Goal: Consume media (video, audio): Consume media (video, audio)

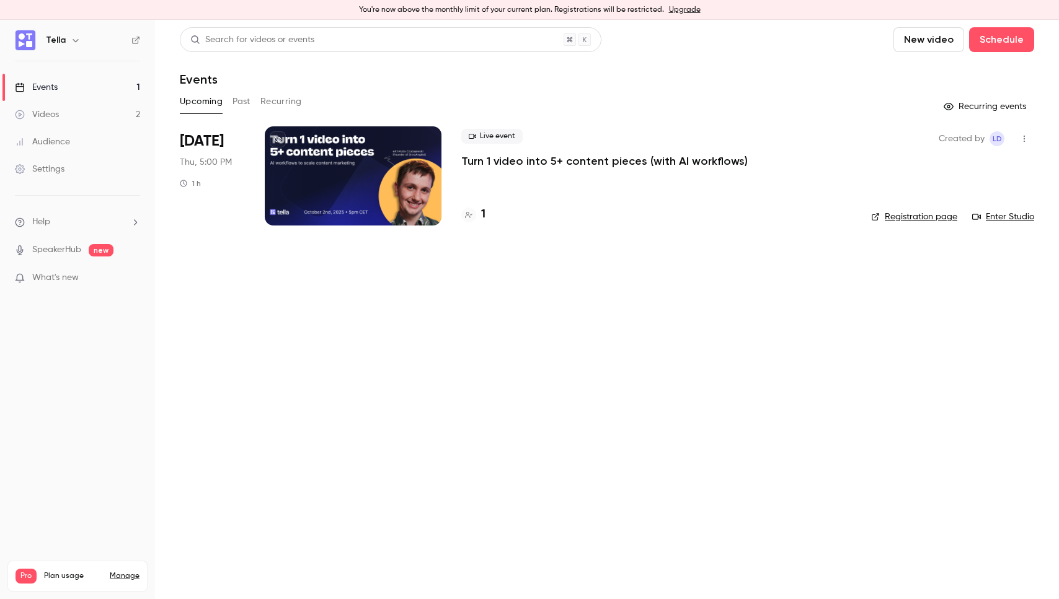
click at [682, 12] on link "Upgrade" at bounding box center [685, 10] width 32 height 10
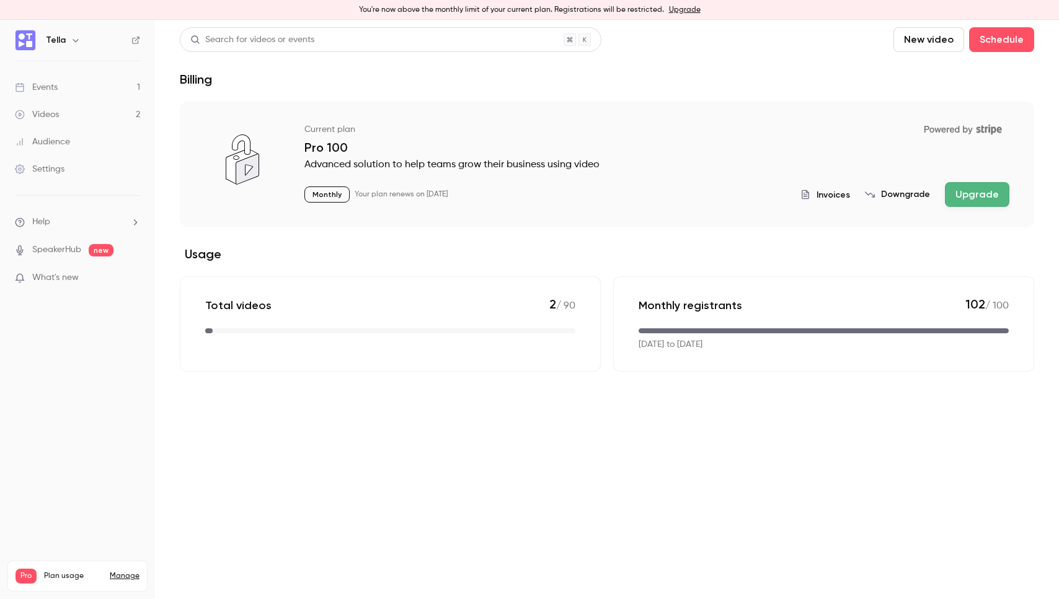
click at [660, 65] on header "Search for videos or events New video Schedule Billing" at bounding box center [607, 57] width 854 height 60
click at [576, 205] on div "Monthly Your plan renews on [DATE] Invoices Downgrade Upgrade" at bounding box center [656, 194] width 705 height 25
click at [558, 133] on div "Current plan Powered by Stripe" at bounding box center [656, 129] width 705 height 21
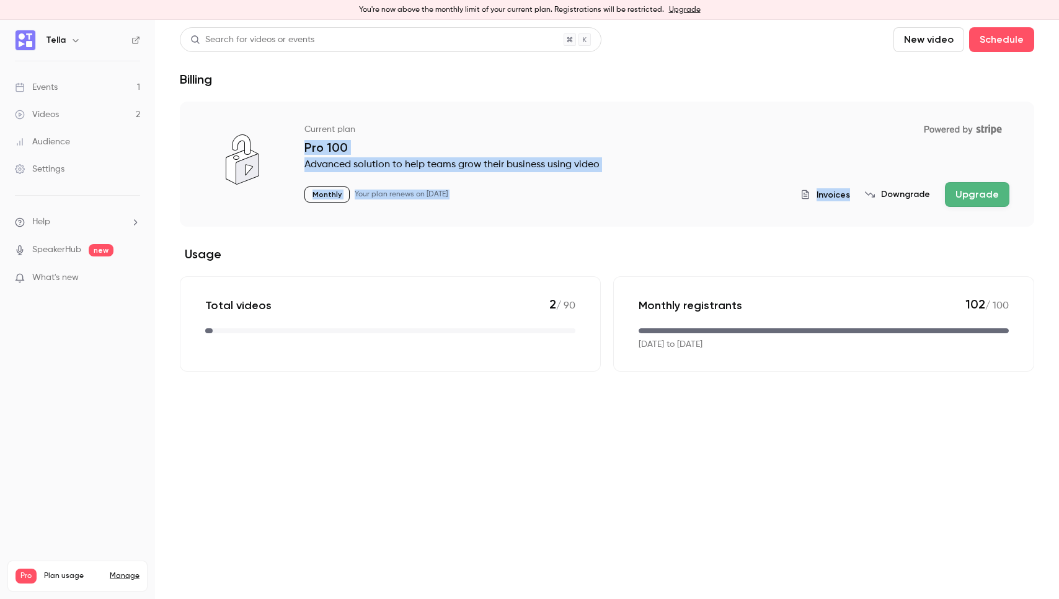
drag, startPoint x: 558, startPoint y: 133, endPoint x: 657, endPoint y: 206, distance: 123.2
click at [657, 206] on div "Current plan Powered by Stripe Pro 100 Advanced solution to help teams grow the…" at bounding box center [656, 163] width 705 height 88
click at [657, 206] on div "Monthly Your plan renews on [DATE] Invoices Downgrade Upgrade" at bounding box center [656, 194] width 705 height 25
drag, startPoint x: 676, startPoint y: 220, endPoint x: 363, endPoint y: 126, distance: 326.7
click at [363, 126] on div "Current plan Powered by Stripe Pro 100 Advanced solution to help teams grow the…" at bounding box center [607, 164] width 854 height 125
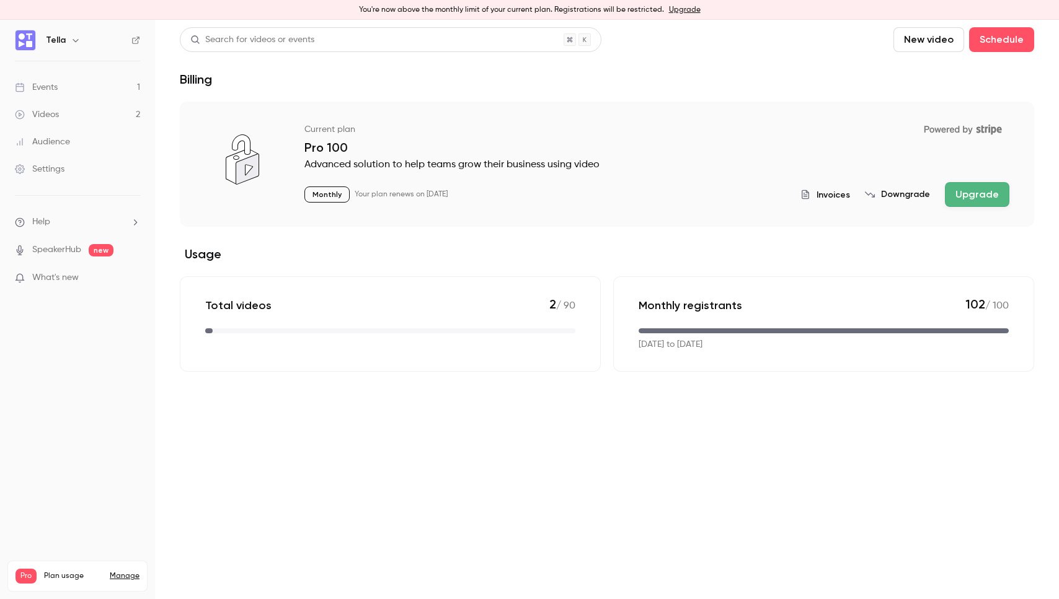
click at [361, 126] on div "Current plan Powered by Stripe" at bounding box center [656, 129] width 705 height 21
click at [87, 111] on link "Videos 2" at bounding box center [77, 114] width 155 height 27
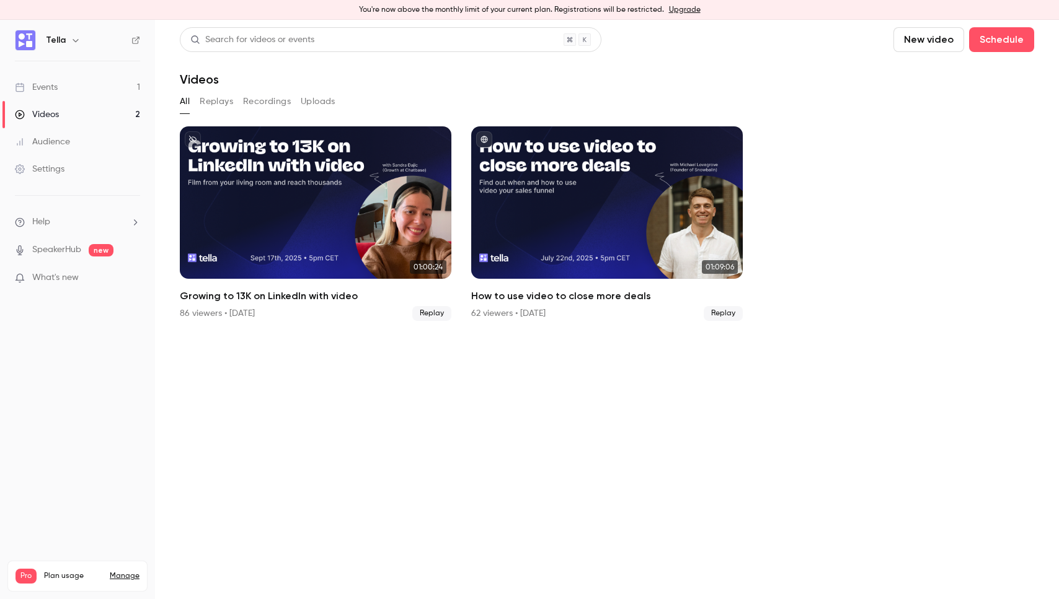
click at [348, 409] on section "Search for videos or events New video Schedule Videos All Replays Recordings Up…" at bounding box center [607, 309] width 854 height 565
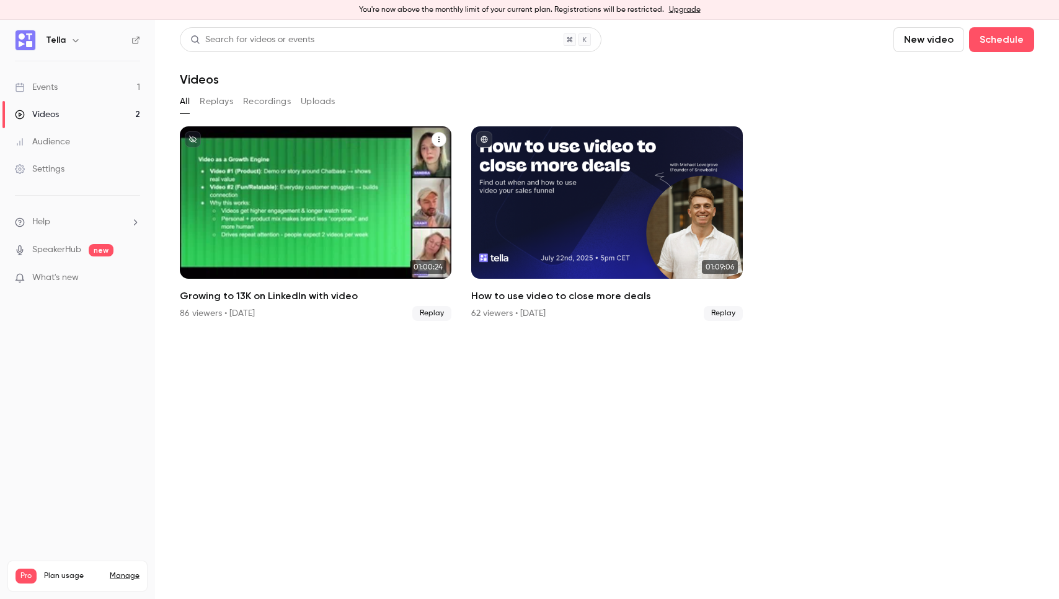
click at [349, 183] on div "Growing to 13K on LinkedIn with video" at bounding box center [316, 202] width 272 height 152
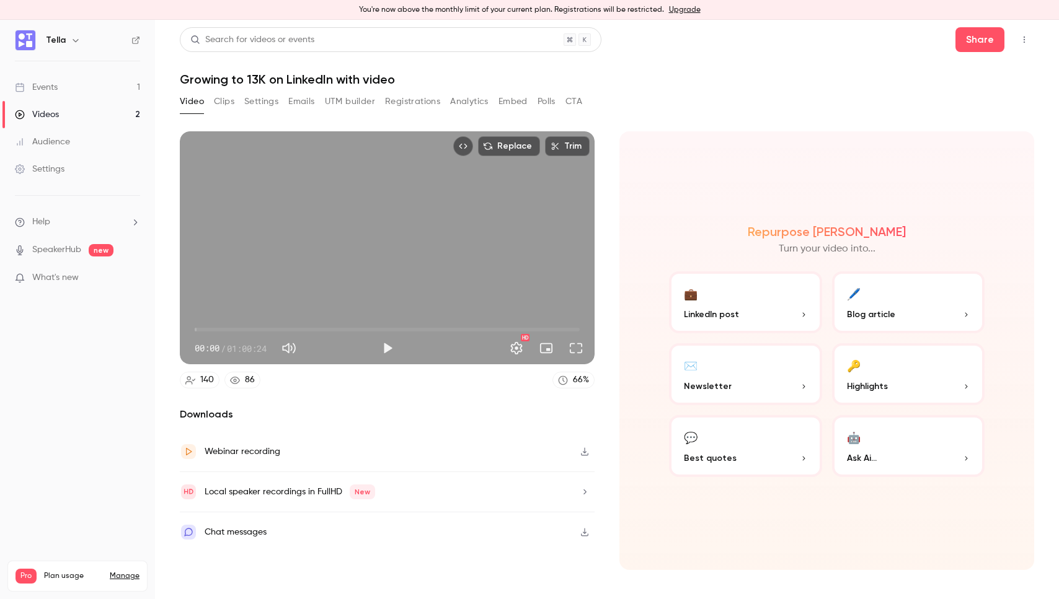
click at [233, 107] on button "Clips" at bounding box center [224, 102] width 20 height 20
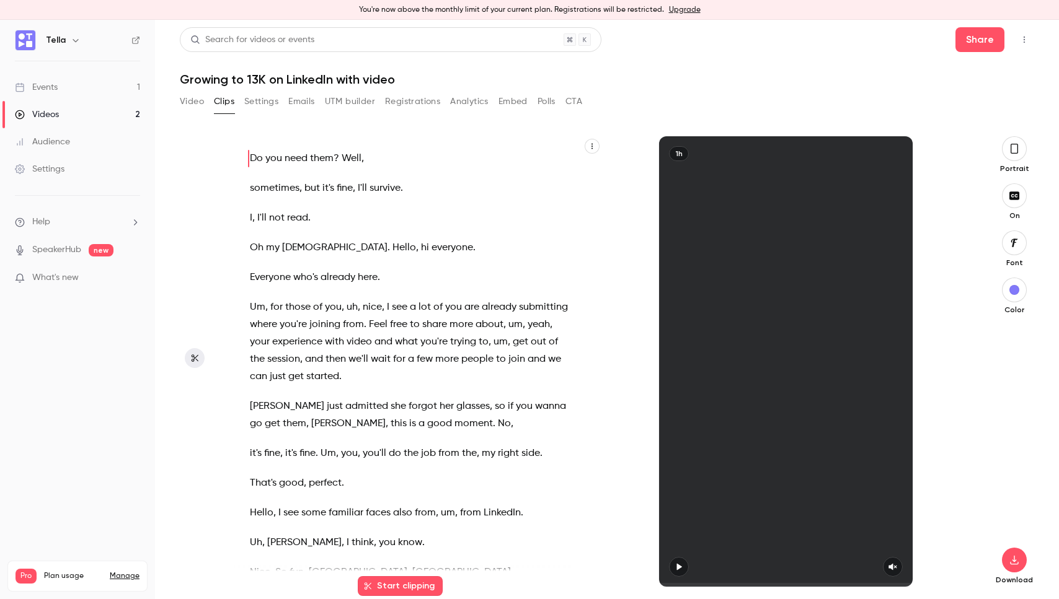
scroll to position [1, 0]
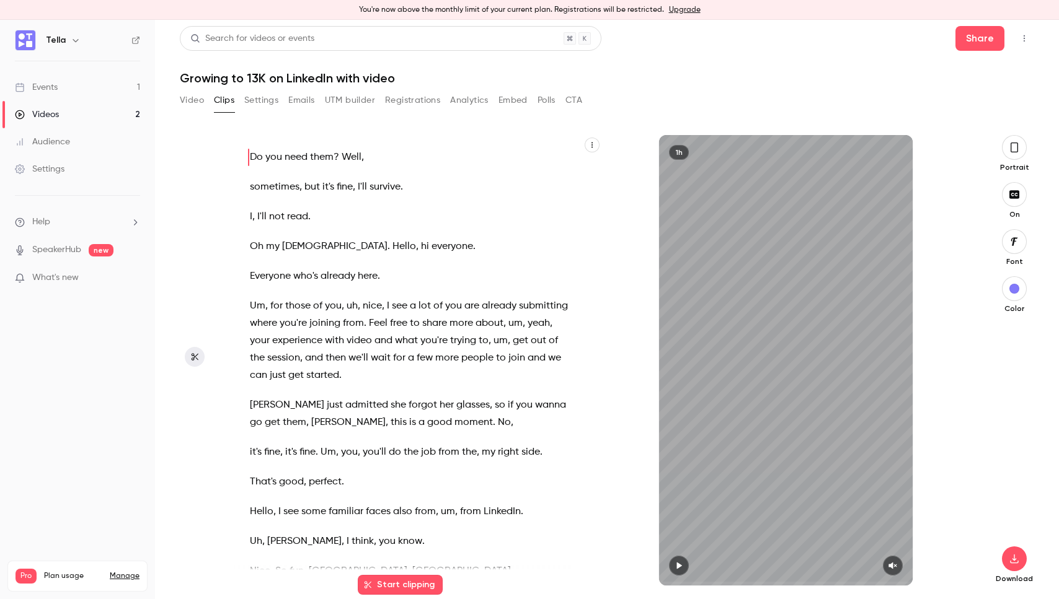
click at [190, 96] on button "Video" at bounding box center [192, 101] width 24 height 20
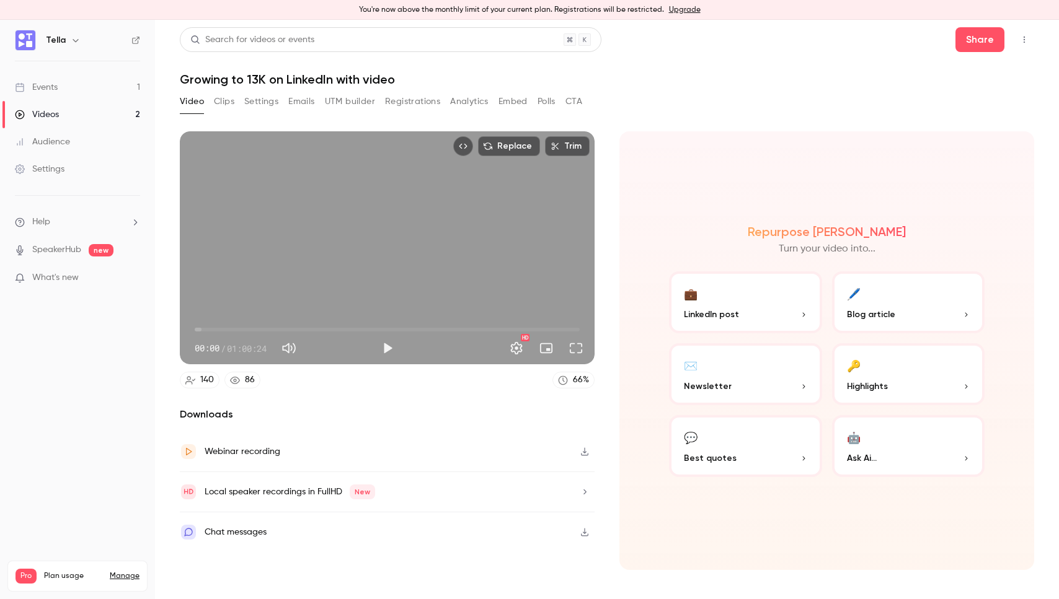
click at [710, 64] on header "Search for videos or events Share Growing to 13K on LinkedIn with video" at bounding box center [607, 57] width 854 height 60
click at [974, 41] on button "Share" at bounding box center [979, 39] width 49 height 25
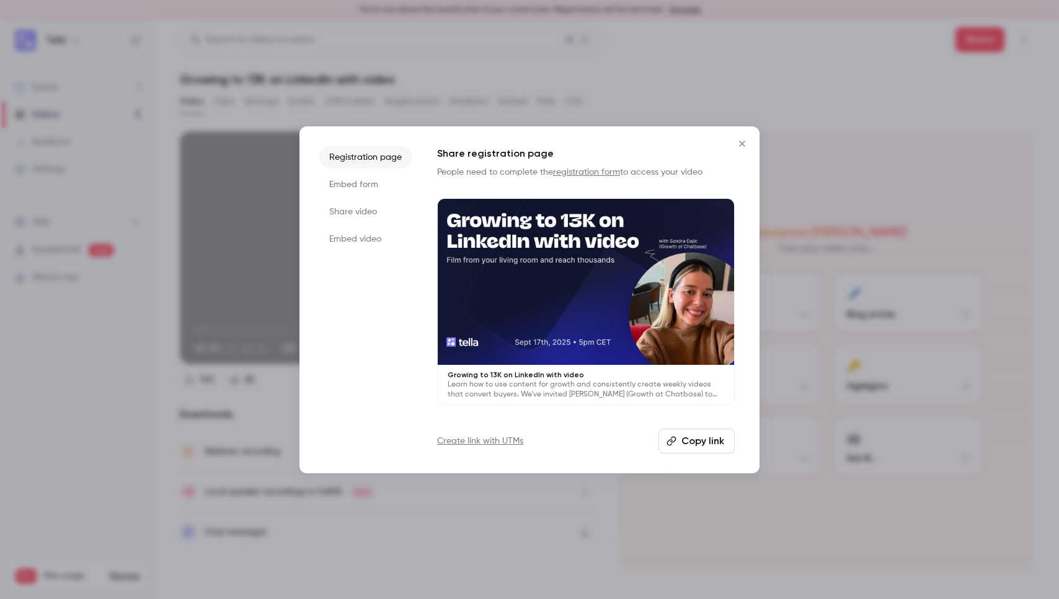
click at [361, 217] on li "Share video" at bounding box center [365, 212] width 93 height 22
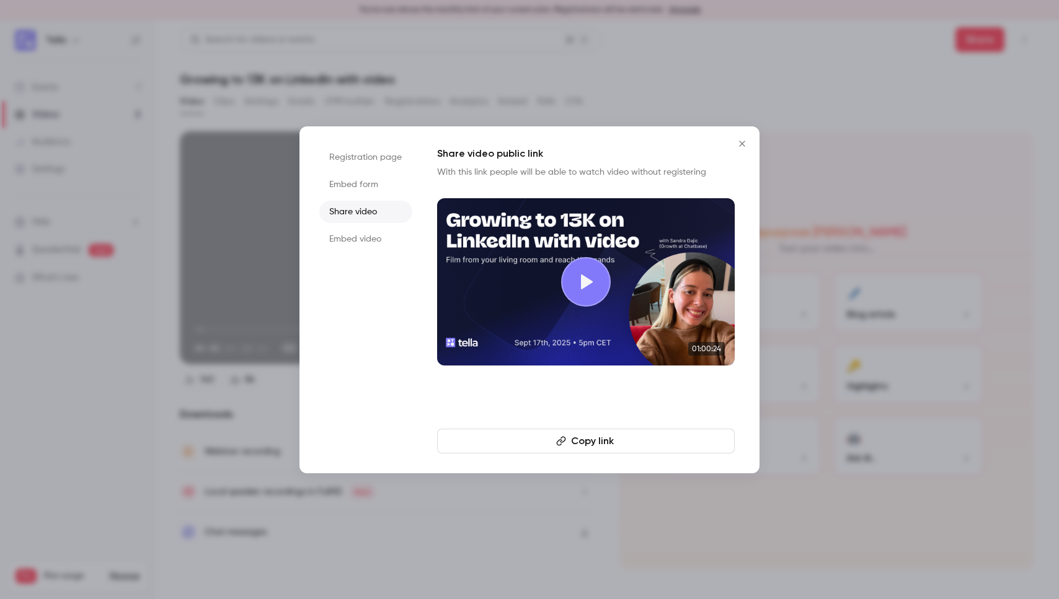
click at [544, 433] on button "Copy link" at bounding box center [586, 441] width 298 height 25
click at [209, 314] on div at bounding box center [529, 299] width 1059 height 599
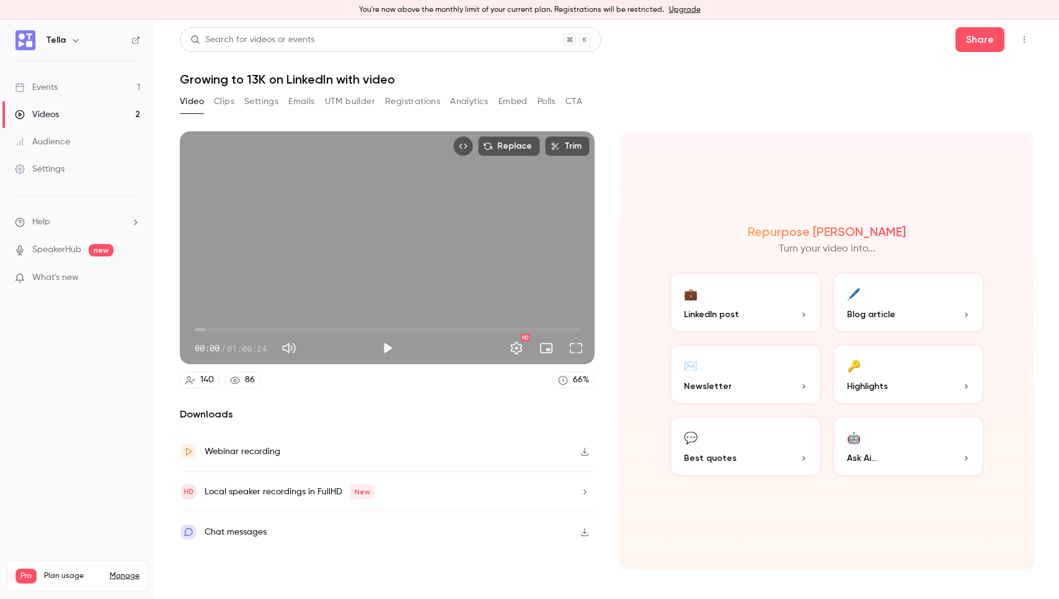
click at [436, 105] on button "Registrations" at bounding box center [412, 102] width 55 height 20
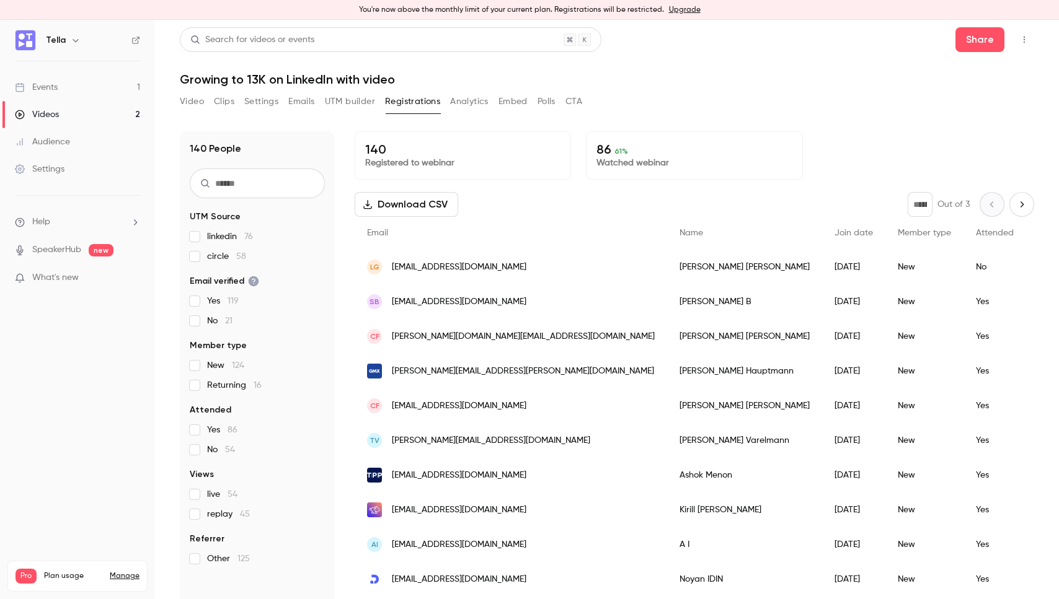
scroll to position [7, 0]
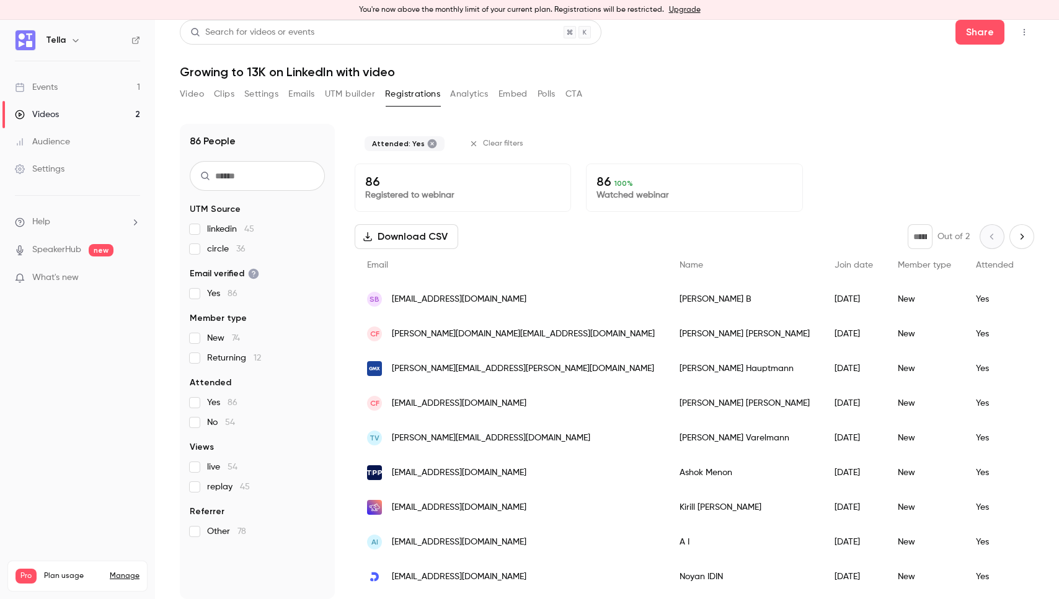
click at [718, 130] on div "Attended: Yes Clear filters" at bounding box center [694, 144] width 679 height 40
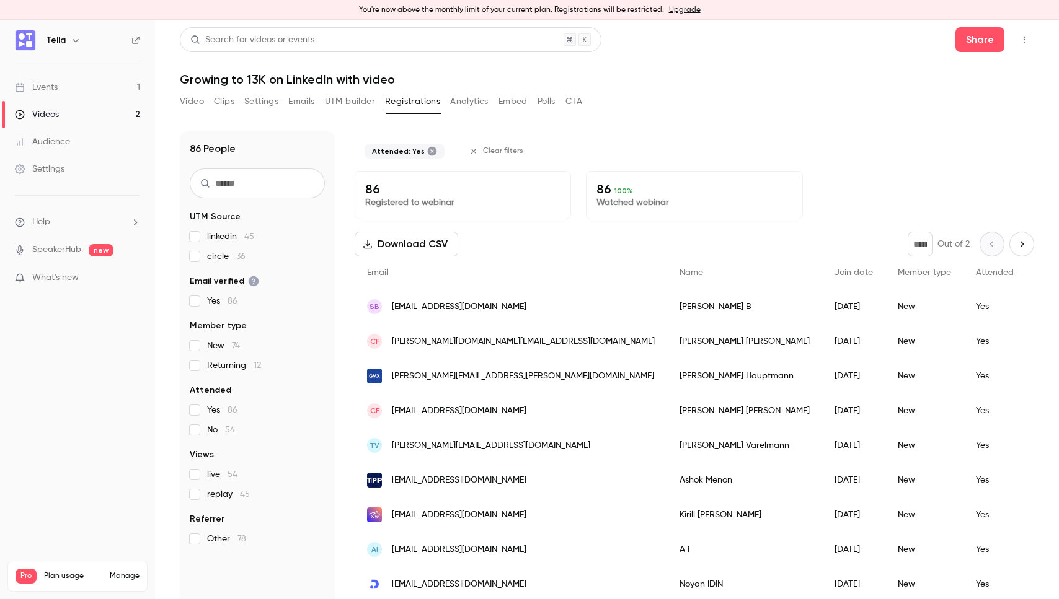
click at [630, 206] on p "Watched webinar" at bounding box center [693, 203] width 195 height 12
click at [694, 179] on div "86 100 % Watched webinar" at bounding box center [694, 195] width 216 height 48
click at [426, 247] on button "Download CSV" at bounding box center [407, 244] width 104 height 25
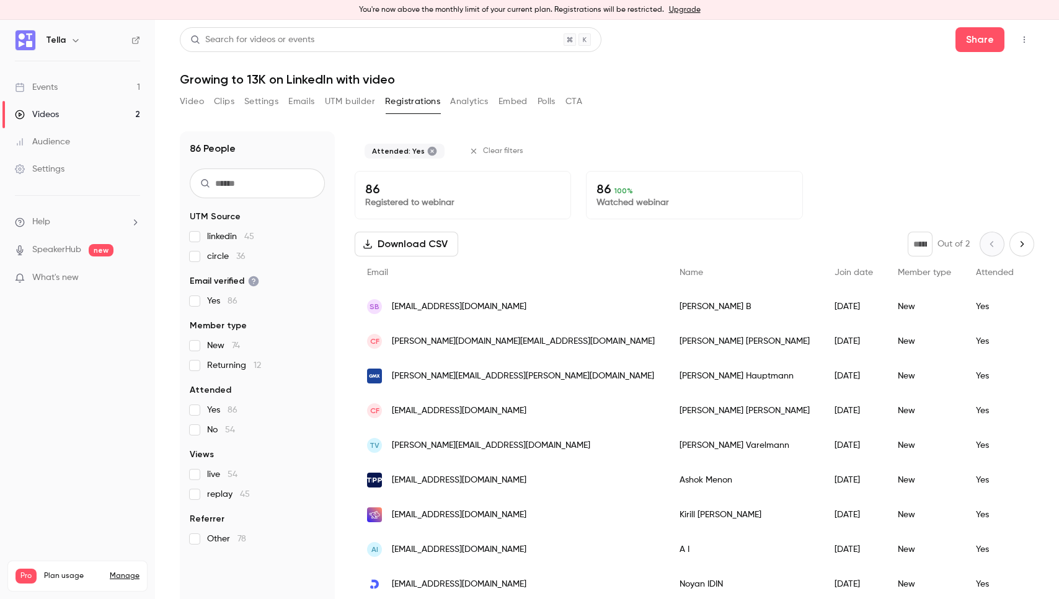
click at [175, 95] on main "Search for videos or events Share Growing to 13K on LinkedIn with video Video C…" at bounding box center [607, 310] width 904 height 580
click at [186, 95] on button "Video" at bounding box center [192, 102] width 24 height 20
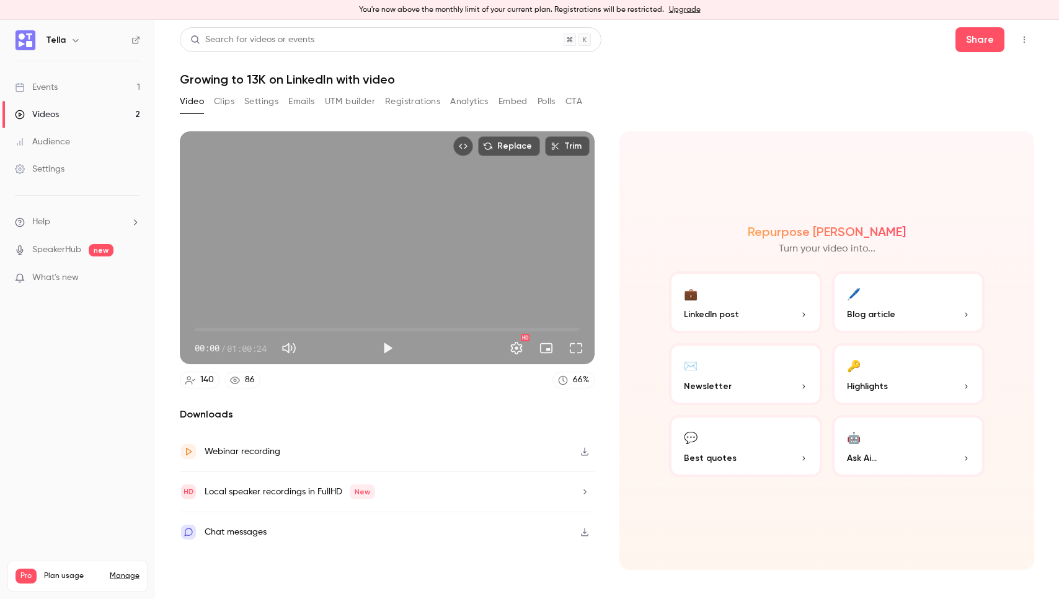
click at [234, 95] on button "Clips" at bounding box center [224, 102] width 20 height 20
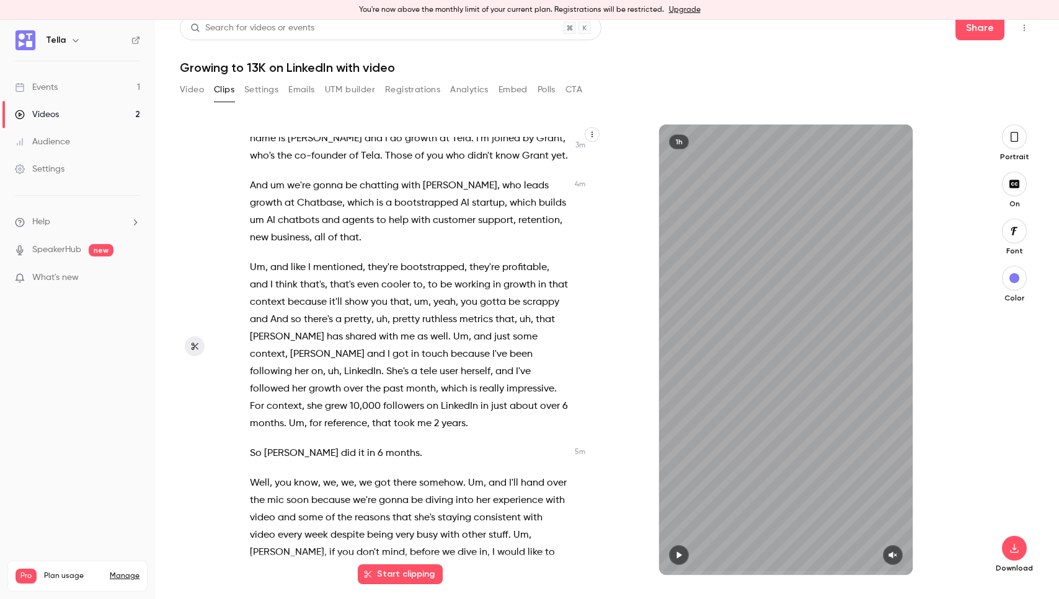
scroll to position [1932, 0]
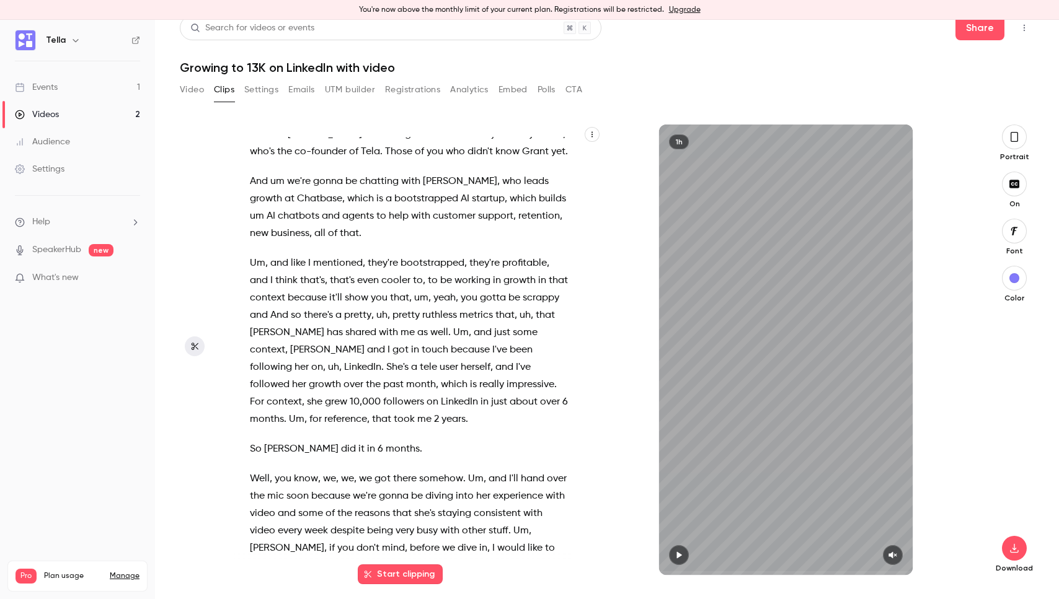
click at [684, 554] on button "button" at bounding box center [679, 555] width 20 height 20
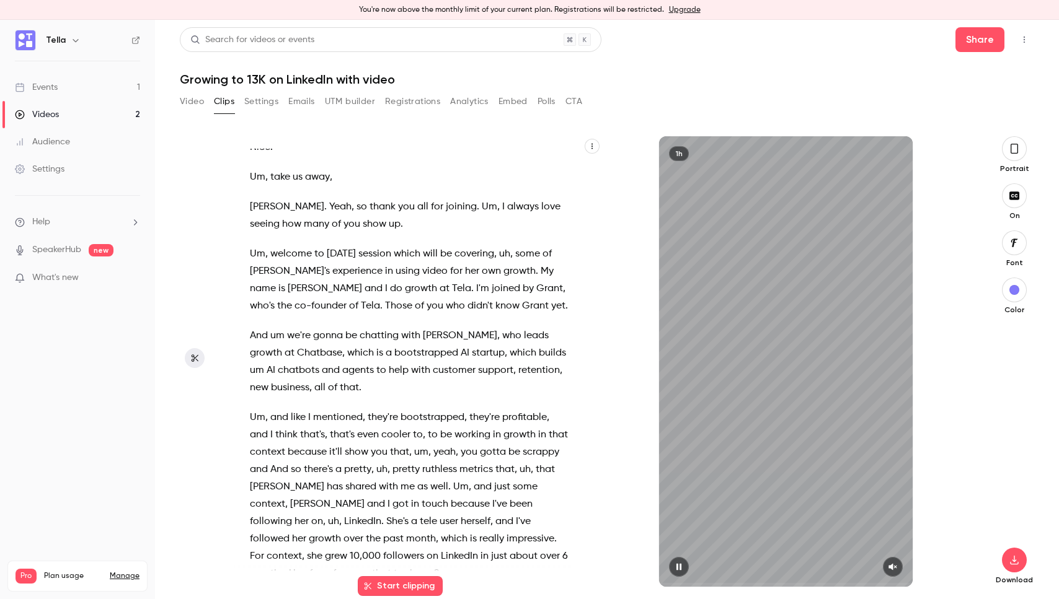
click at [684, 554] on div "1h" at bounding box center [786, 361] width 254 height 451
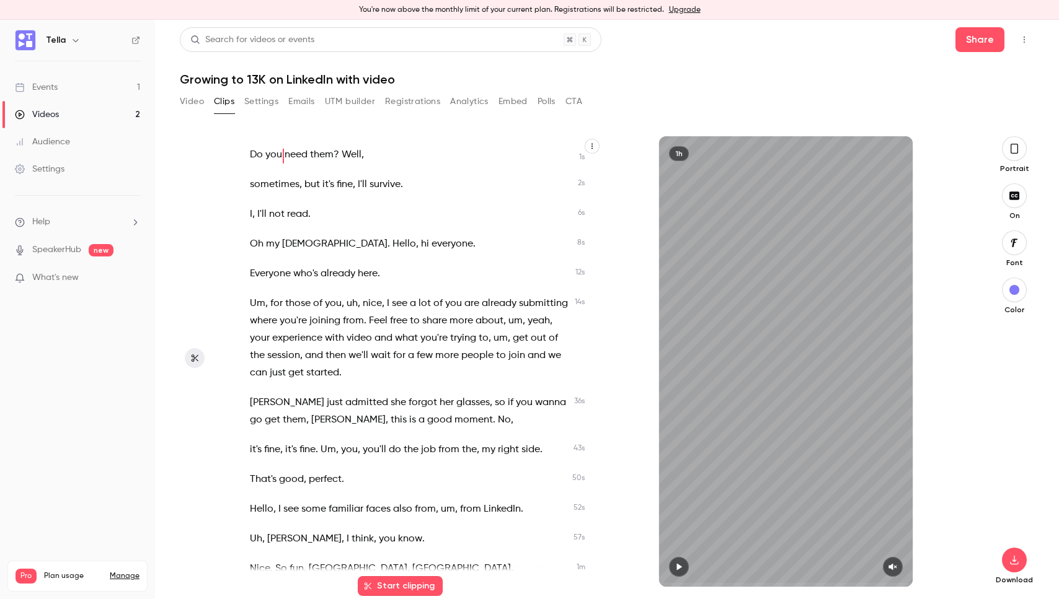
type input "***"
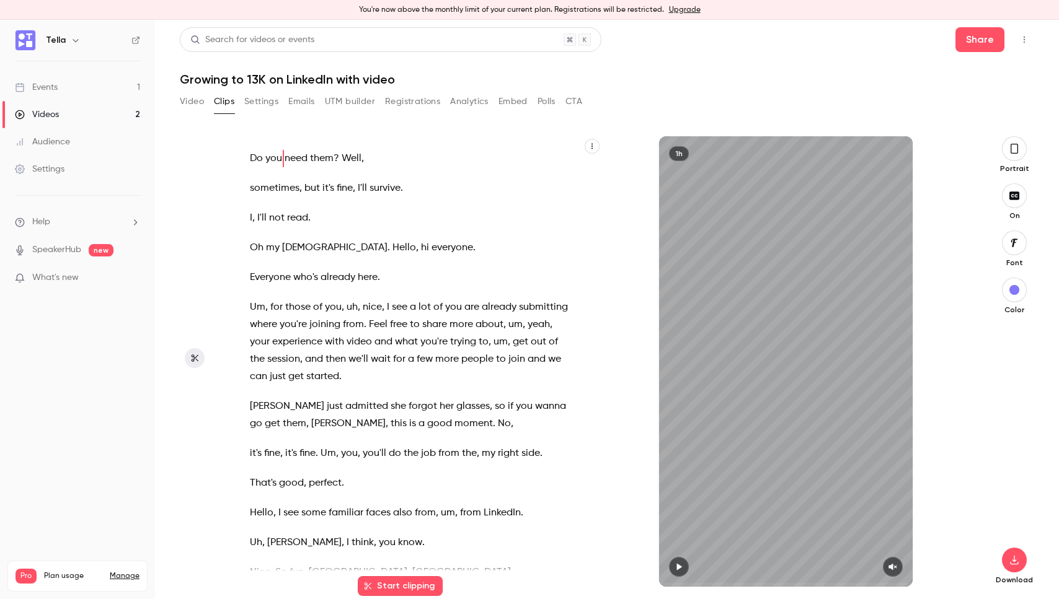
click at [191, 106] on button "Video" at bounding box center [192, 102] width 24 height 20
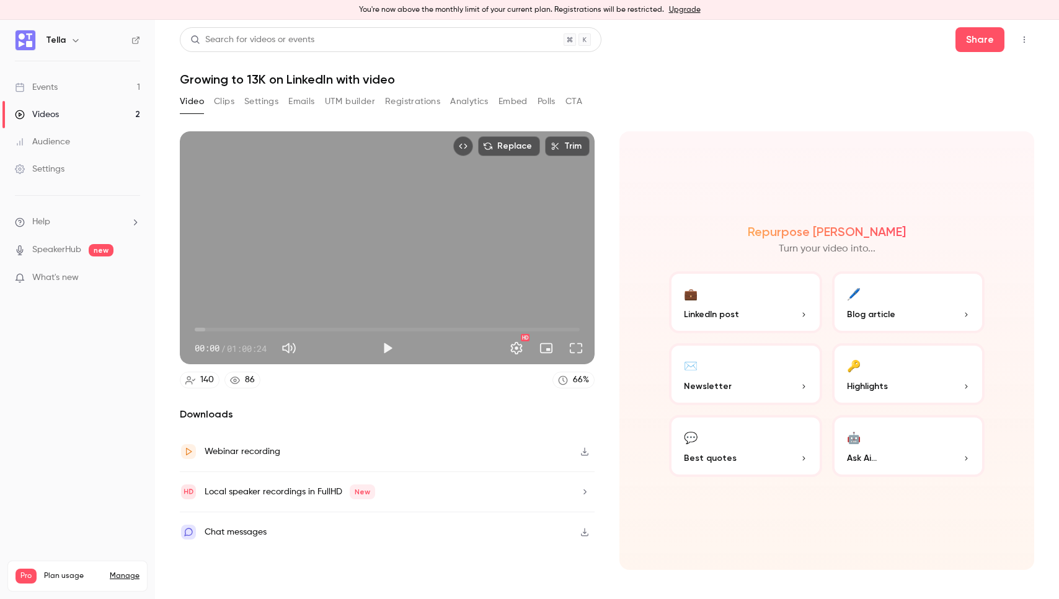
click at [216, 104] on button "Clips" at bounding box center [224, 102] width 20 height 20
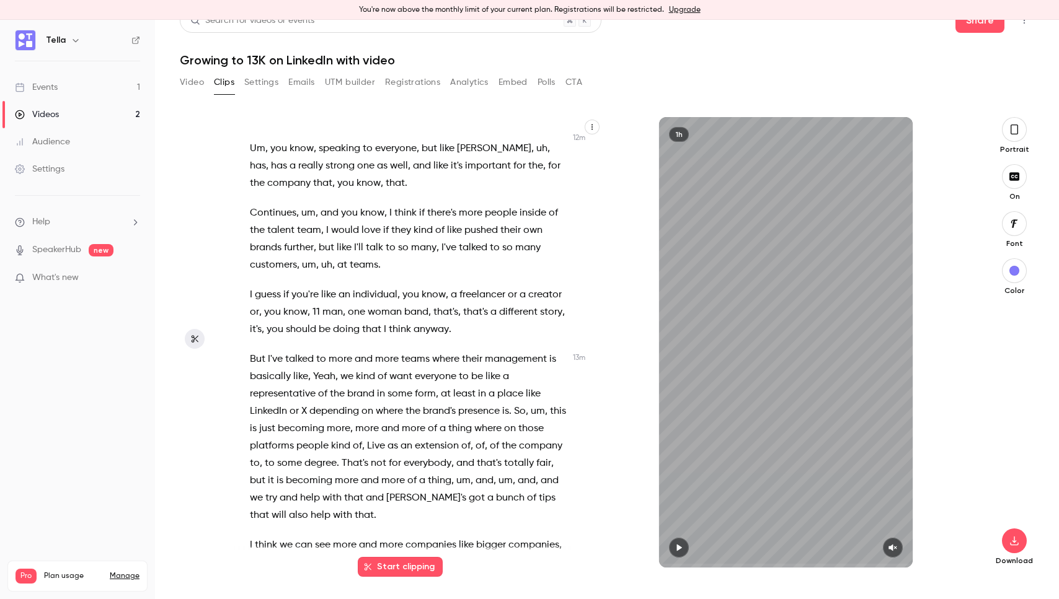
scroll to position [4875, 0]
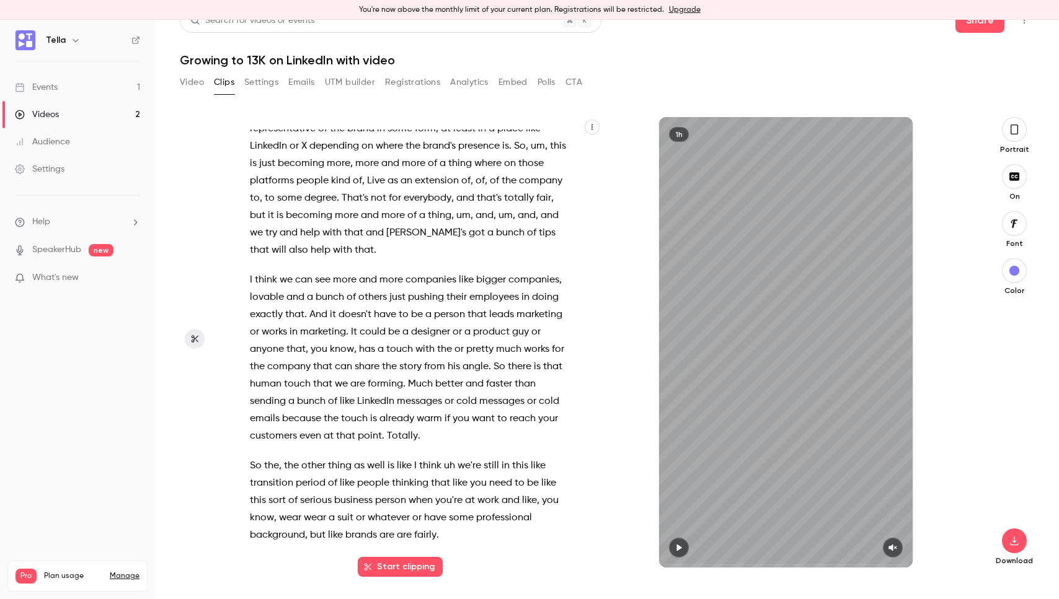
click at [251, 272] on span "I" at bounding box center [251, 280] width 2 height 17
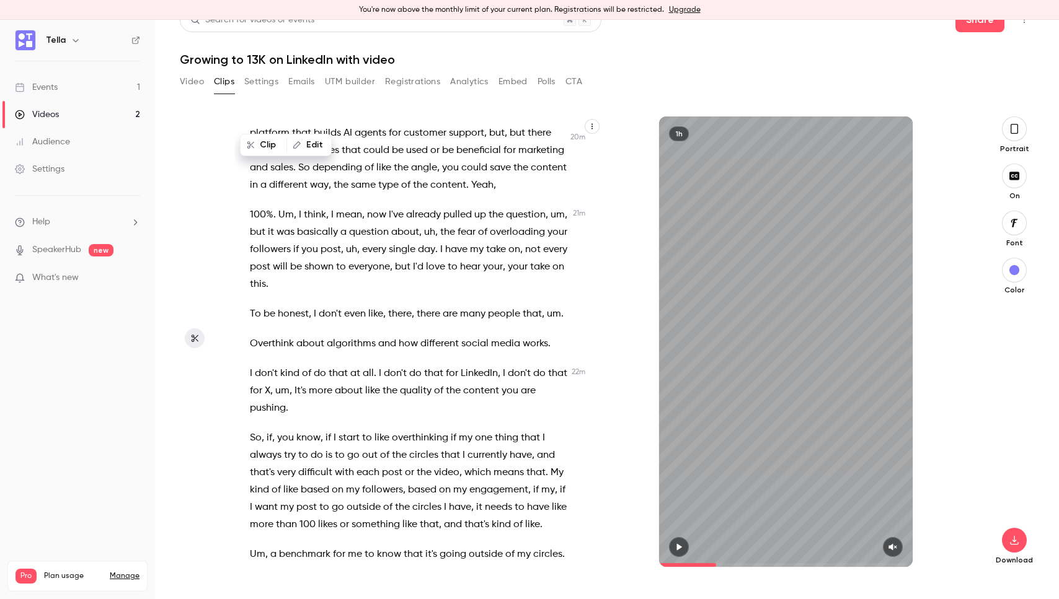
scroll to position [7506, 0]
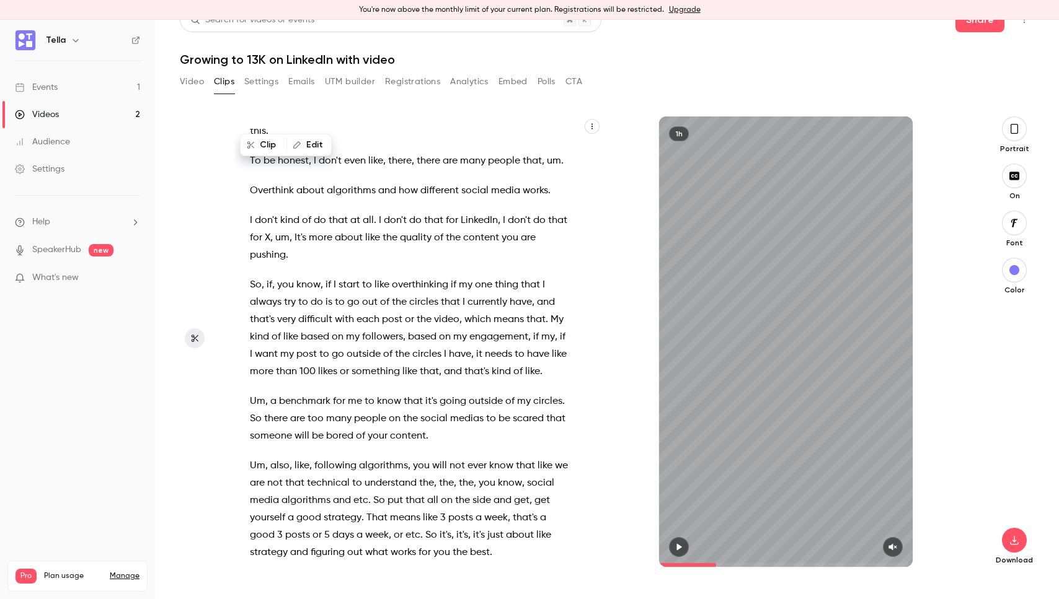
click at [683, 551] on icon "button" at bounding box center [679, 547] width 10 height 9
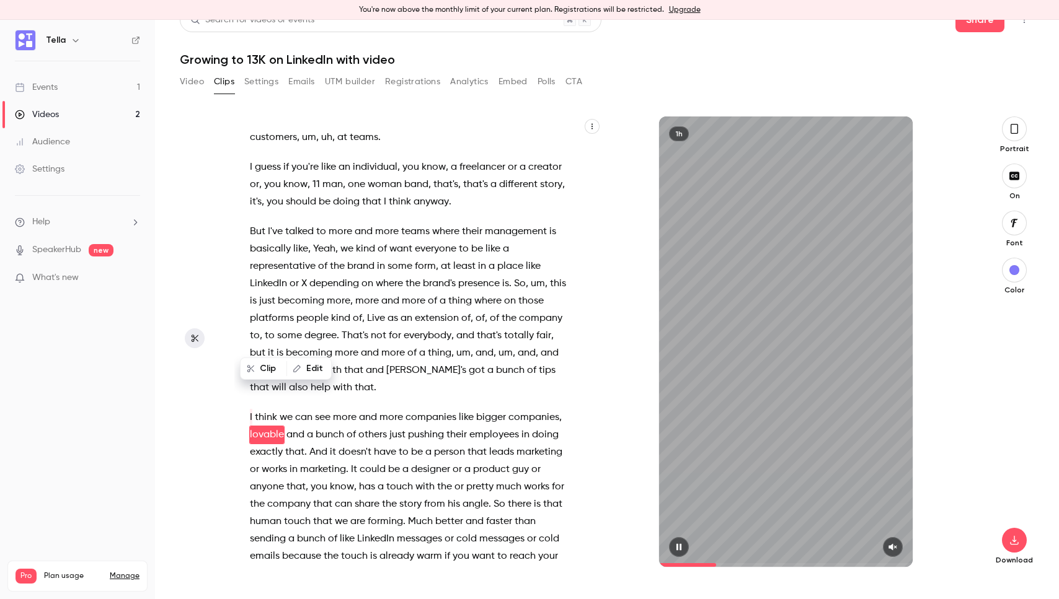
scroll to position [4755, 0]
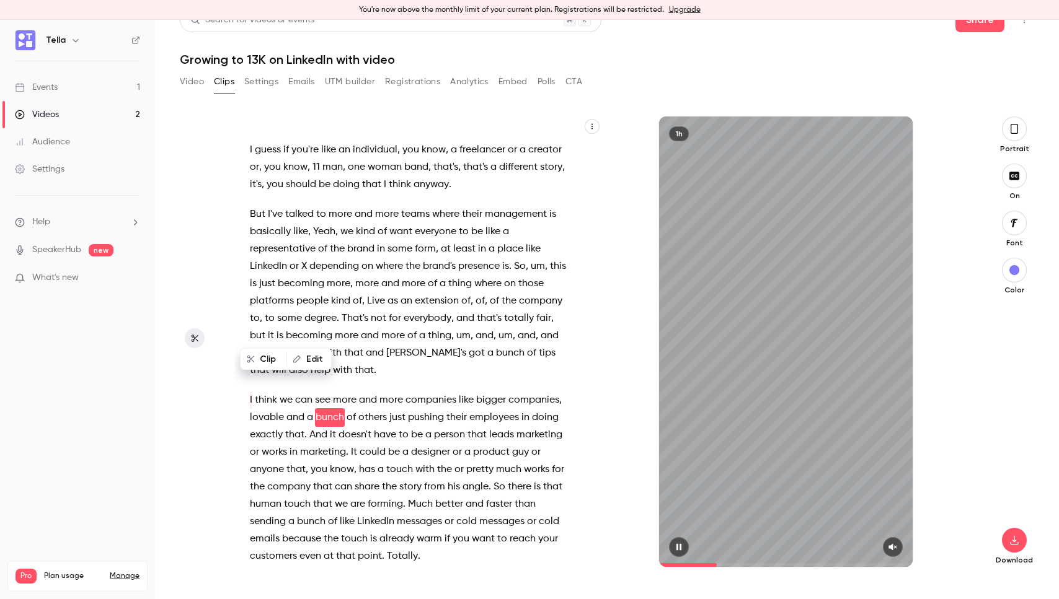
click at [898, 541] on button "button" at bounding box center [893, 547] width 20 height 20
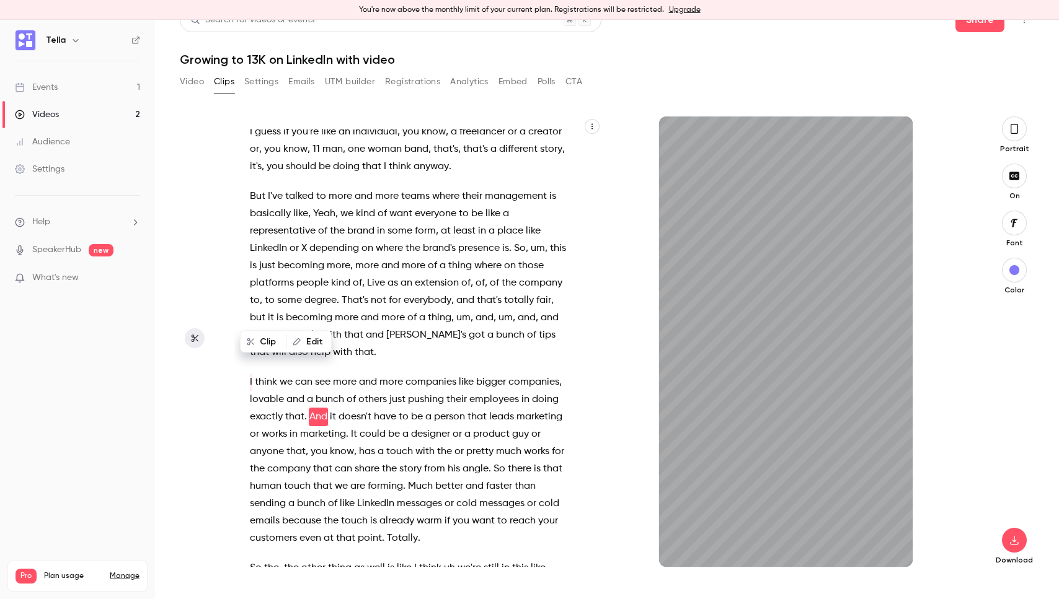
scroll to position [4772, 0]
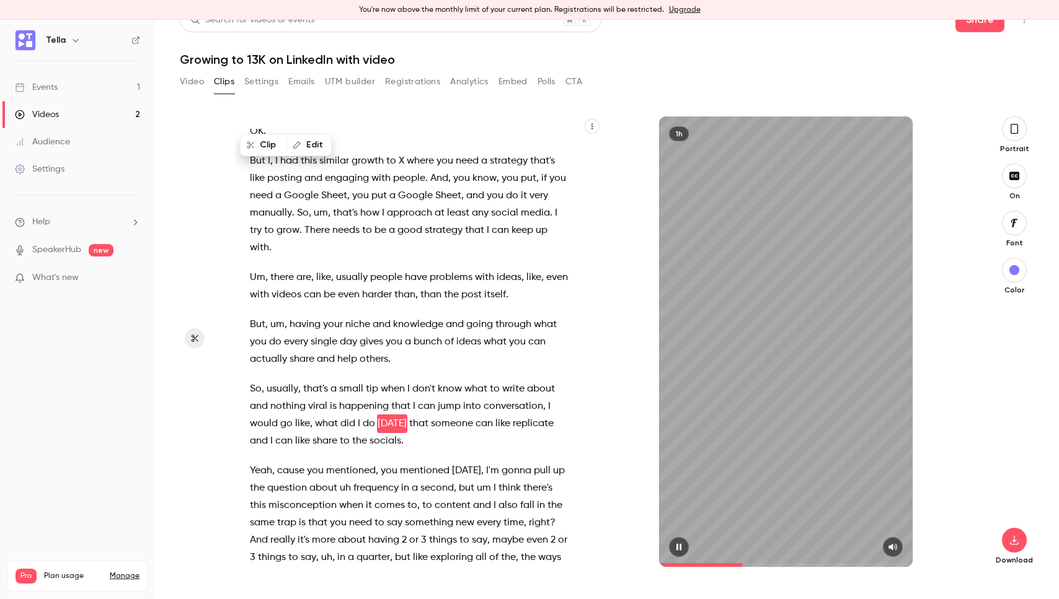
drag, startPoint x: 717, startPoint y: 563, endPoint x: 743, endPoint y: 563, distance: 26.0
click at [743, 563] on span at bounding box center [786, 565] width 254 height 4
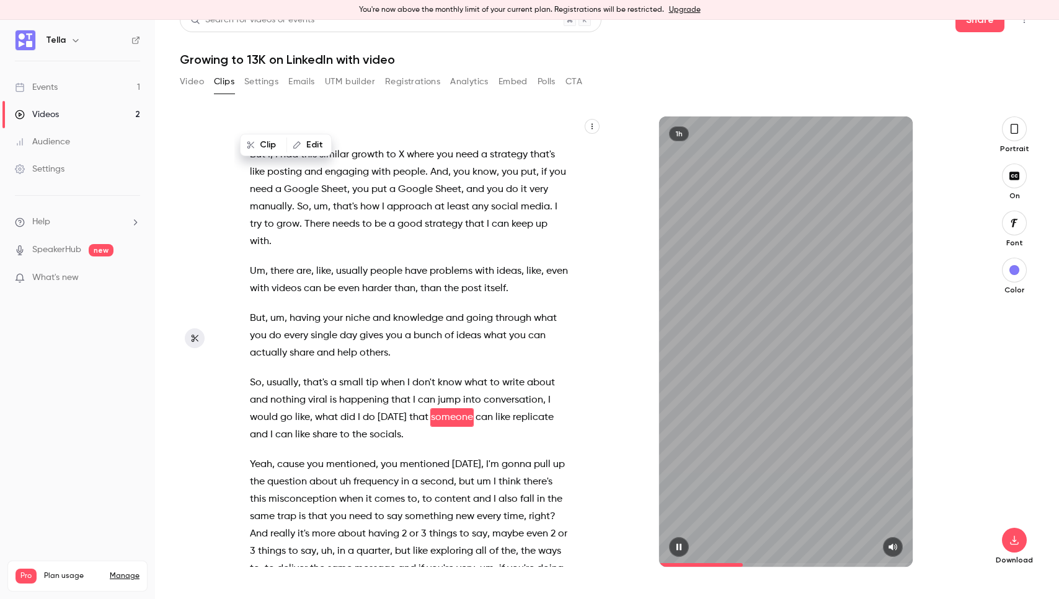
click at [754, 562] on span at bounding box center [786, 565] width 254 height 20
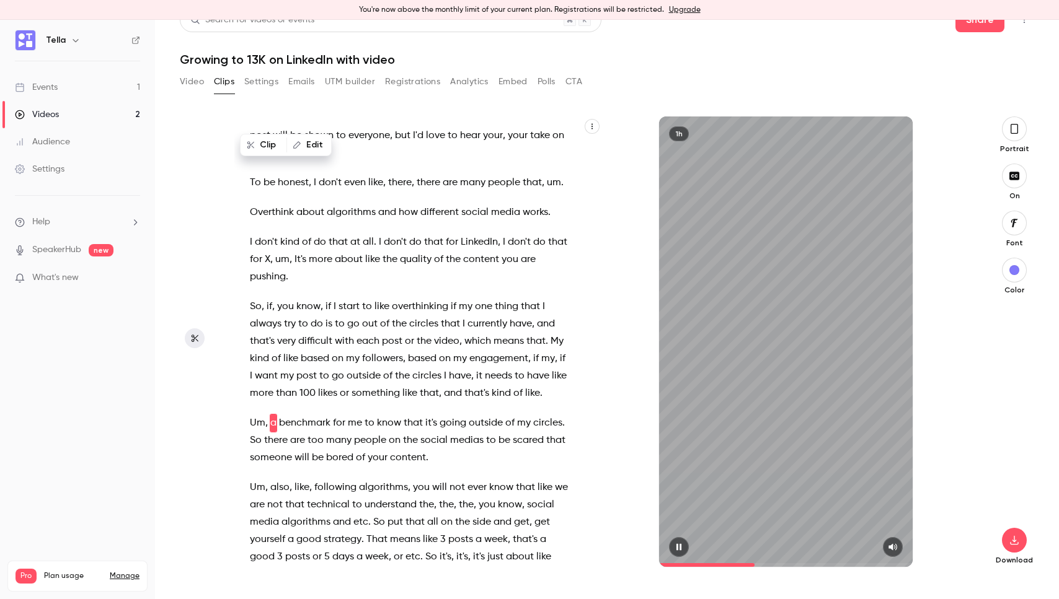
scroll to position [7489, 0]
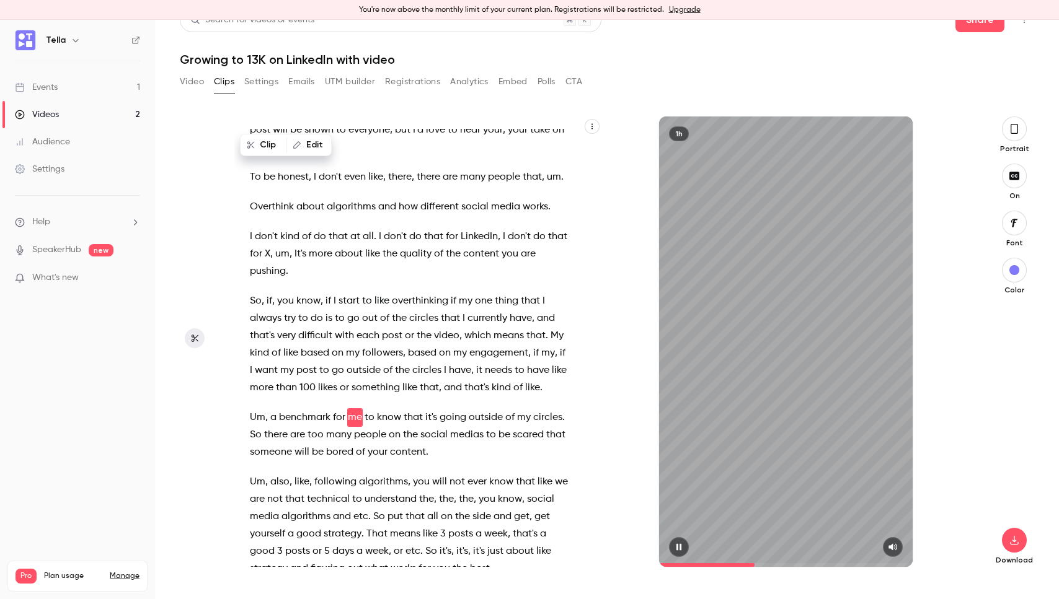
click at [772, 563] on span at bounding box center [786, 565] width 254 height 20
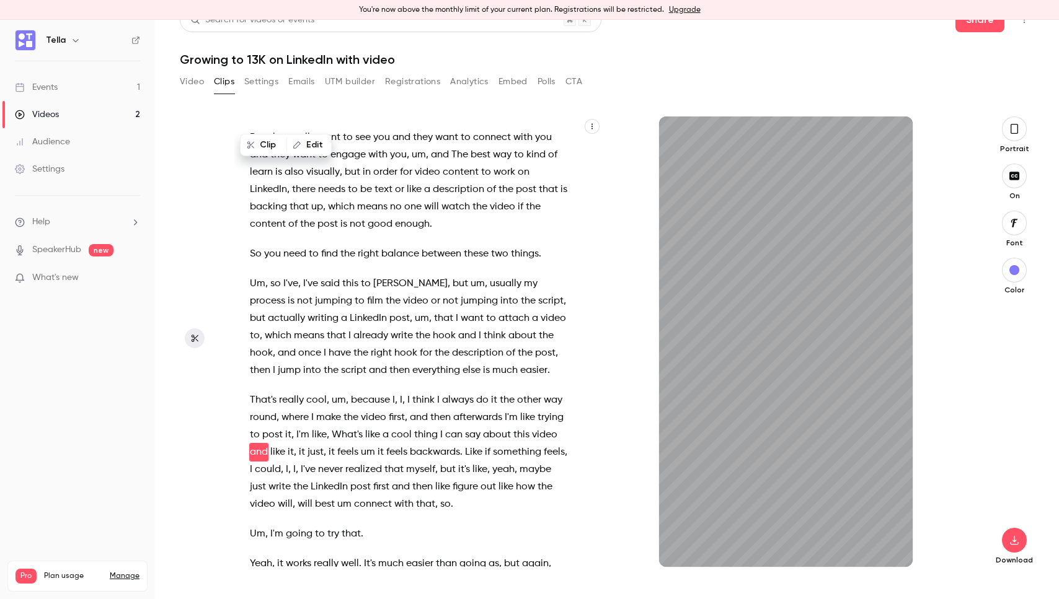
scroll to position [8697, 0]
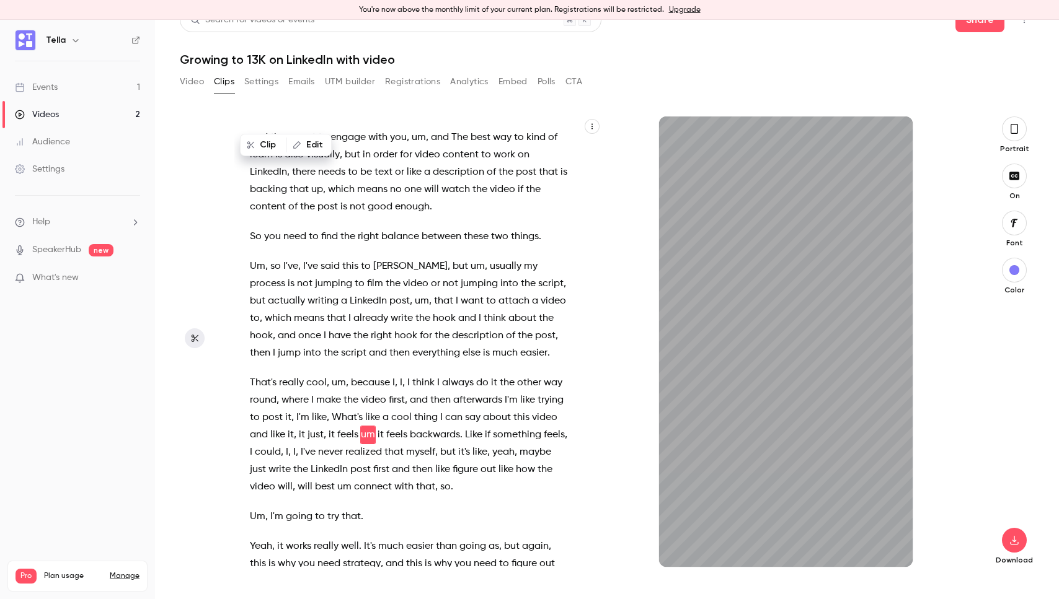
click at [1004, 131] on button "button" at bounding box center [1014, 129] width 25 height 25
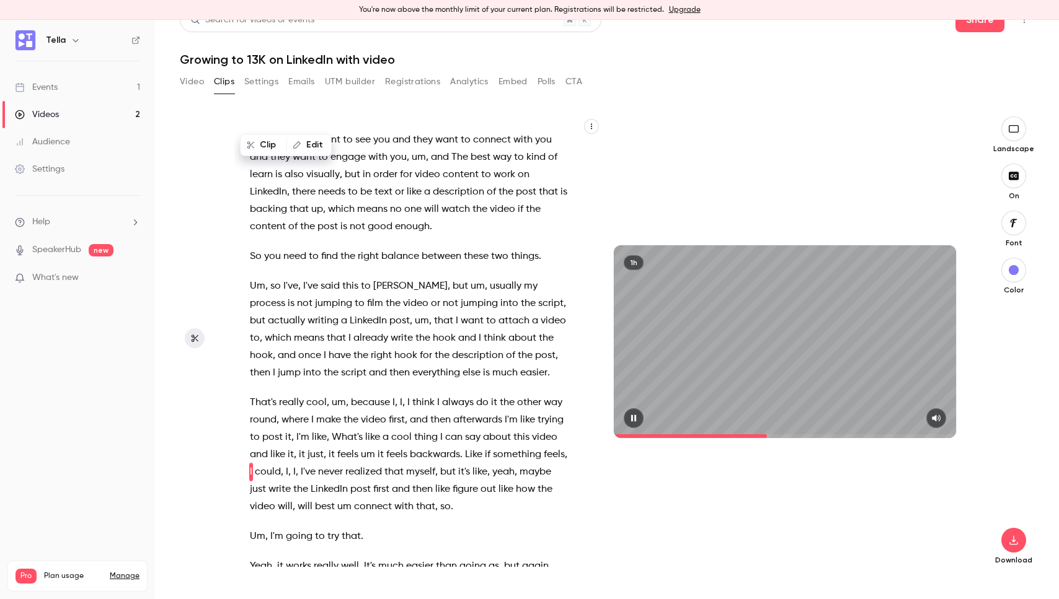
scroll to position [8714, 0]
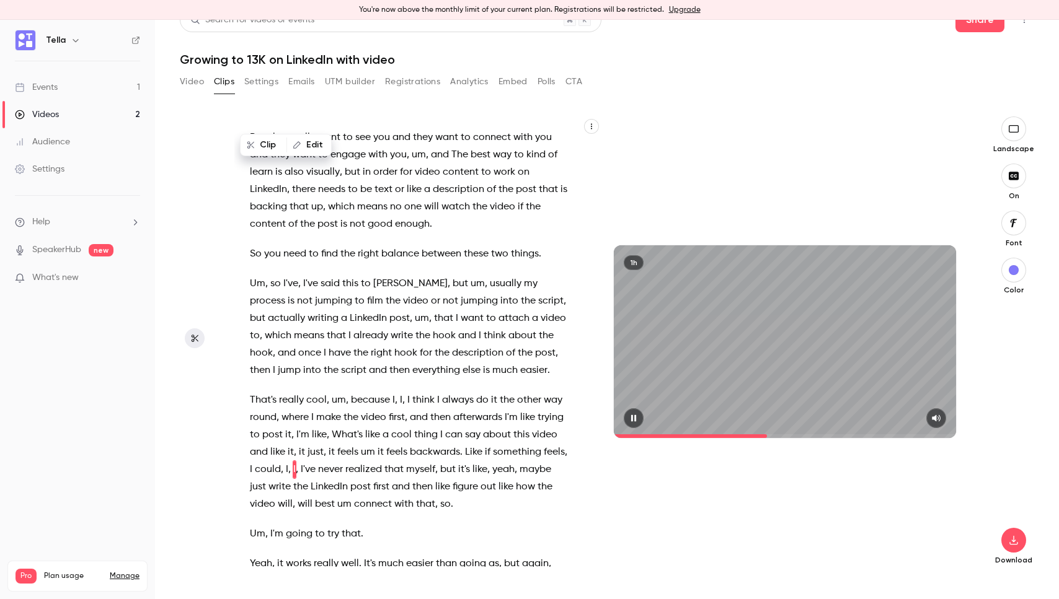
click at [774, 438] on span at bounding box center [785, 437] width 342 height 4
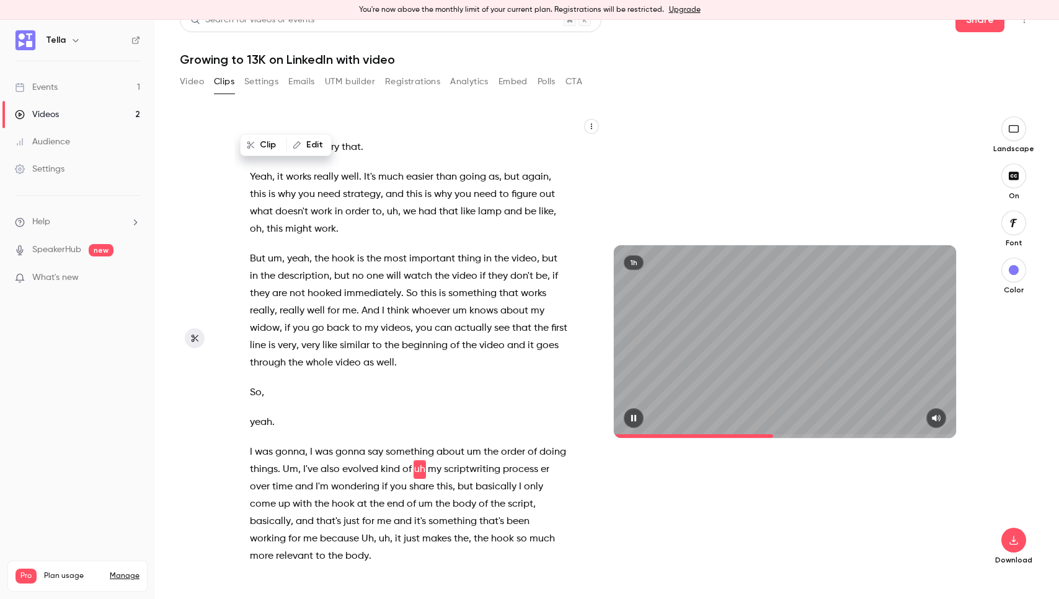
click at [790, 435] on span at bounding box center [785, 437] width 342 height 4
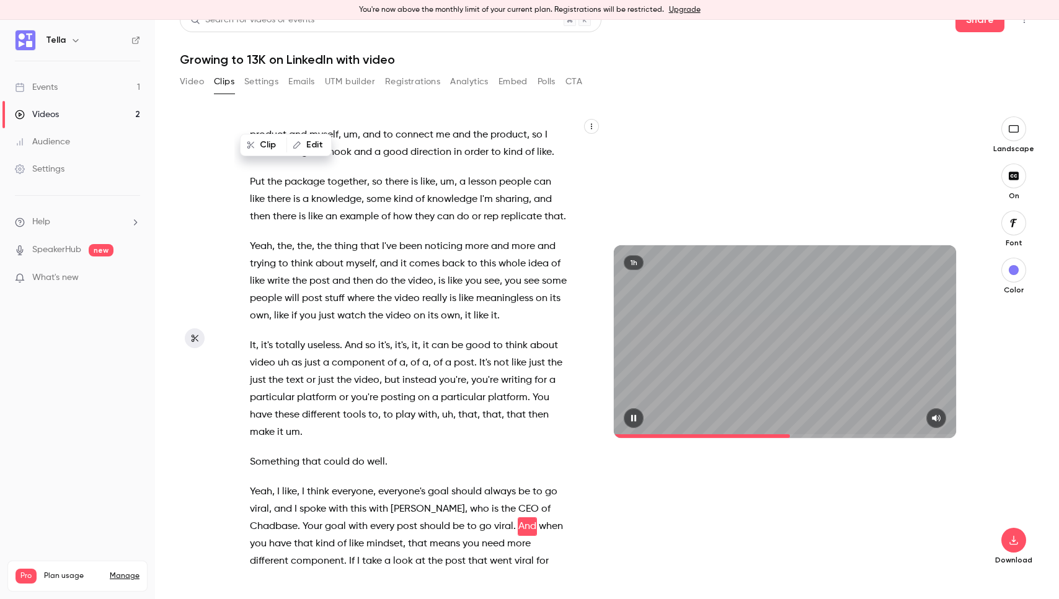
click at [800, 435] on span at bounding box center [785, 437] width 342 height 4
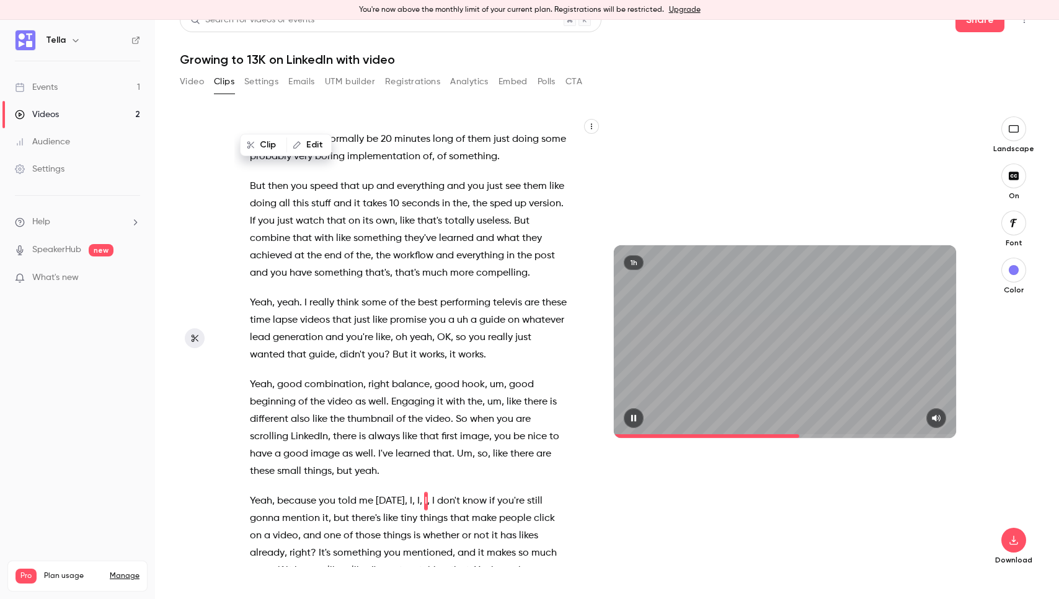
scroll to position [10554, 0]
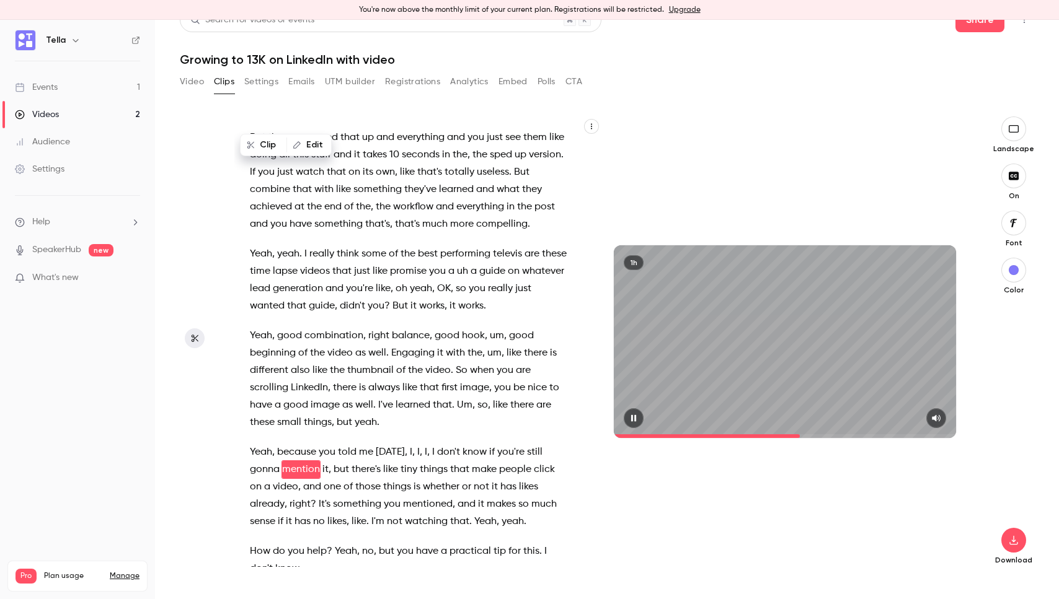
click at [793, 435] on span at bounding box center [707, 437] width 186 height 4
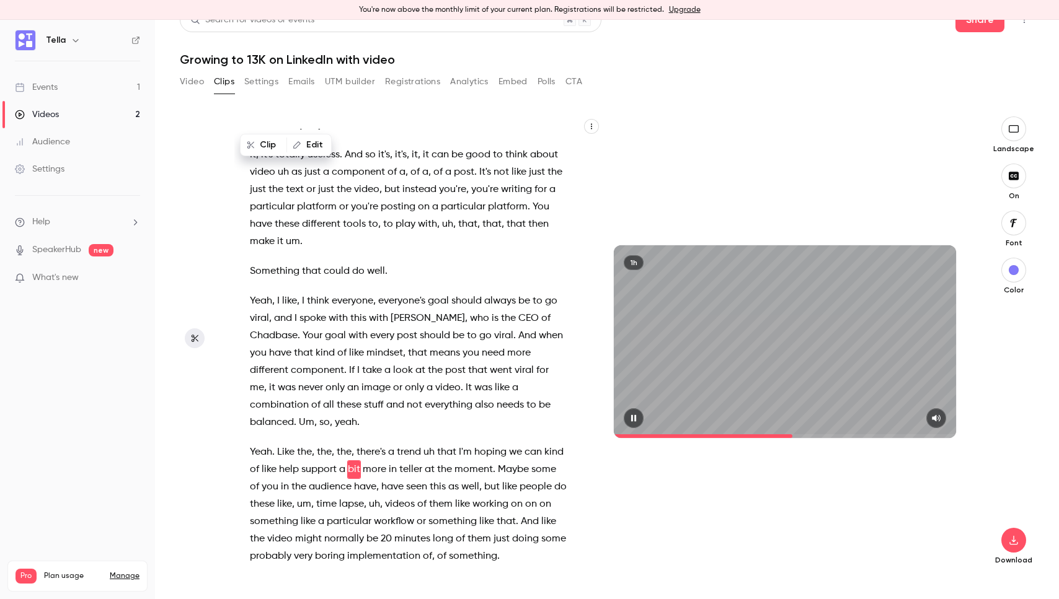
click at [797, 435] on span at bounding box center [785, 437] width 342 height 4
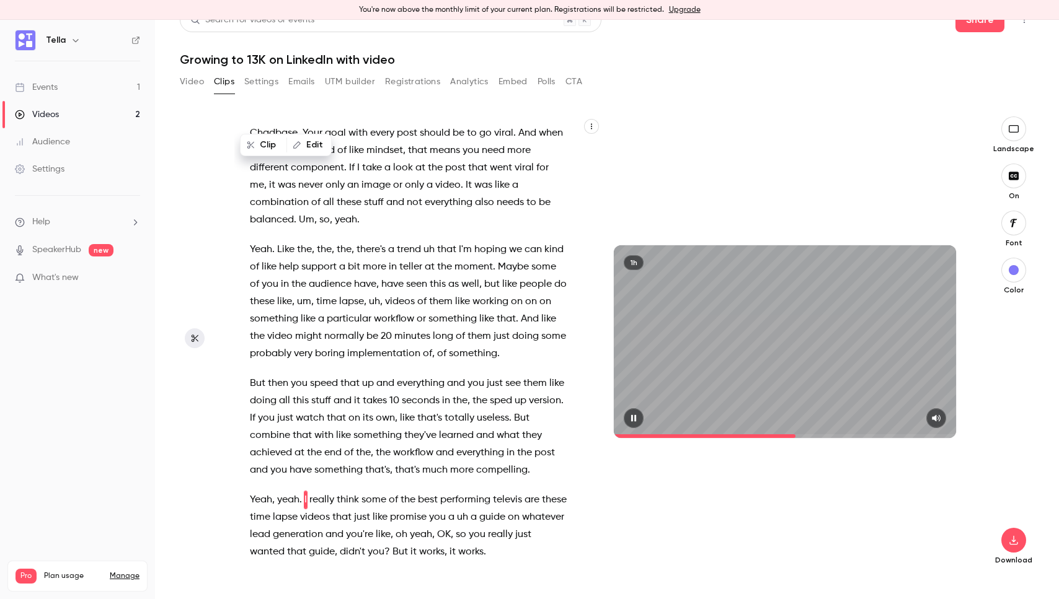
scroll to position [10356, 0]
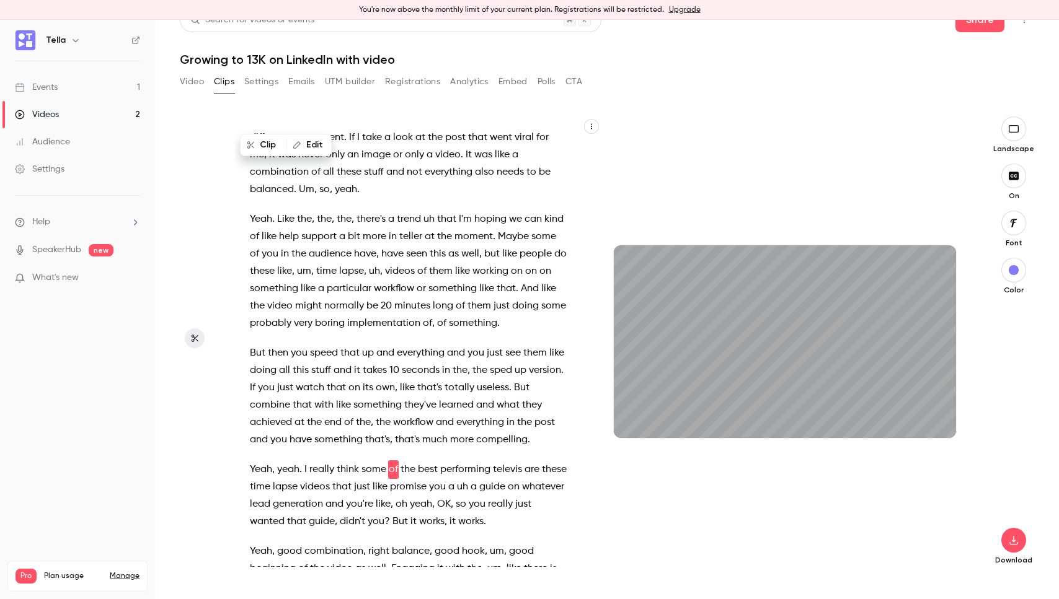
click at [799, 461] on div "1h" at bounding box center [784, 342] width 367 height 451
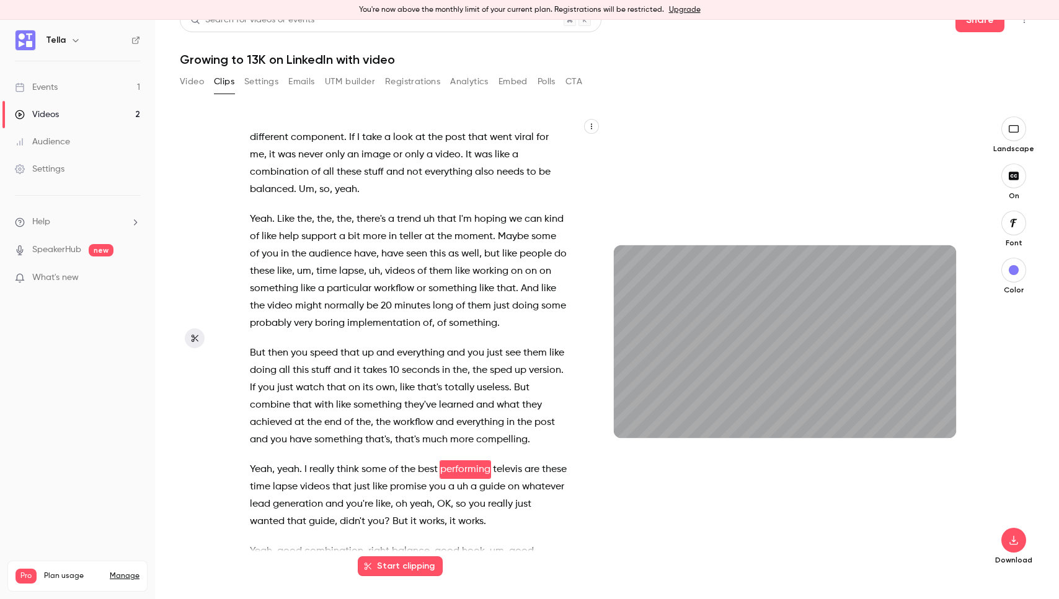
click at [875, 195] on div "1h" at bounding box center [784, 342] width 367 height 451
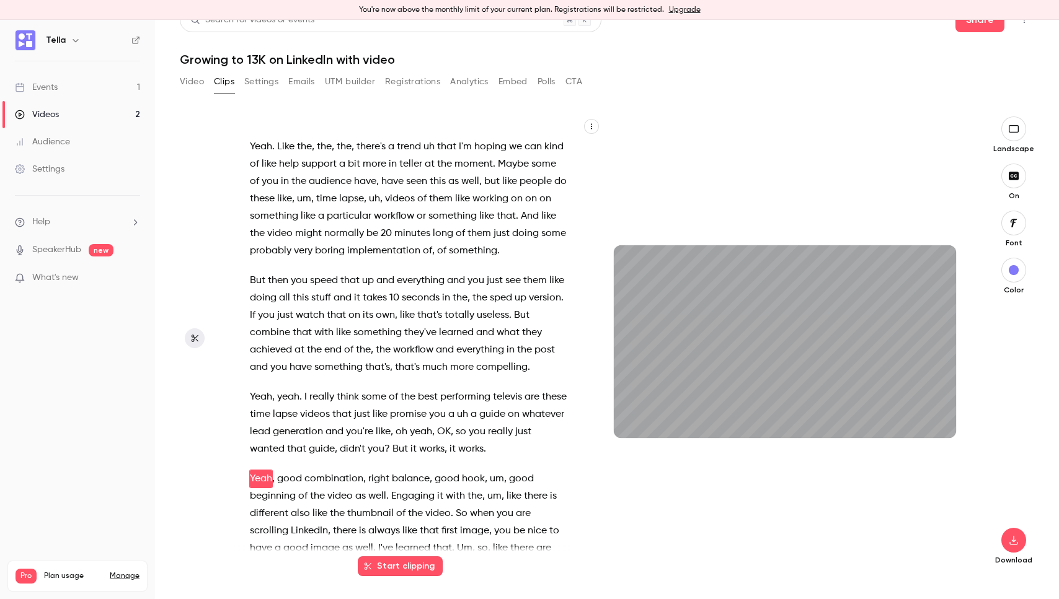
scroll to position [10438, 0]
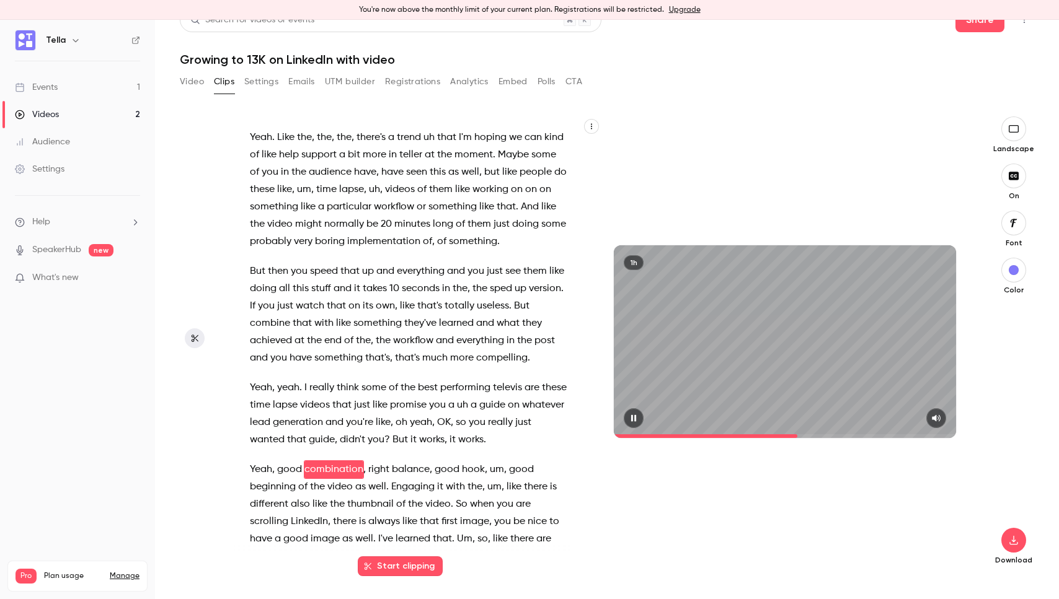
click at [634, 415] on icon "button" at bounding box center [634, 418] width 10 height 9
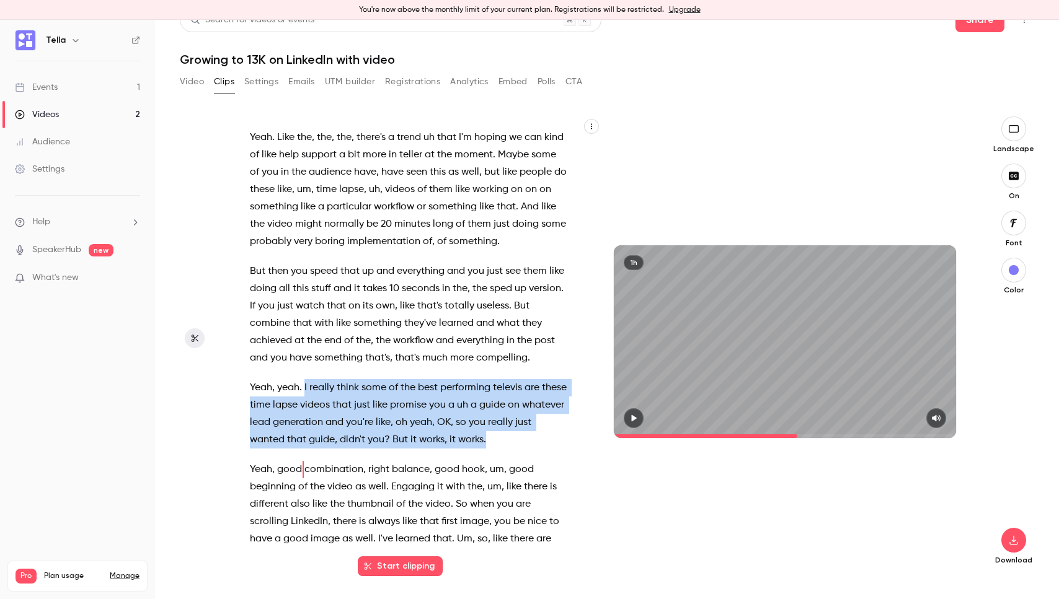
drag, startPoint x: 304, startPoint y: 265, endPoint x: 491, endPoint y: 315, distance: 193.8
click at [491, 379] on p "Yeah , yeah . I really think some of the best performing televis are these time…" at bounding box center [408, 413] width 317 height 69
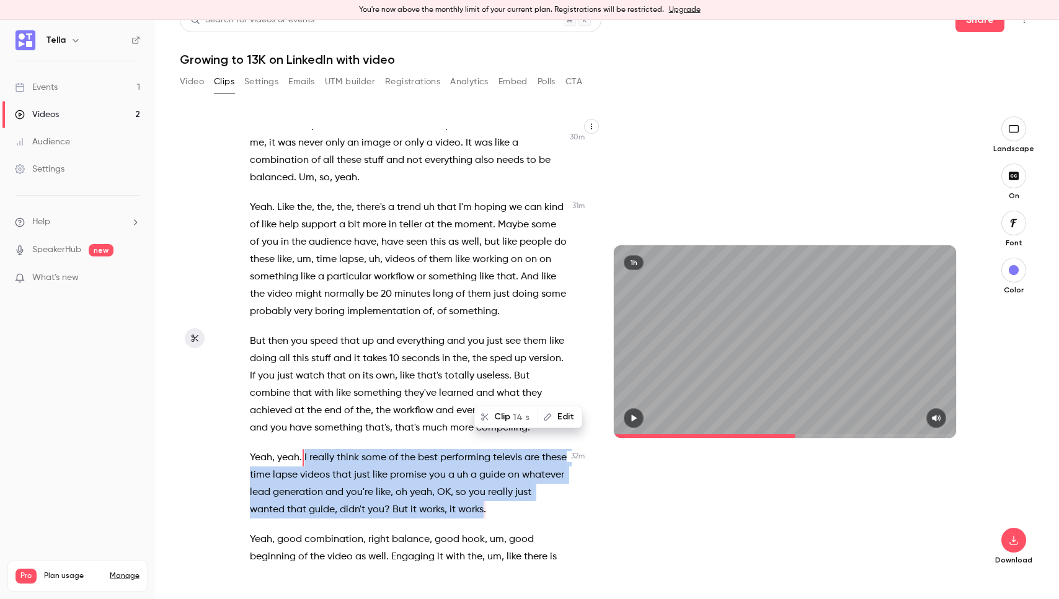
scroll to position [10356, 0]
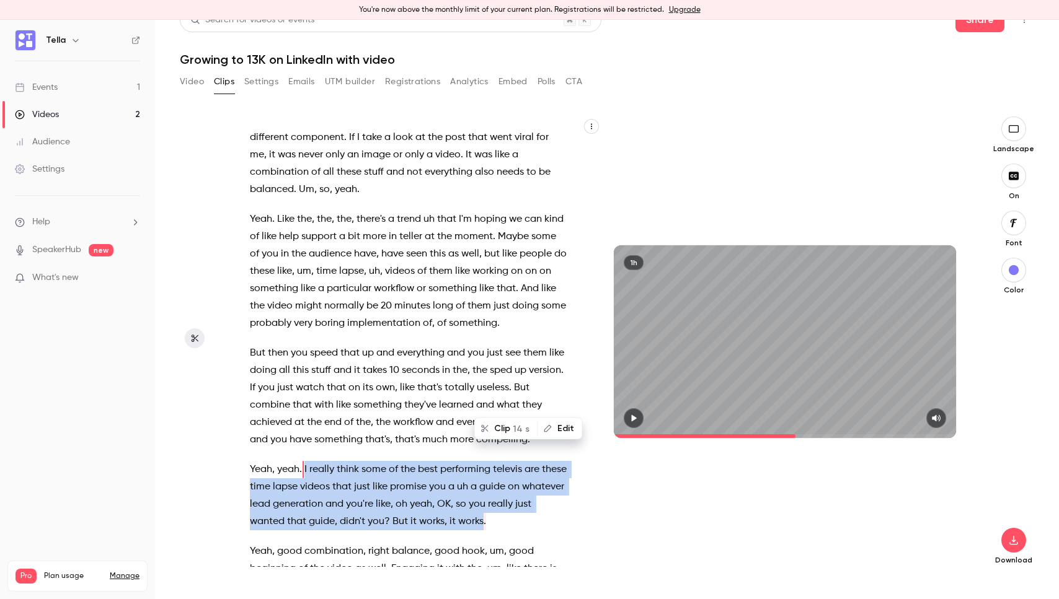
click at [484, 426] on icon "button" at bounding box center [484, 428] width 7 height 7
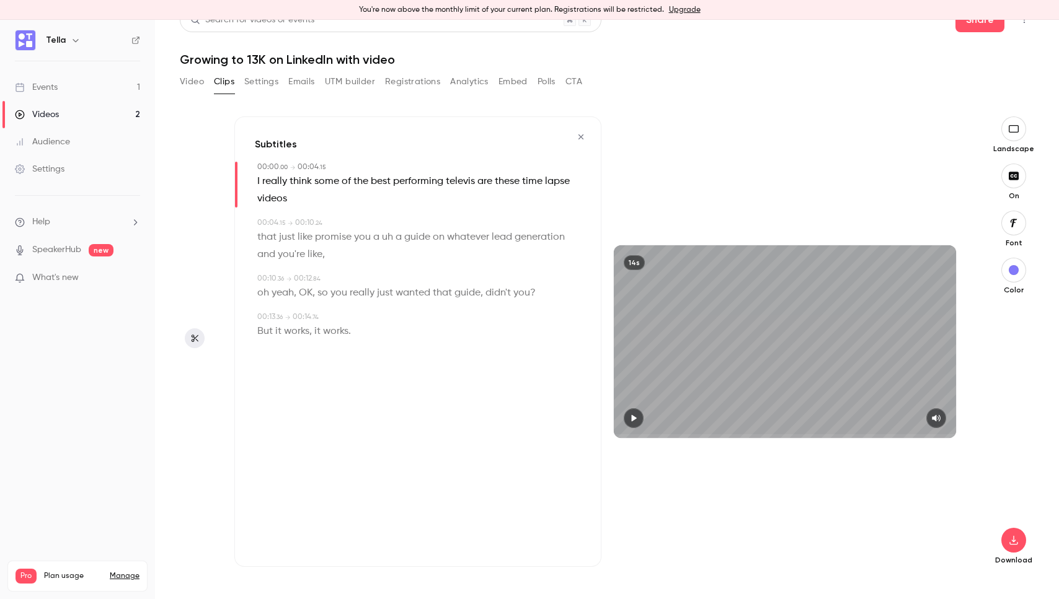
click at [683, 176] on div "14s" at bounding box center [784, 342] width 367 height 451
click at [1014, 538] on icon "button" at bounding box center [1013, 540] width 8 height 9
click at [925, 526] on span "High quality requires longer processing" at bounding box center [920, 529] width 141 height 12
click at [584, 134] on icon "button" at bounding box center [581, 137] width 10 height 9
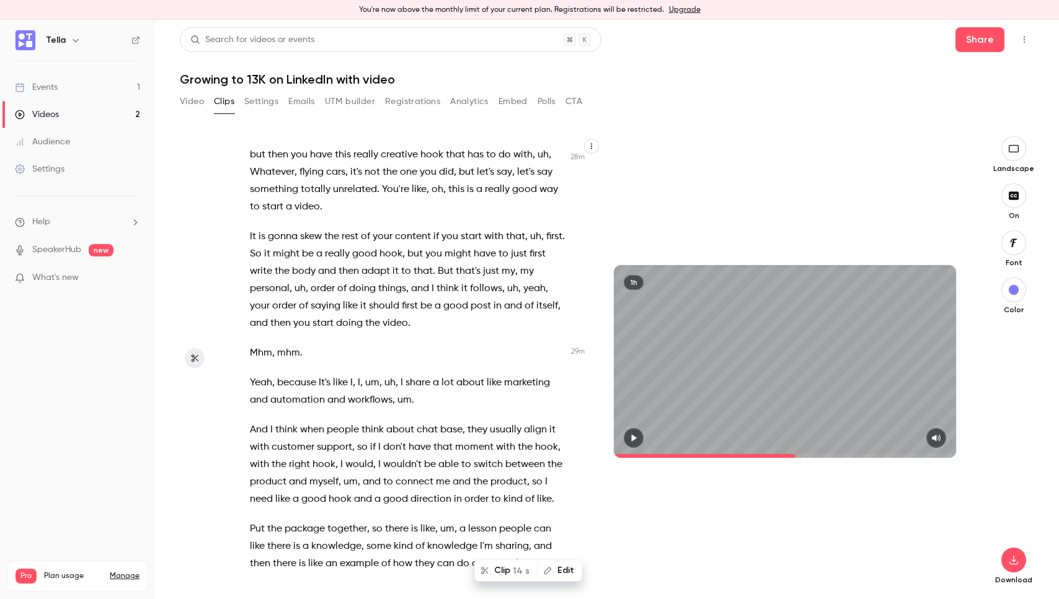
scroll to position [10415, 0]
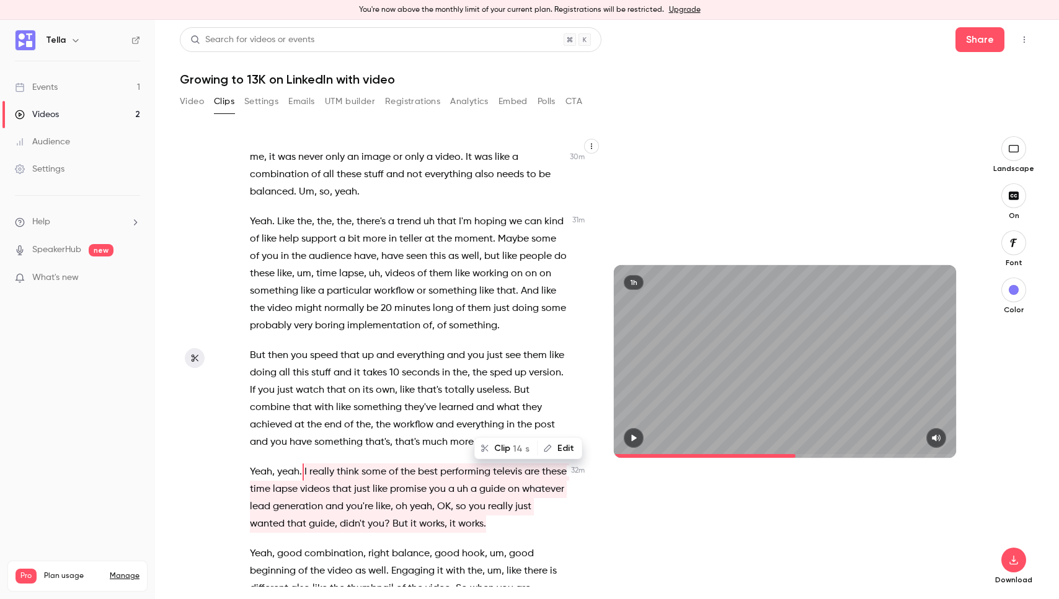
click at [635, 436] on icon "button" at bounding box center [634, 438] width 10 height 9
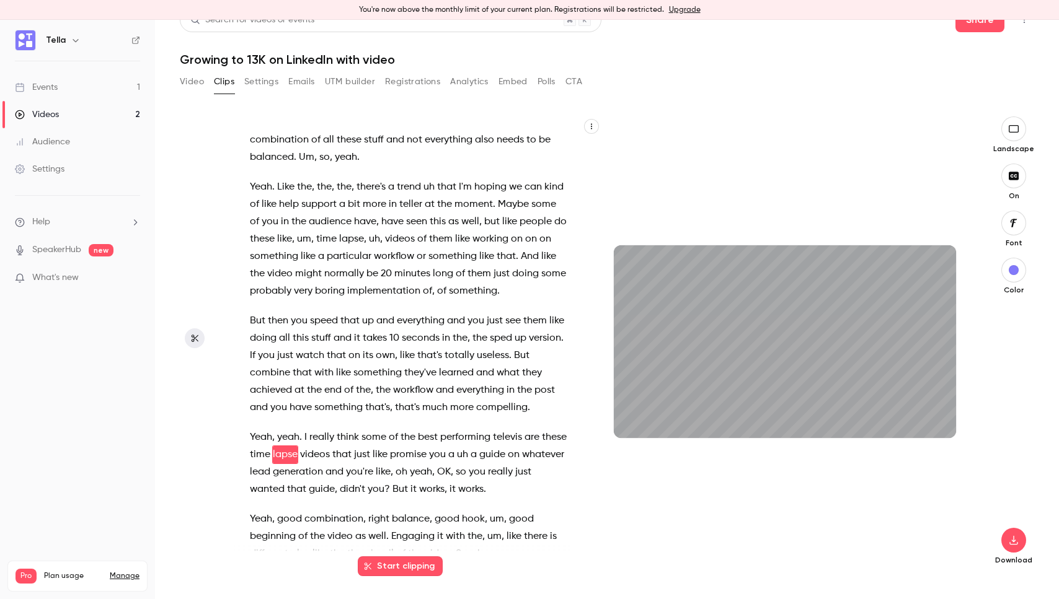
scroll to position [10433, 0]
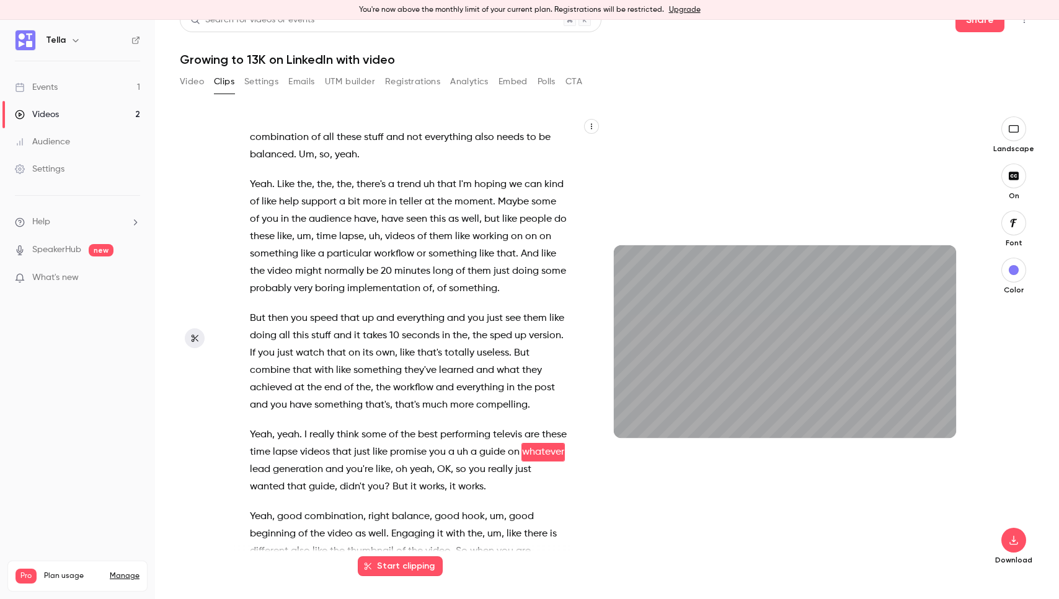
click at [870, 506] on div "1h" at bounding box center [784, 342] width 367 height 451
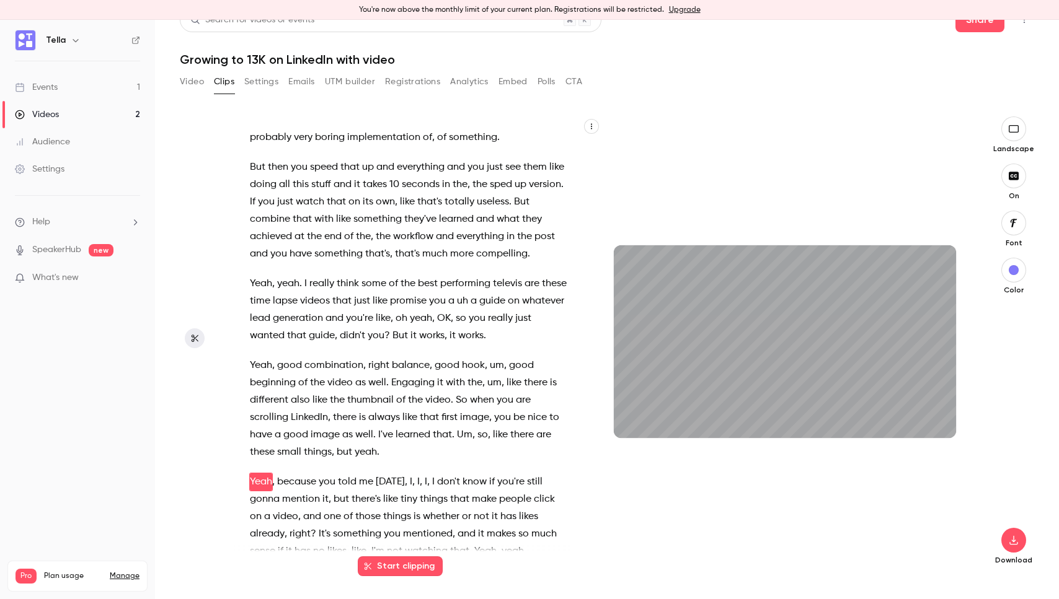
scroll to position [10614, 0]
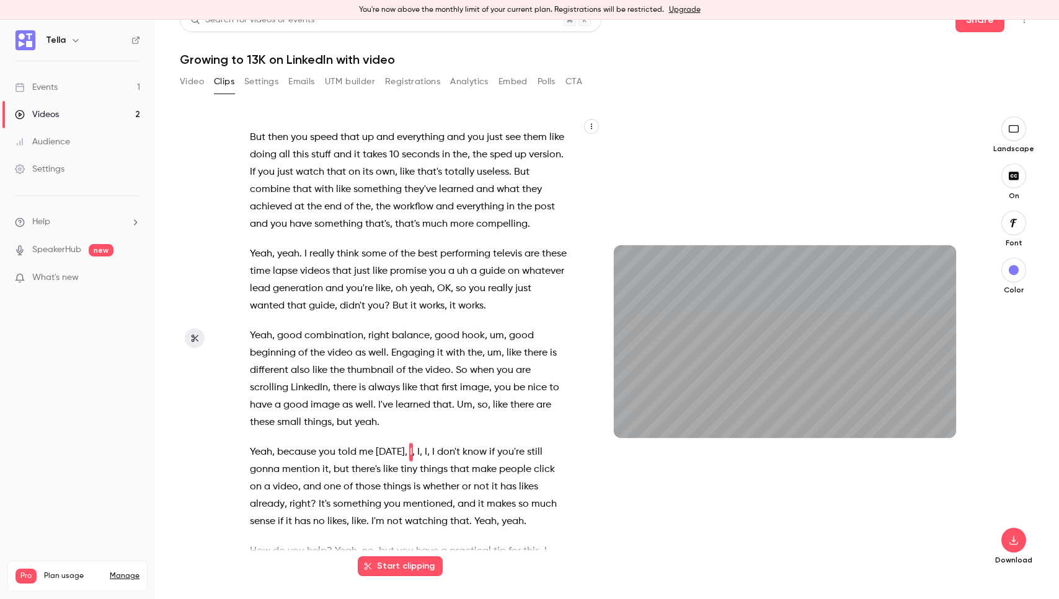
click at [767, 127] on div "1h" at bounding box center [784, 342] width 367 height 451
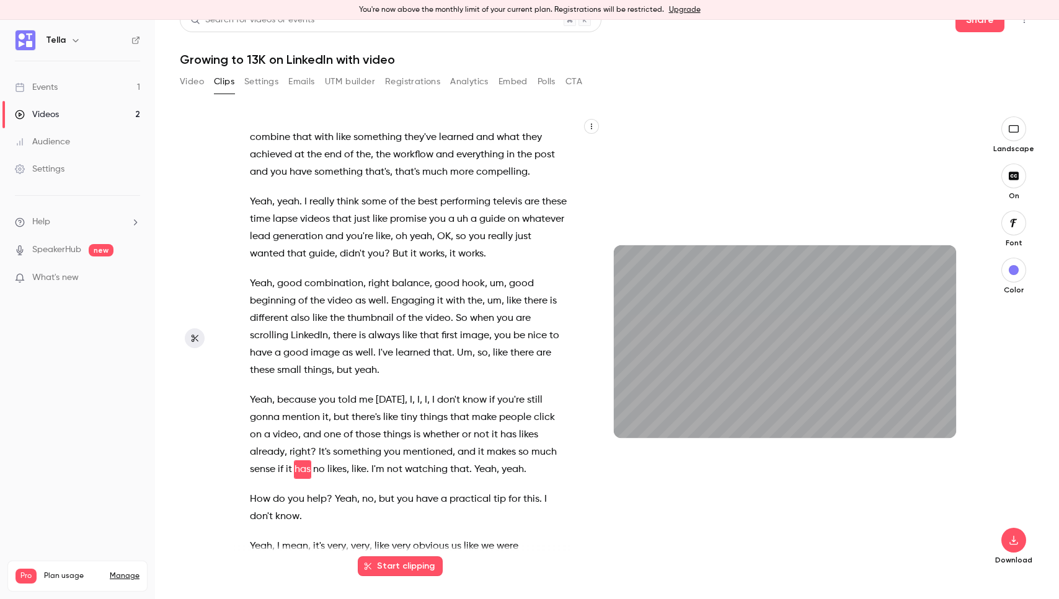
scroll to position [10683, 0]
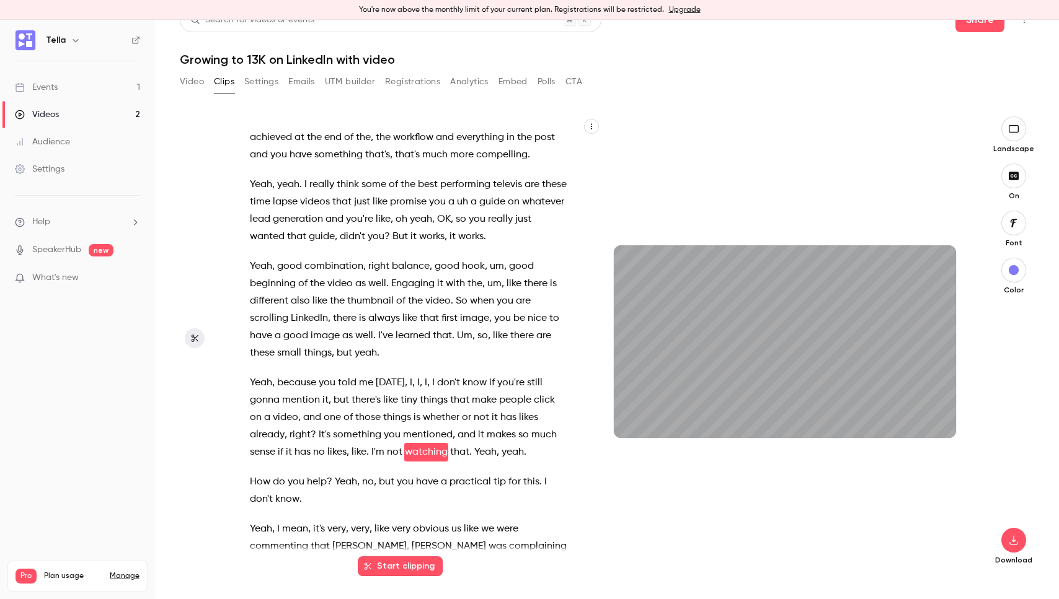
click at [435, 374] on span "I" at bounding box center [433, 382] width 2 height 17
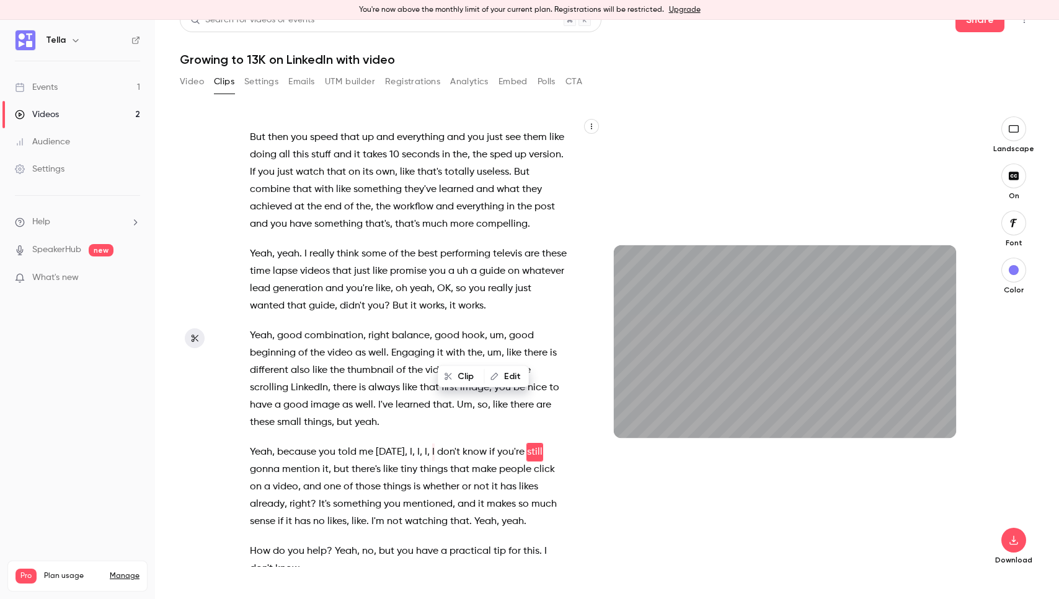
scroll to position [10631, 0]
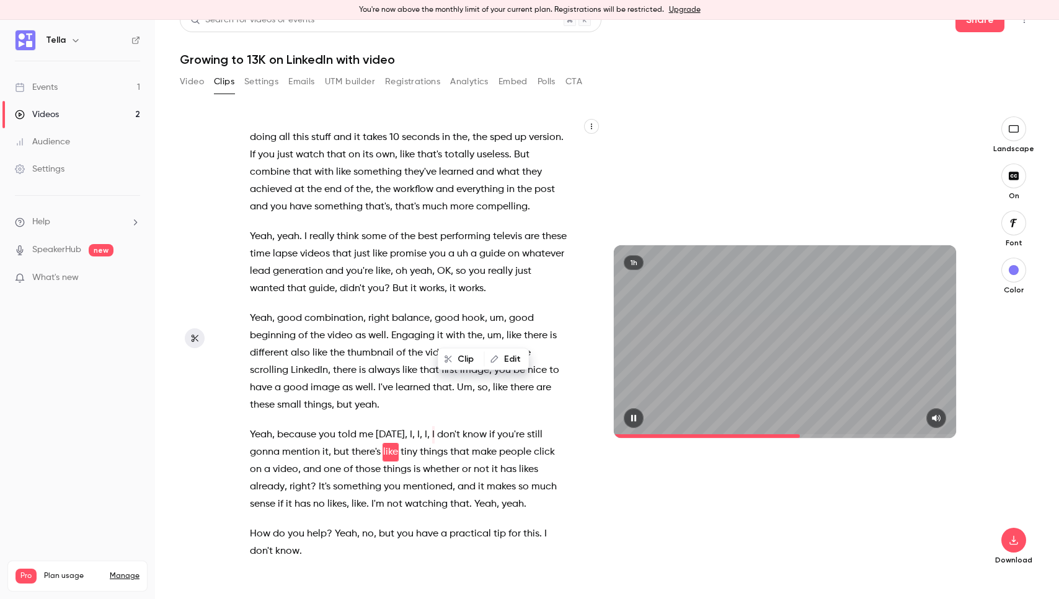
click at [633, 417] on icon "button" at bounding box center [633, 418] width 5 height 7
click at [355, 444] on span "there's" at bounding box center [365, 452] width 29 height 17
click at [351, 444] on span "there's" at bounding box center [365, 452] width 29 height 17
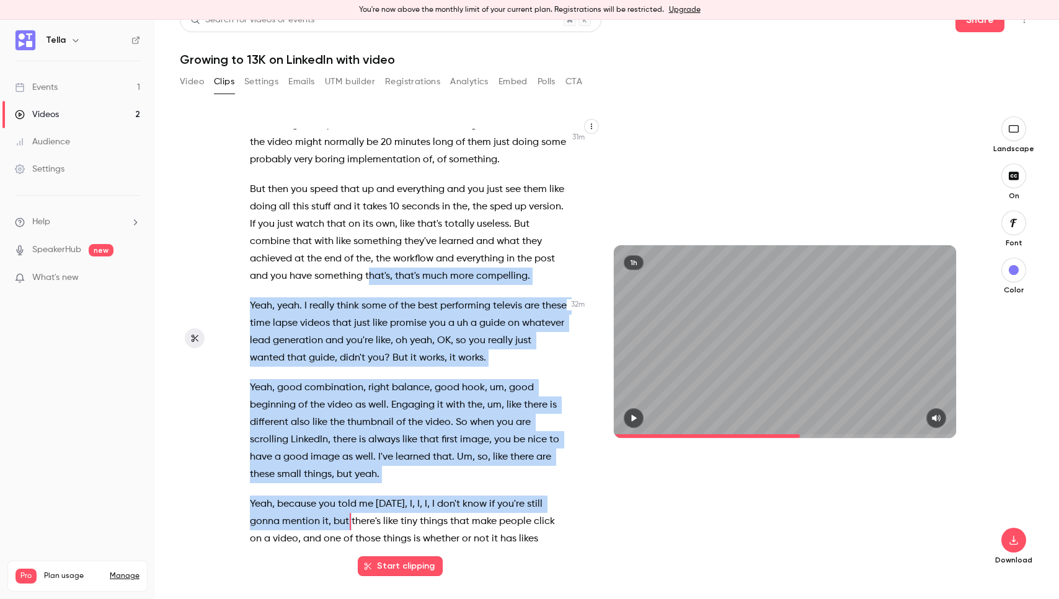
scroll to position [10557, 0]
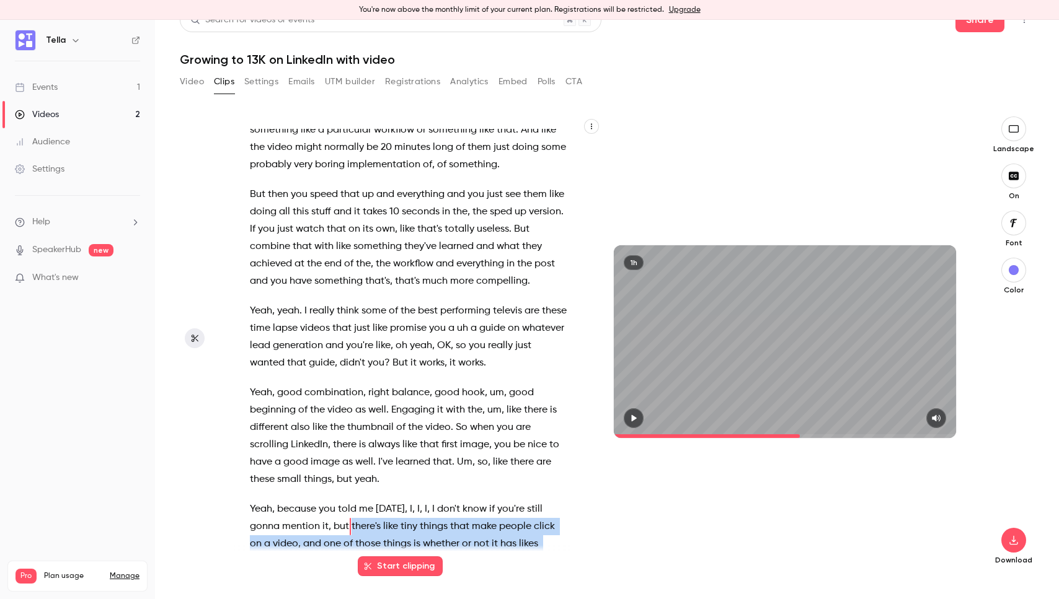
drag, startPoint x: 350, startPoint y: 347, endPoint x: 464, endPoint y: 468, distance: 166.6
click at [464, 501] on p "Yeah , because you told me [DATE] , I , I , I , I don't know if you're still go…" at bounding box center [408, 544] width 317 height 87
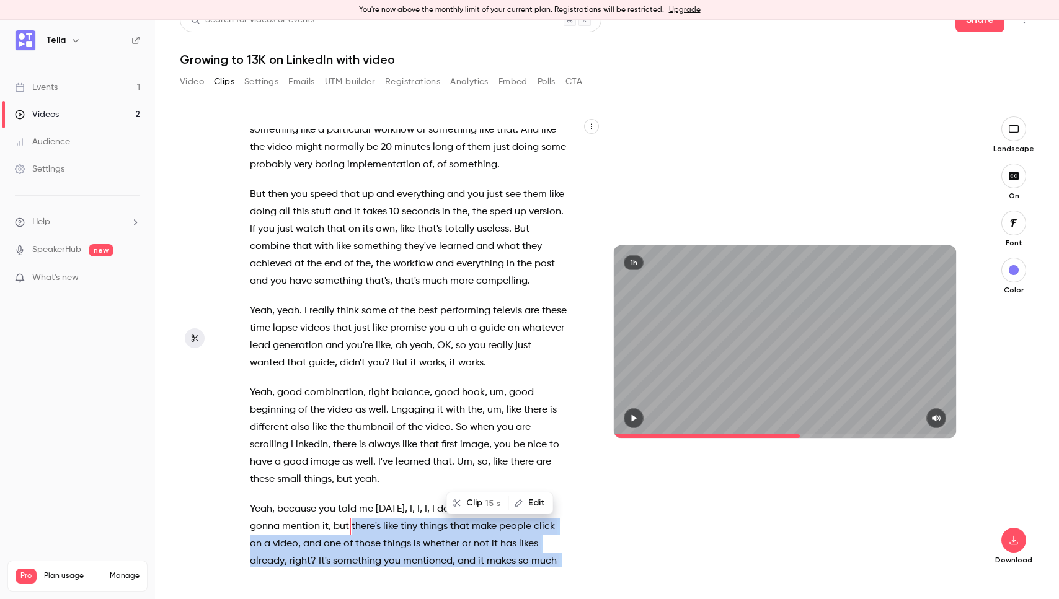
click at [423, 536] on span "whether" at bounding box center [441, 544] width 37 height 17
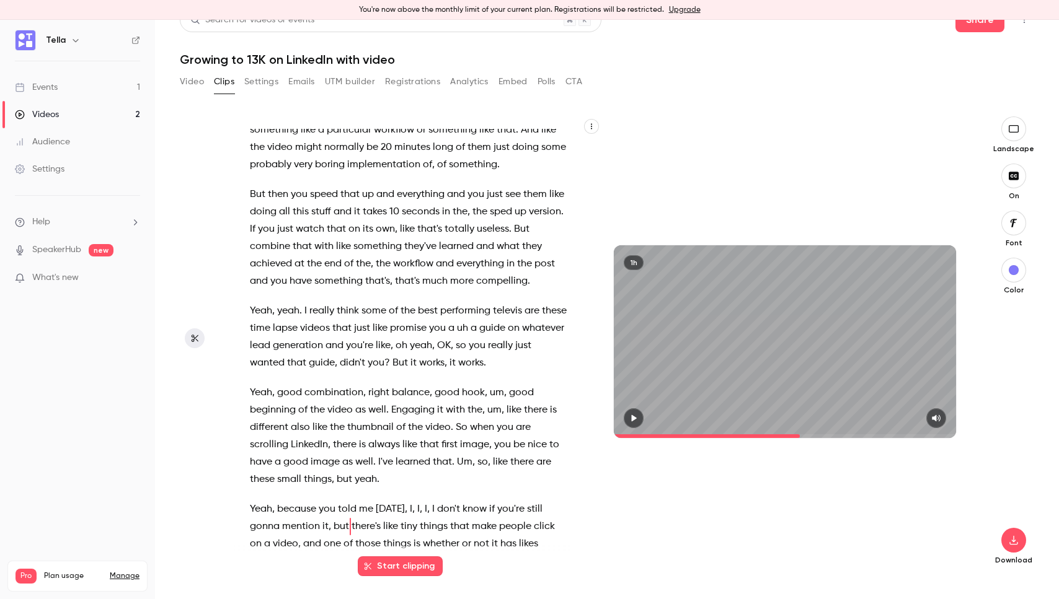
click at [350, 522] on span at bounding box center [350, 527] width 2 height 10
click at [637, 422] on icon "button" at bounding box center [634, 418] width 10 height 9
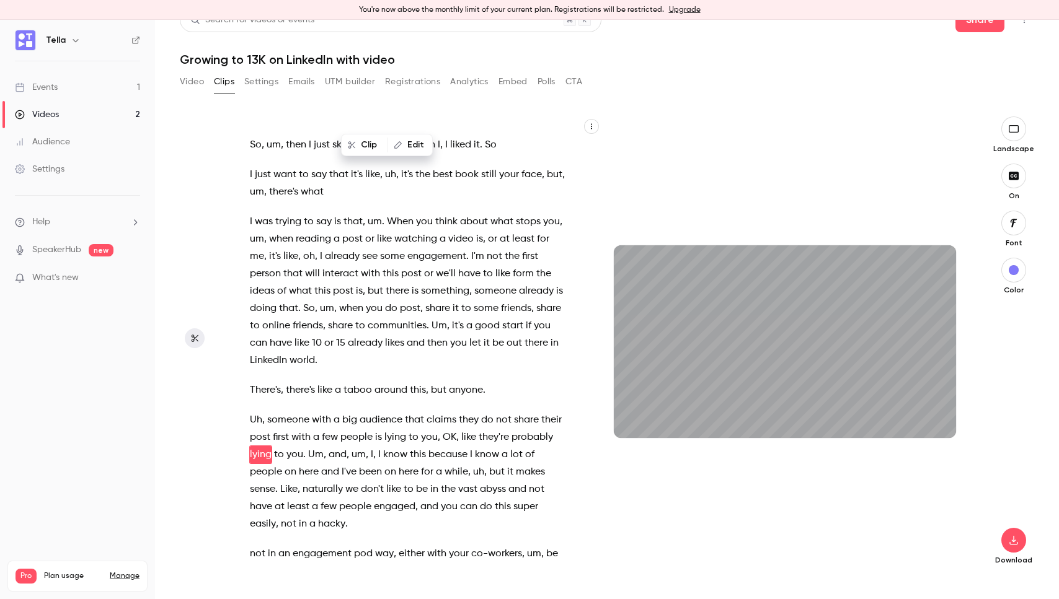
scroll to position [11246, 0]
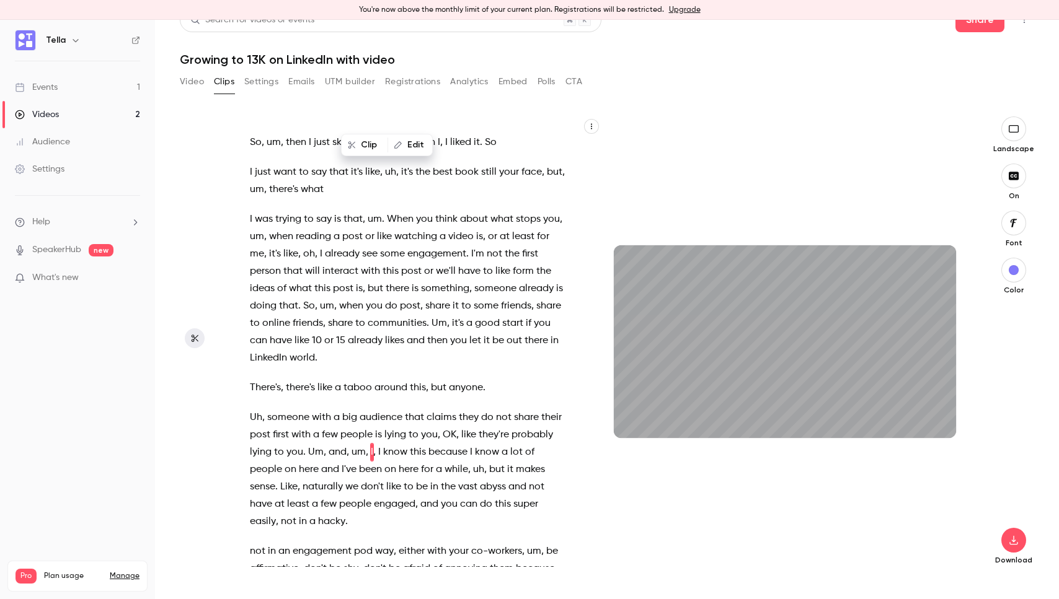
click at [253, 379] on span "There's" at bounding box center [265, 387] width 31 height 17
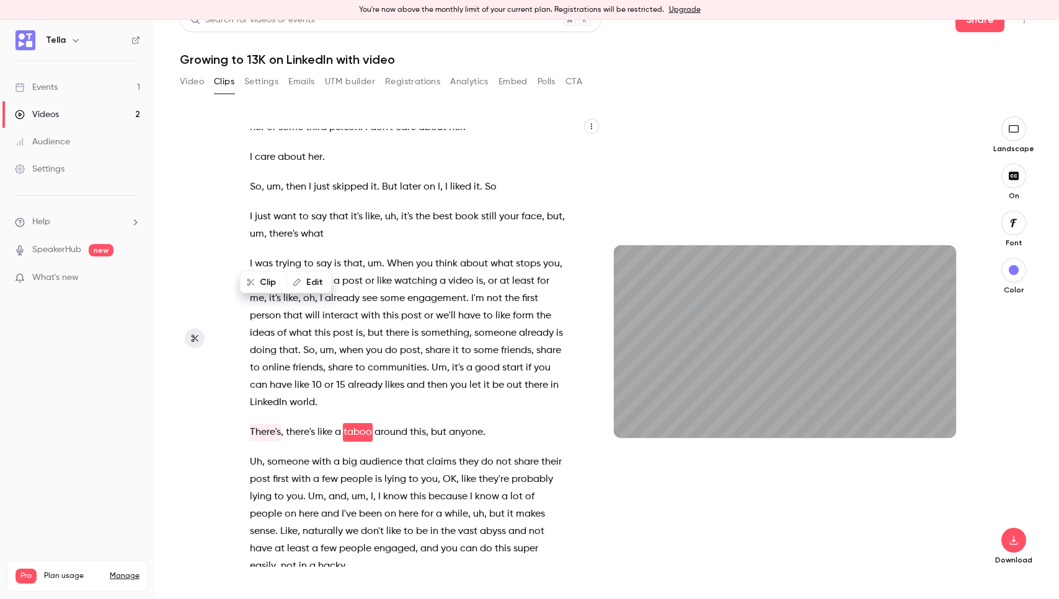
scroll to position [11181, 0]
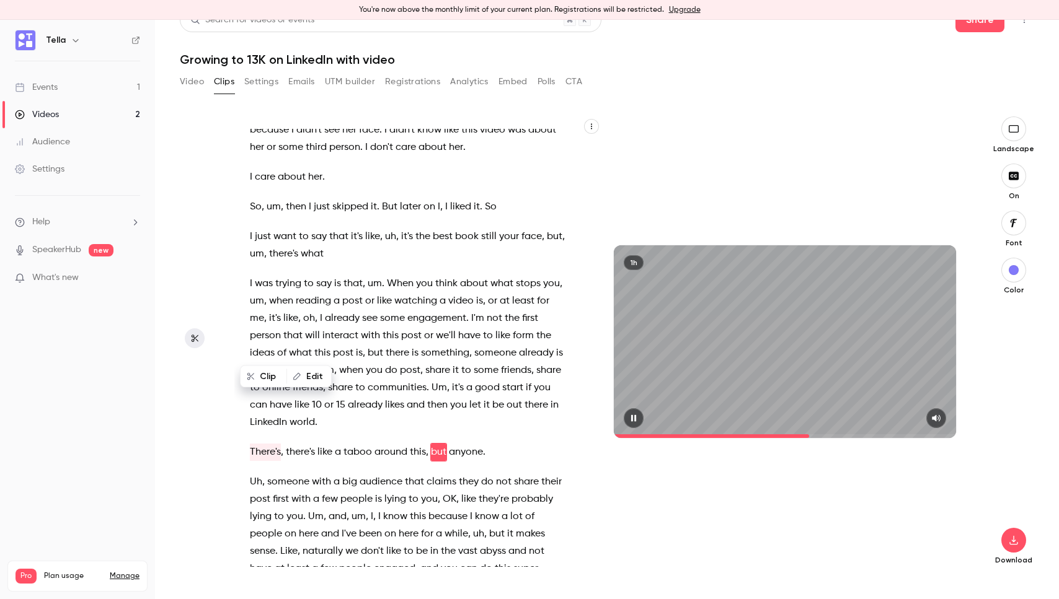
click at [638, 421] on icon "button" at bounding box center [634, 418] width 10 height 9
click at [246, 345] on div "Do you need them ? Well , sometimes , but it's fine , I'll survive . I , I'll n…" at bounding box center [414, 348] width 361 height 438
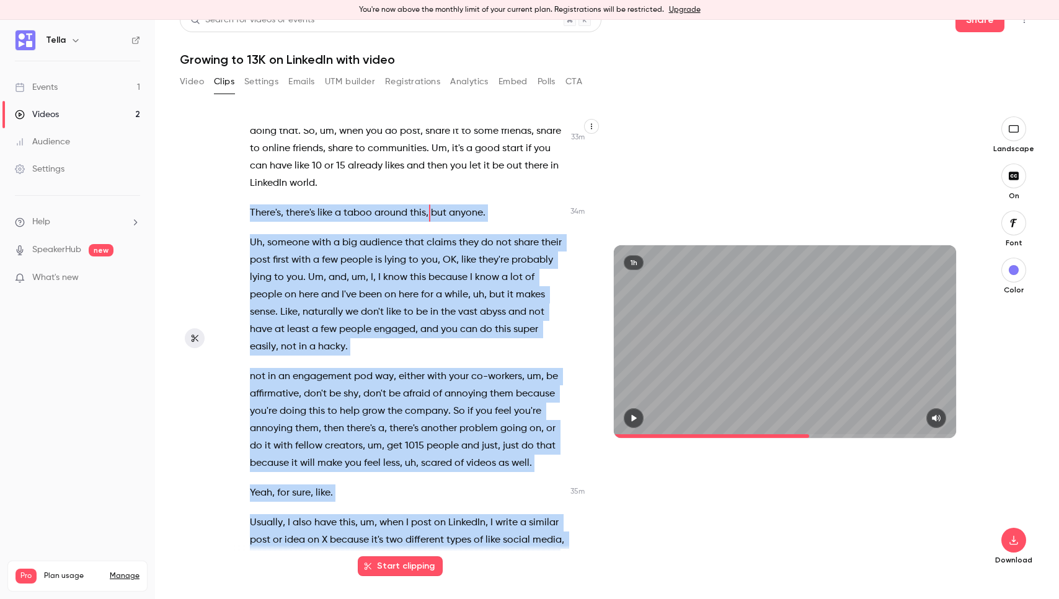
scroll to position [11758, 0]
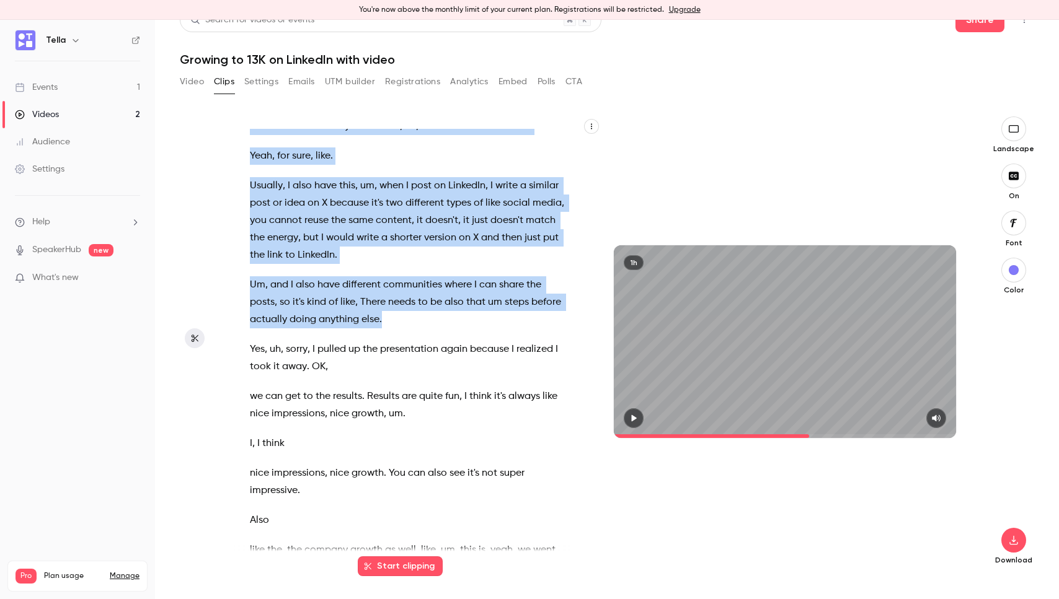
drag, startPoint x: 250, startPoint y: 345, endPoint x: 459, endPoint y: 225, distance: 241.0
click at [459, 225] on div "Do you need them ? Well , sometimes , but it's fine , I'll survive . I , I'll n…" at bounding box center [414, 348] width 361 height 438
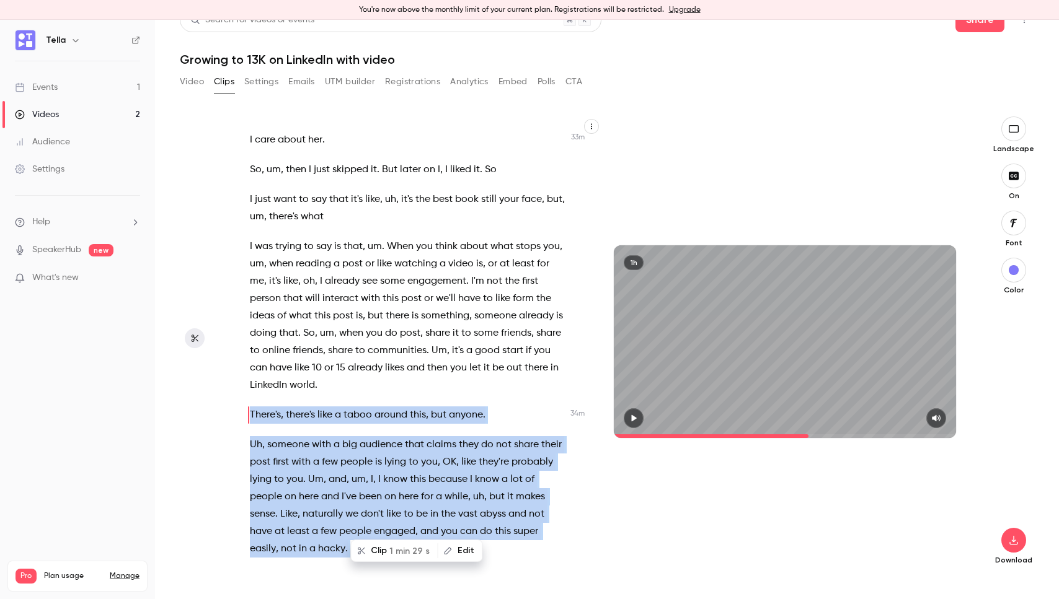
scroll to position [11181, 0]
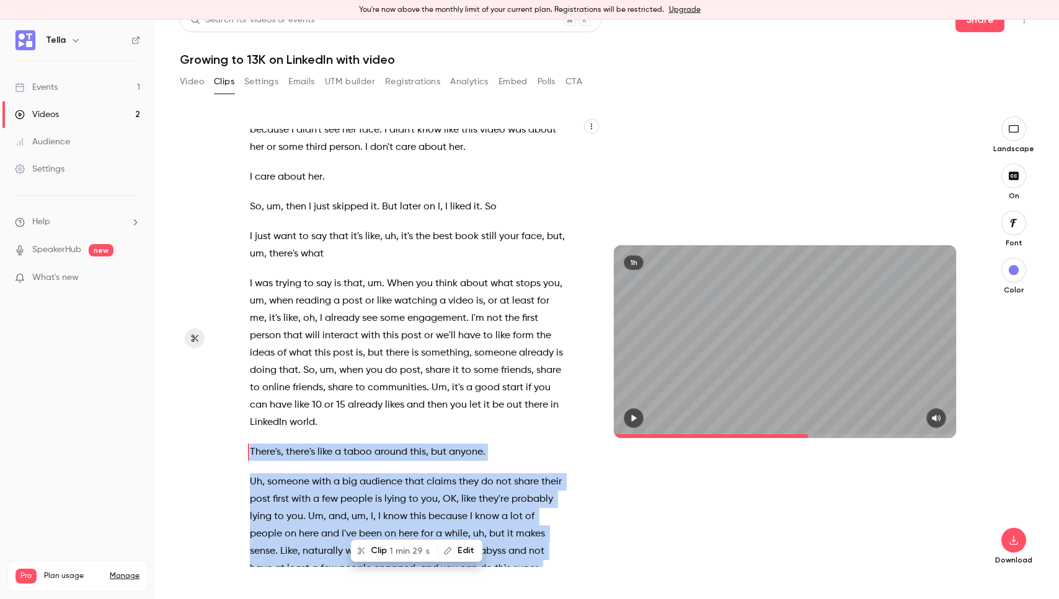
click at [368, 549] on button "Clip 1 min 29 s" at bounding box center [394, 551] width 85 height 20
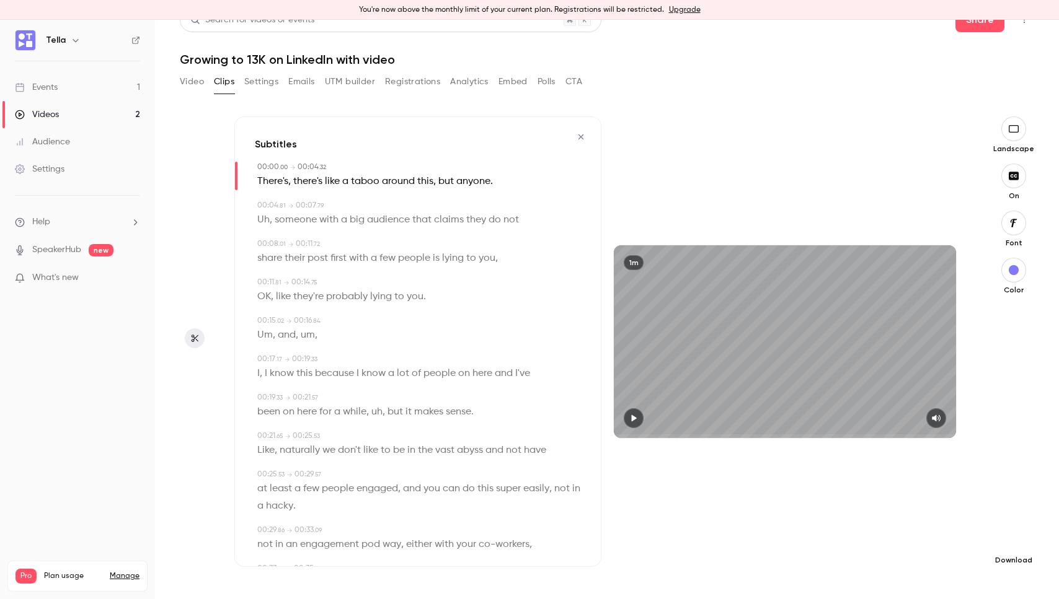
click at [1023, 544] on button "button" at bounding box center [1013, 540] width 25 height 25
click at [983, 528] on span "High quality requires longer processing" at bounding box center [920, 529] width 141 height 12
click at [583, 138] on icon "button" at bounding box center [581, 137] width 10 height 9
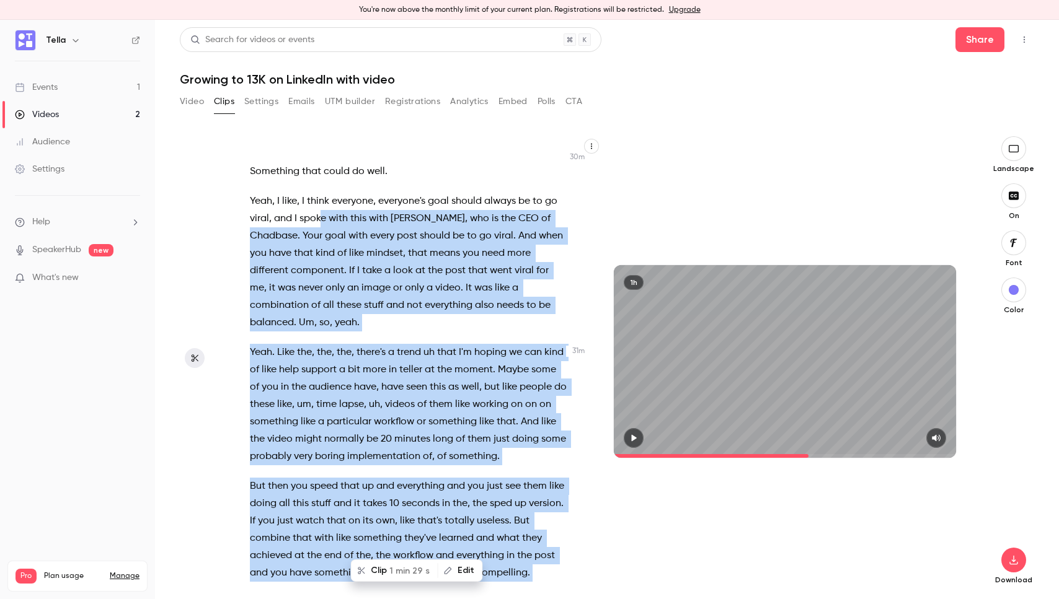
scroll to position [10230, 0]
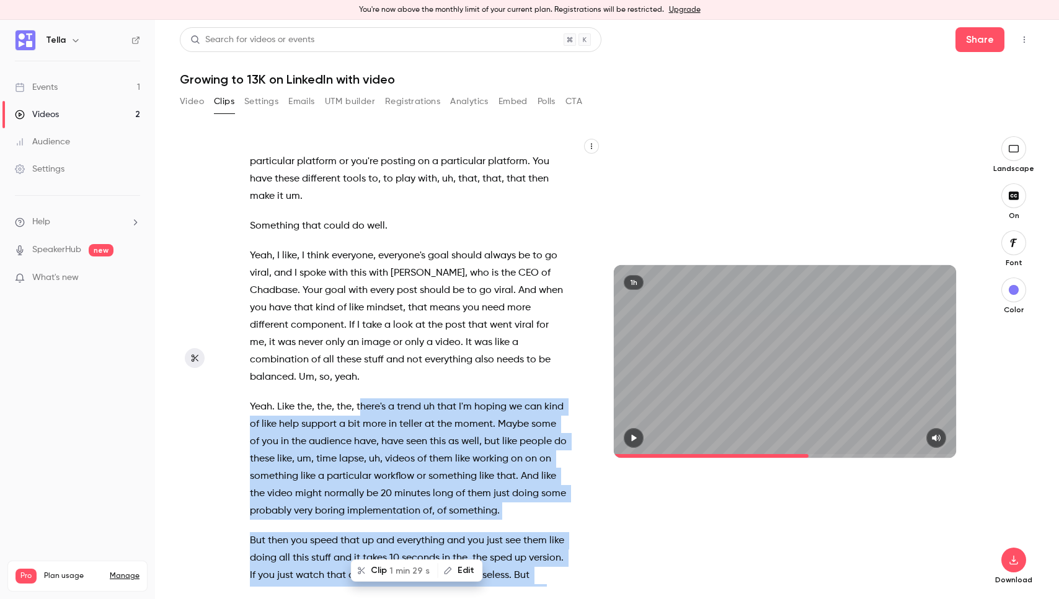
drag, startPoint x: 276, startPoint y: 461, endPoint x: 362, endPoint y: 307, distance: 176.2
click at [362, 307] on div "Do you need them ? Well , sometimes , but it's fine , I'll survive . I , I'll n…" at bounding box center [414, 368] width 361 height 438
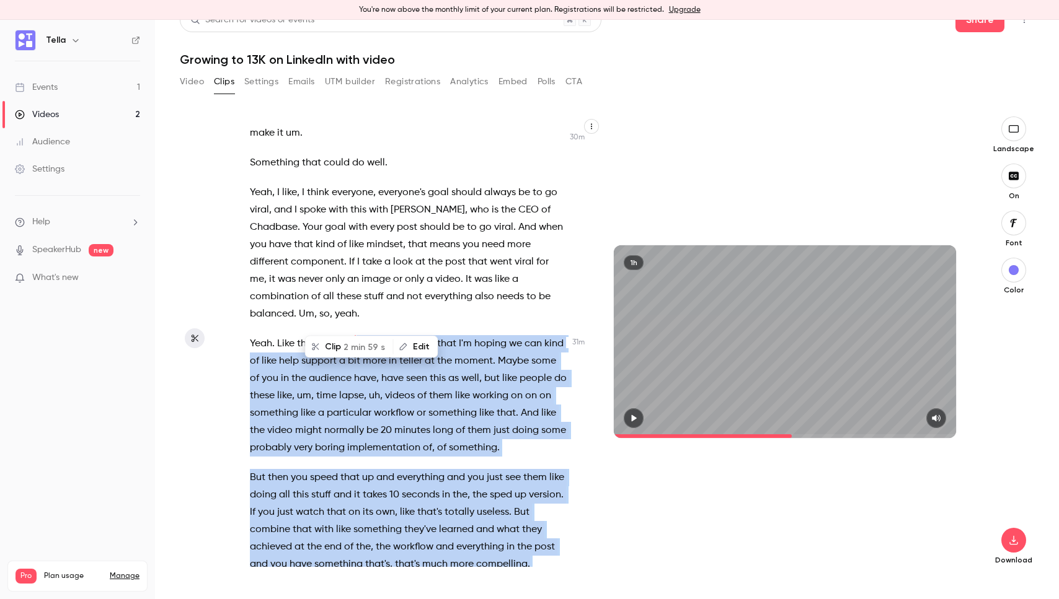
scroll to position [11181, 0]
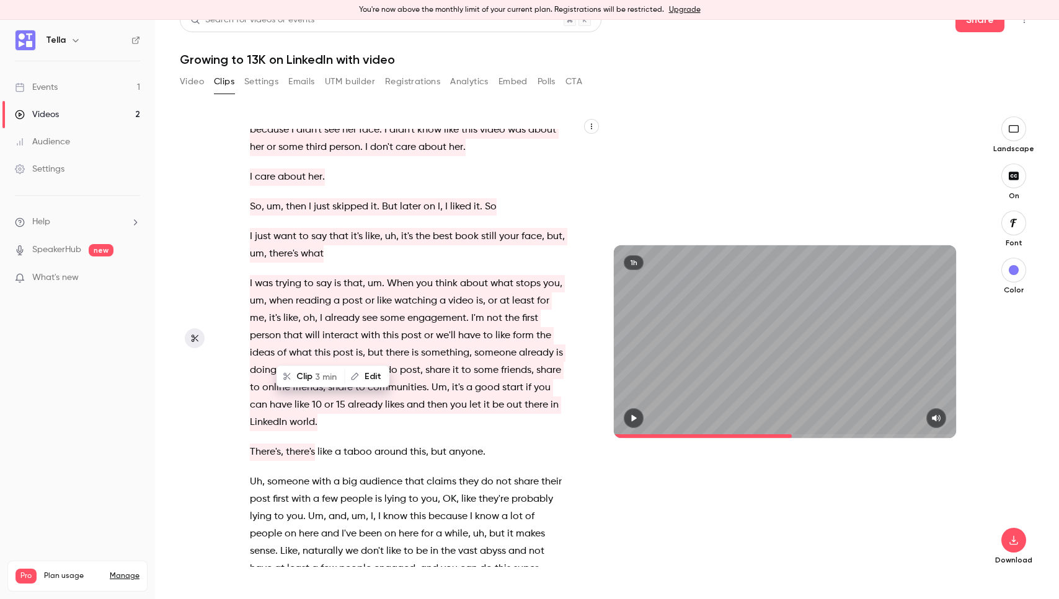
click at [315, 444] on span "there's" at bounding box center [300, 452] width 29 height 17
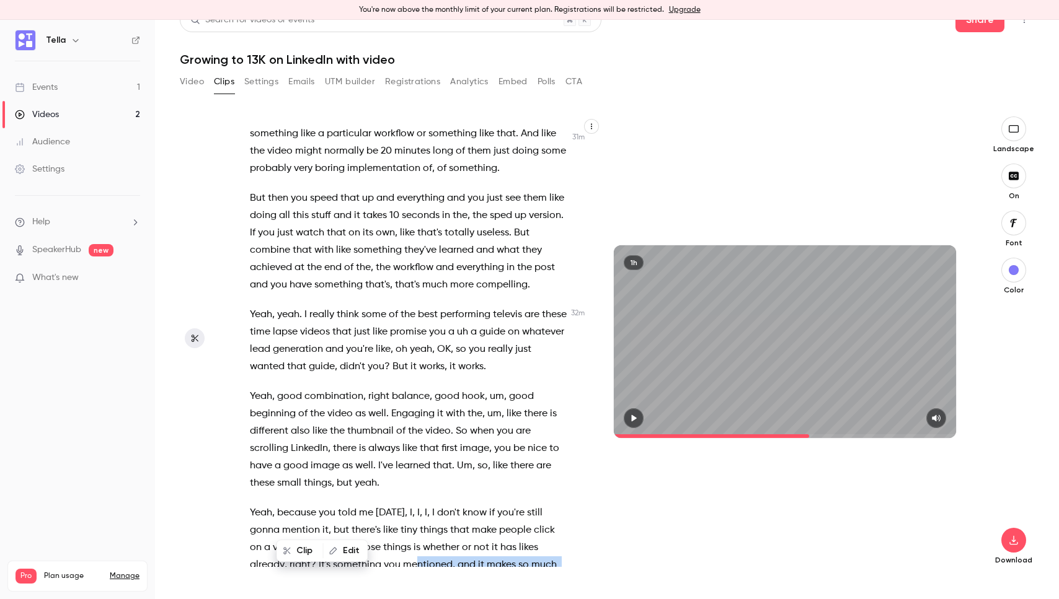
scroll to position [10555, 0]
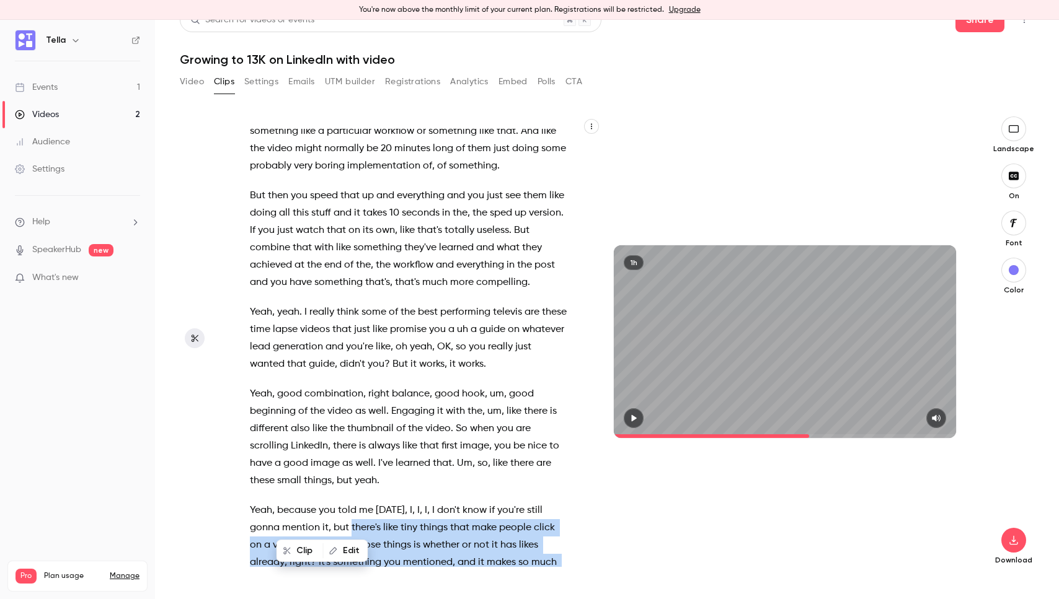
drag, startPoint x: 316, startPoint y: 345, endPoint x: 351, endPoint y: 425, distance: 87.2
click at [351, 425] on div "Do you need them ? Well , sometimes , but it's fine , I'll survive . I , I'll n…" at bounding box center [414, 348] width 361 height 438
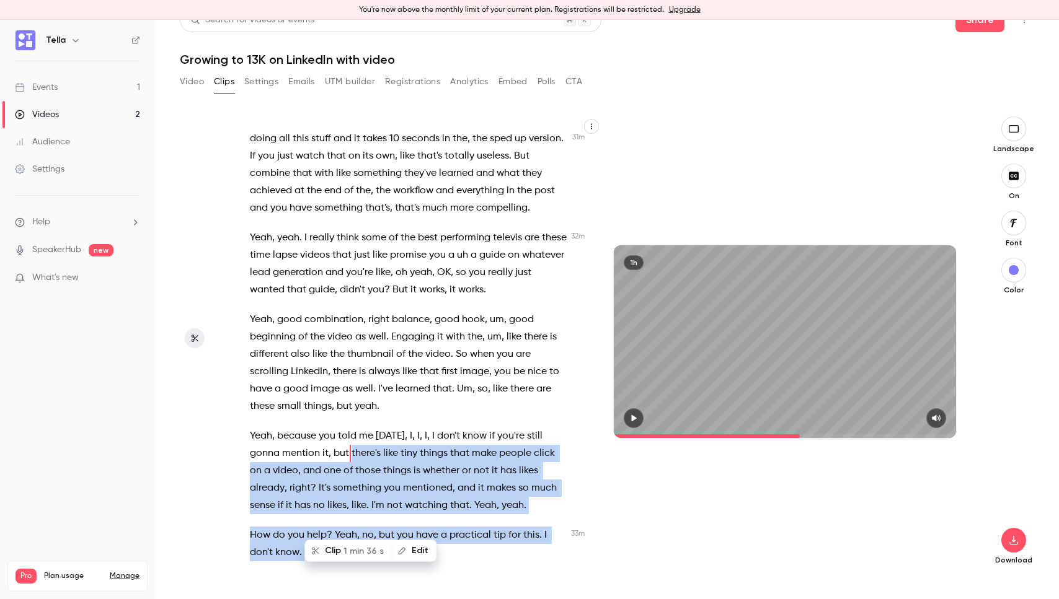
scroll to position [10631, 0]
click at [320, 552] on button "Clip 1 min 36 s" at bounding box center [348, 551] width 85 height 20
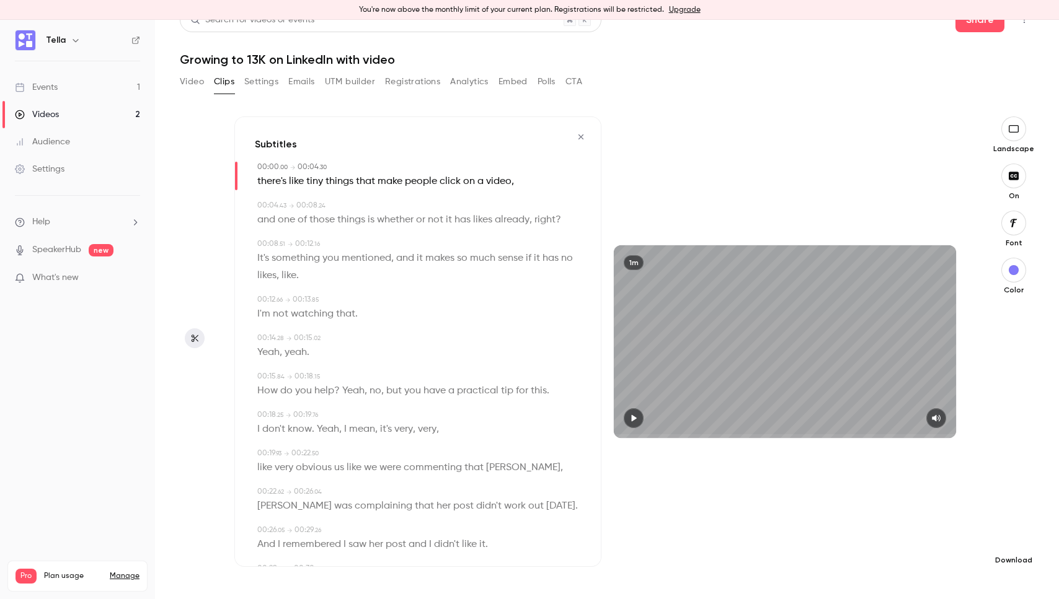
click at [1007, 547] on button "button" at bounding box center [1013, 540] width 25 height 25
click at [903, 527] on span "High quality requires longer processing" at bounding box center [920, 529] width 141 height 12
click at [583, 135] on icon "button" at bounding box center [580, 137] width 5 height 5
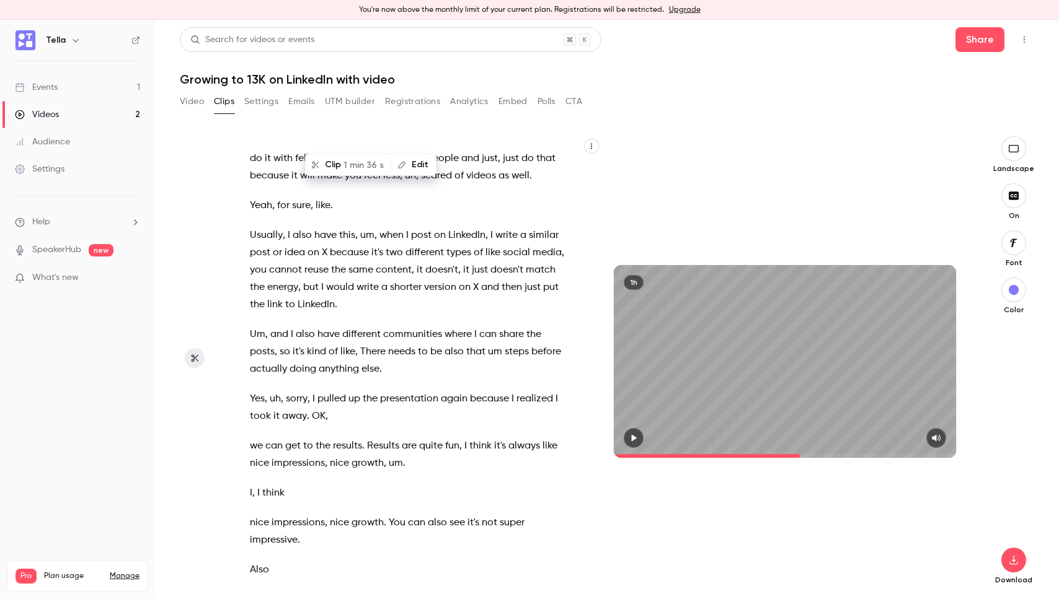
scroll to position [11685, 0]
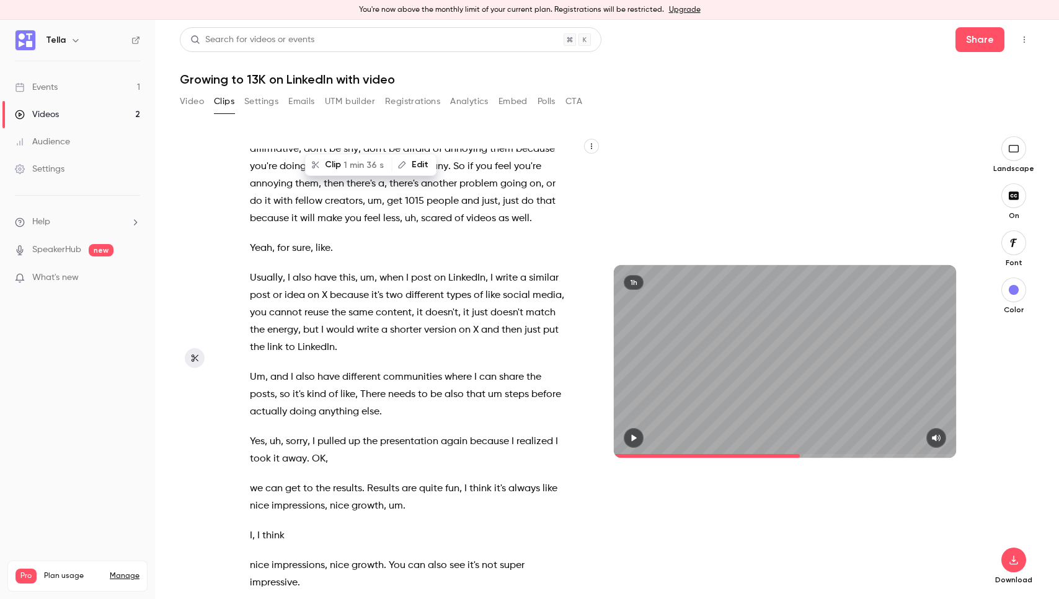
click at [254, 369] on span "Um" at bounding box center [257, 377] width 15 height 17
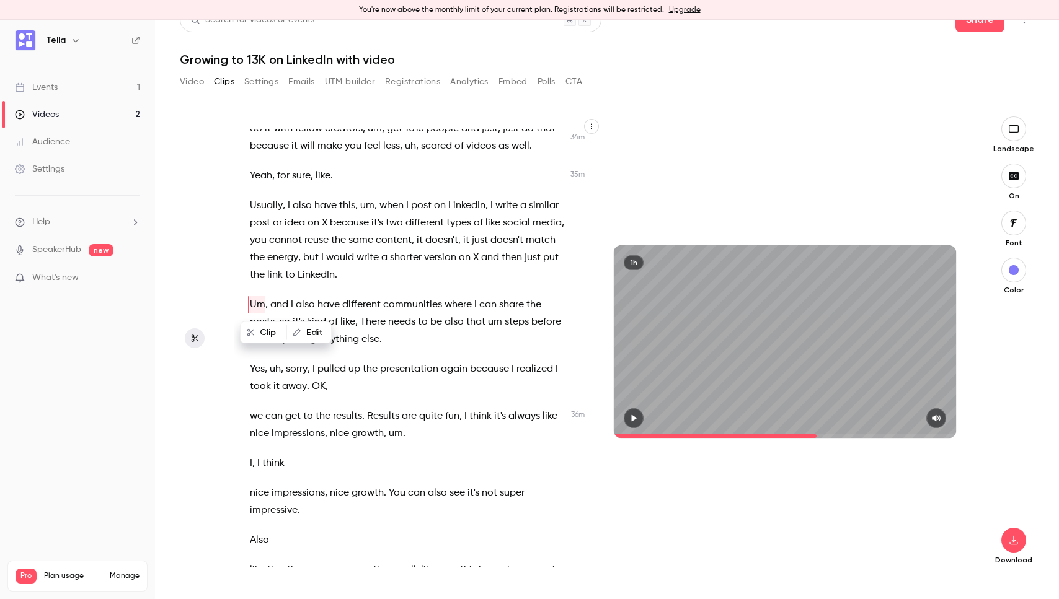
scroll to position [11785, 0]
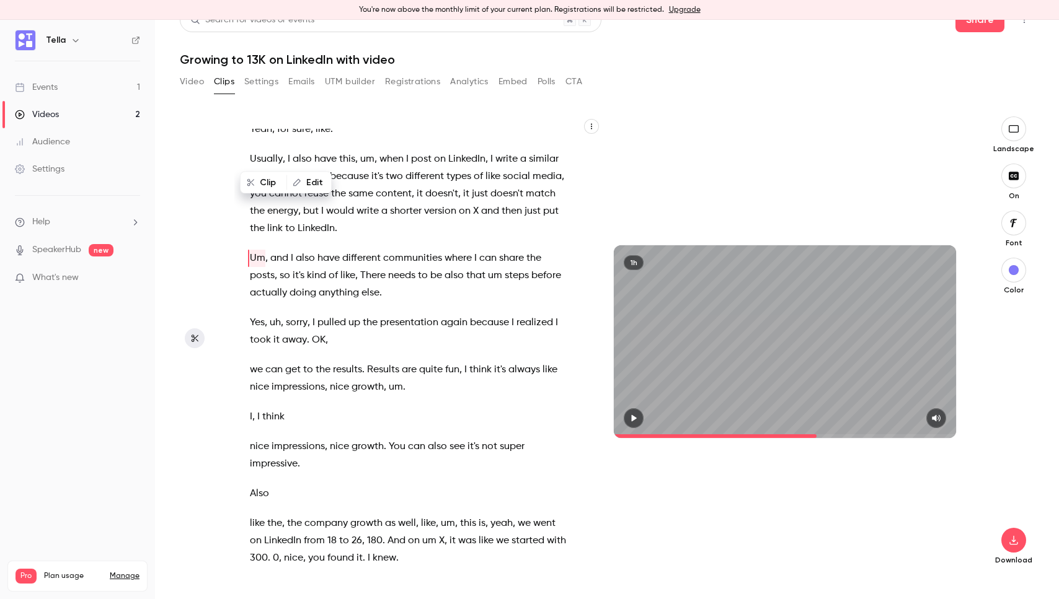
click at [250, 515] on span "like" at bounding box center [257, 523] width 15 height 17
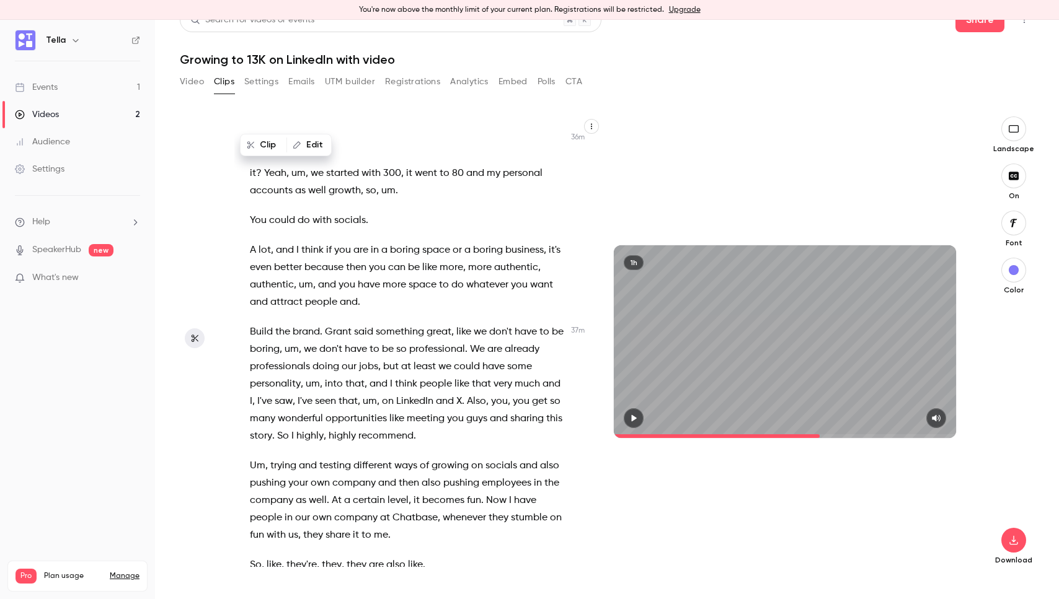
scroll to position [12230, 0]
click at [632, 421] on icon "button" at bounding box center [634, 418] width 5 height 7
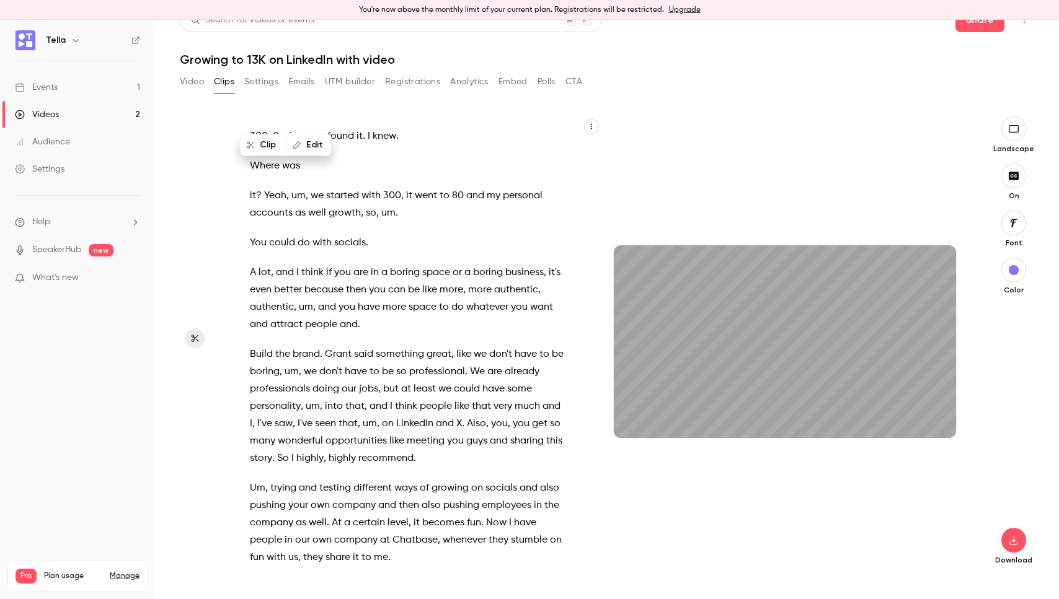
type input "******"
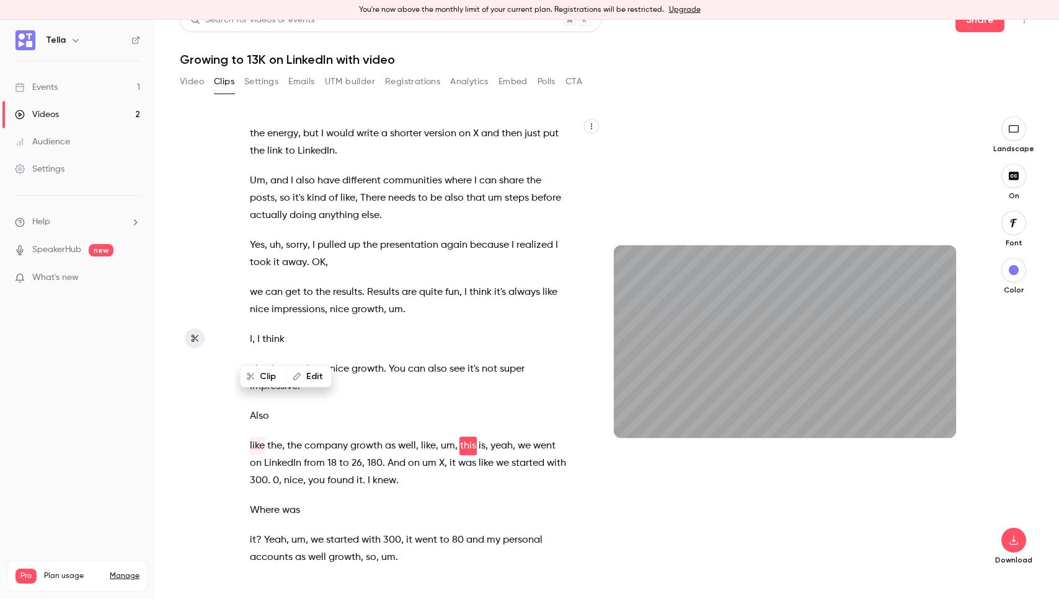
scroll to position [11856, 0]
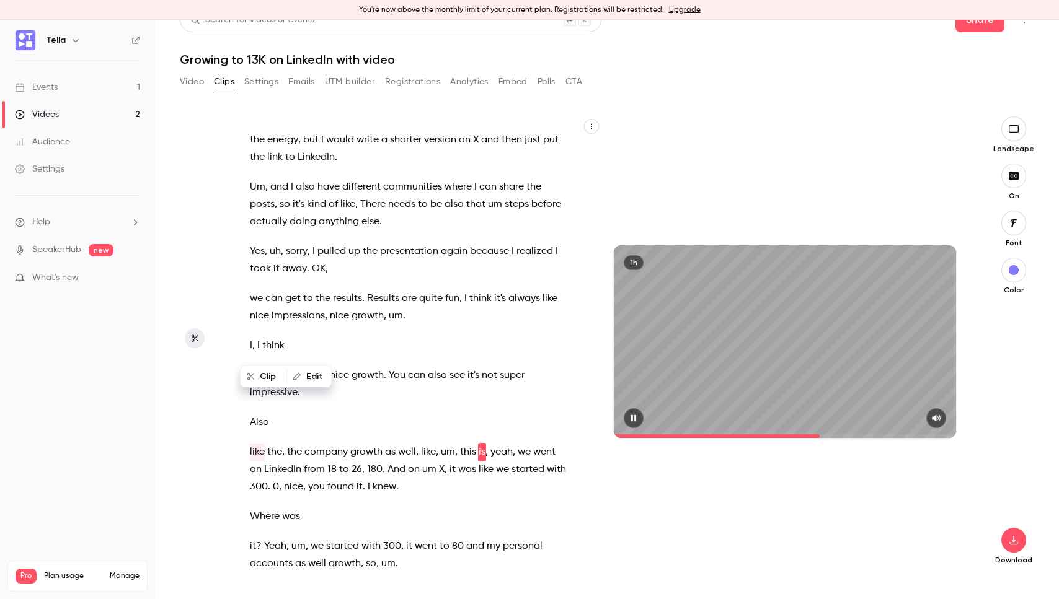
click at [636, 416] on icon "button" at bounding box center [633, 418] width 5 height 7
click at [878, 435] on span at bounding box center [785, 437] width 342 height 4
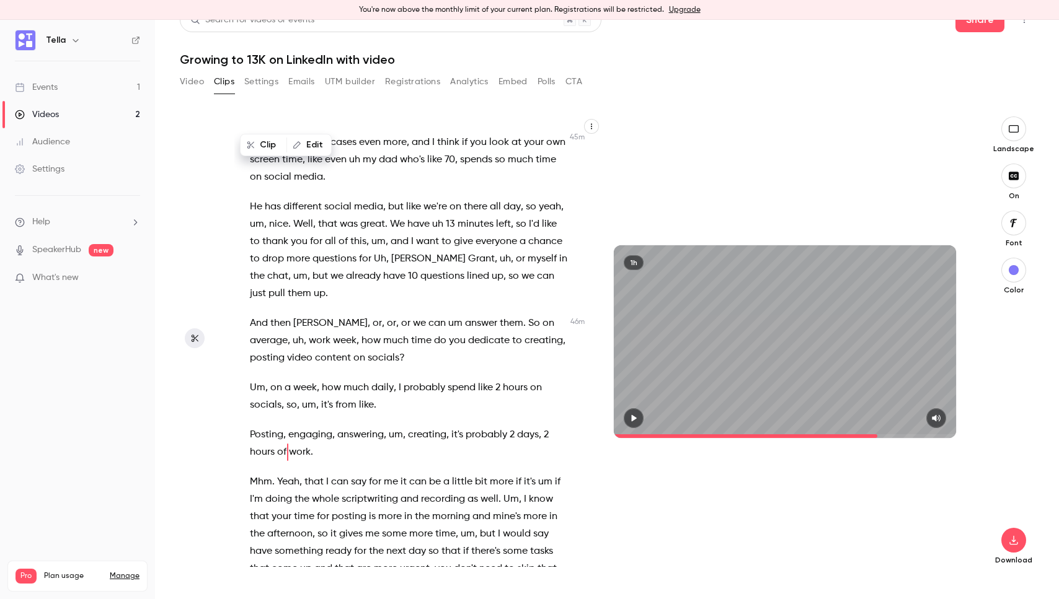
click at [861, 436] on span at bounding box center [745, 437] width 263 height 4
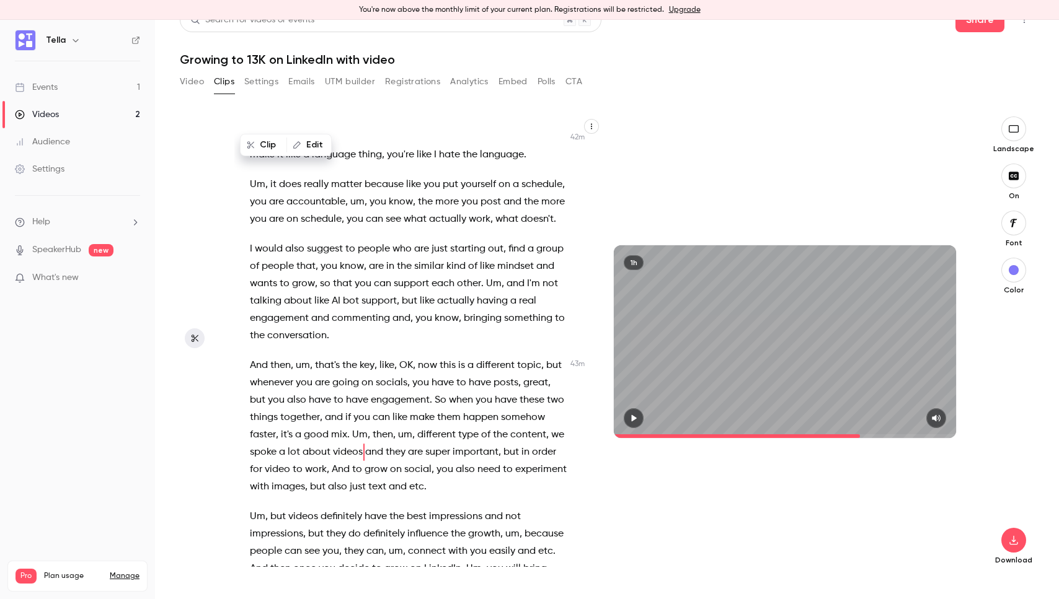
click at [863, 435] on span at bounding box center [785, 437] width 342 height 4
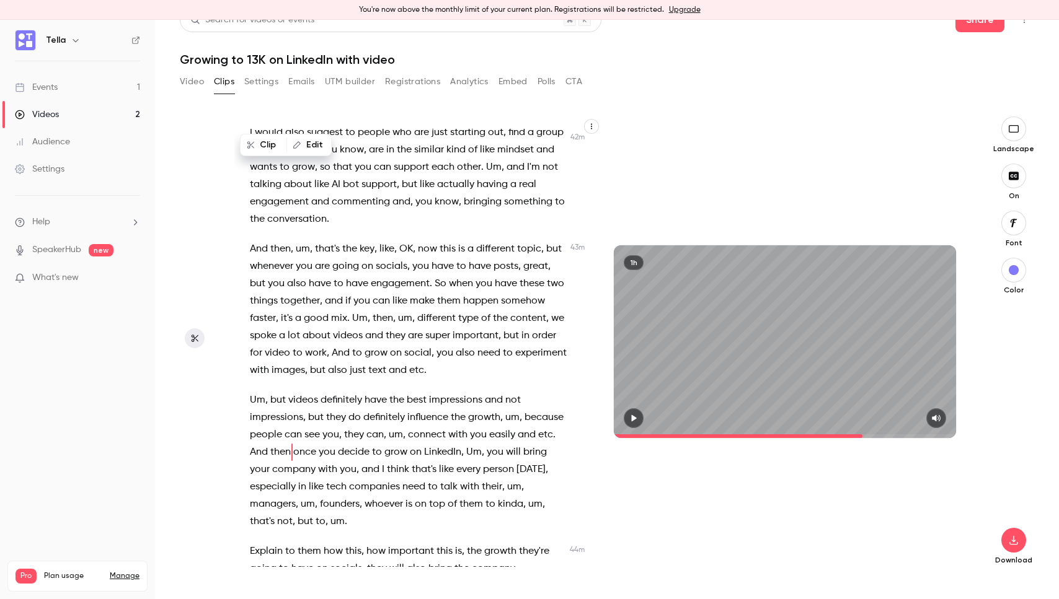
click at [865, 435] on span at bounding box center [785, 437] width 342 height 4
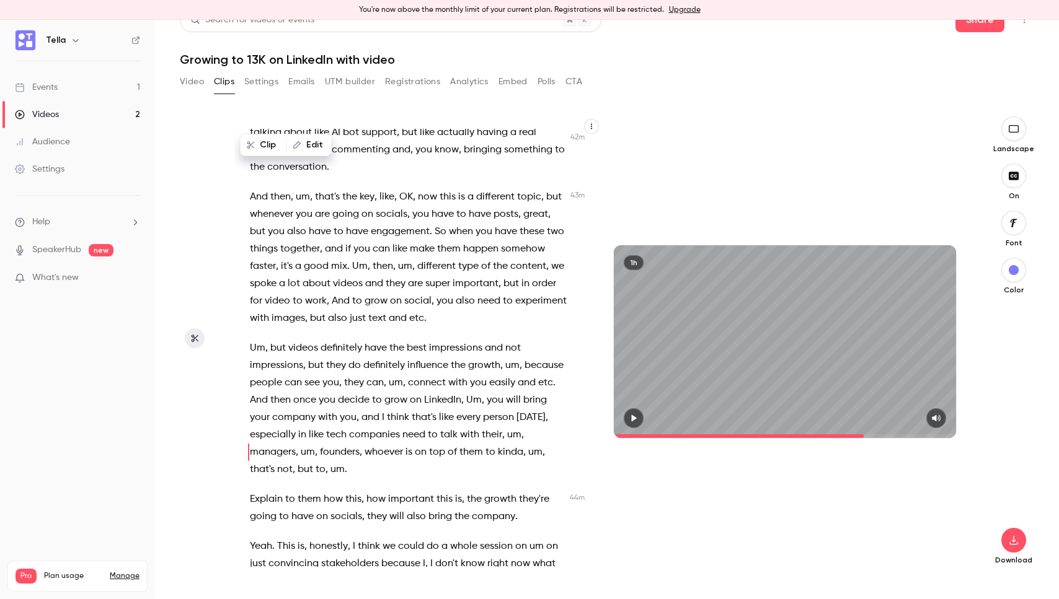
click at [867, 435] on span at bounding box center [785, 437] width 342 height 4
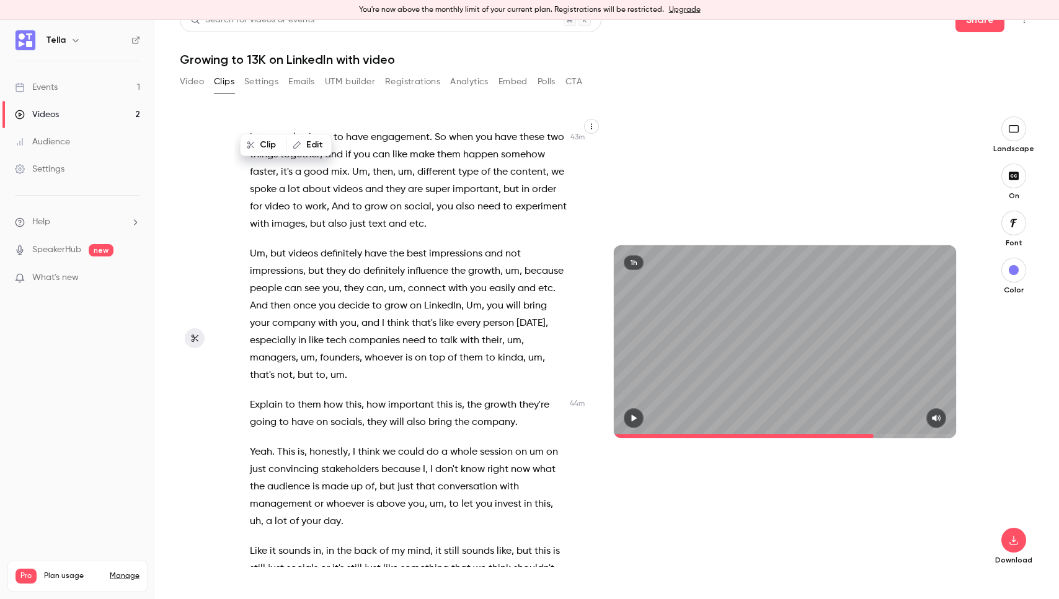
click at [875, 435] on span at bounding box center [785, 437] width 342 height 4
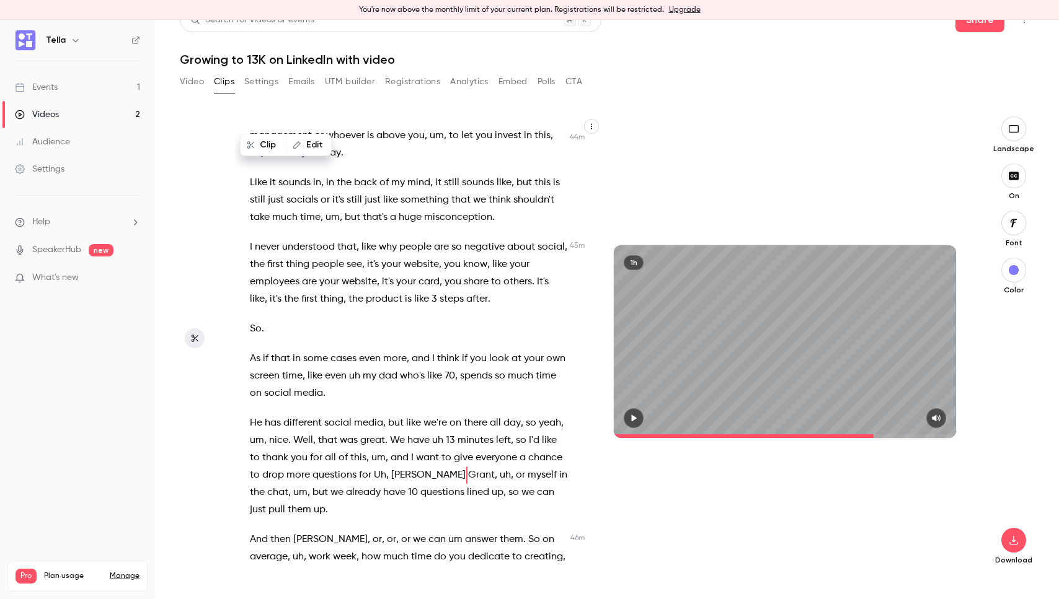
scroll to position [14757, 0]
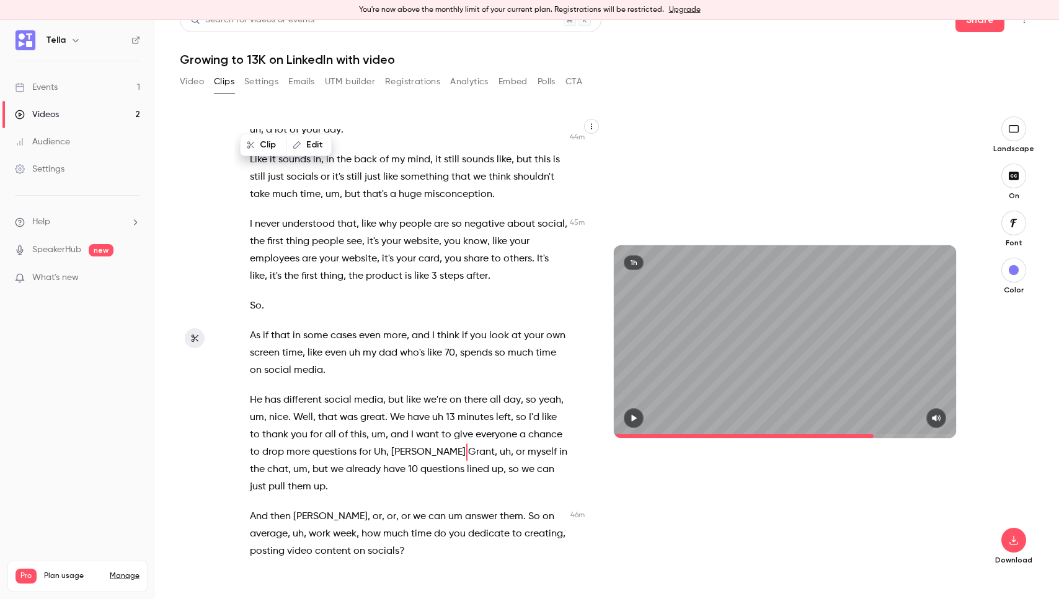
click at [637, 412] on button "button" at bounding box center [634, 419] width 20 height 20
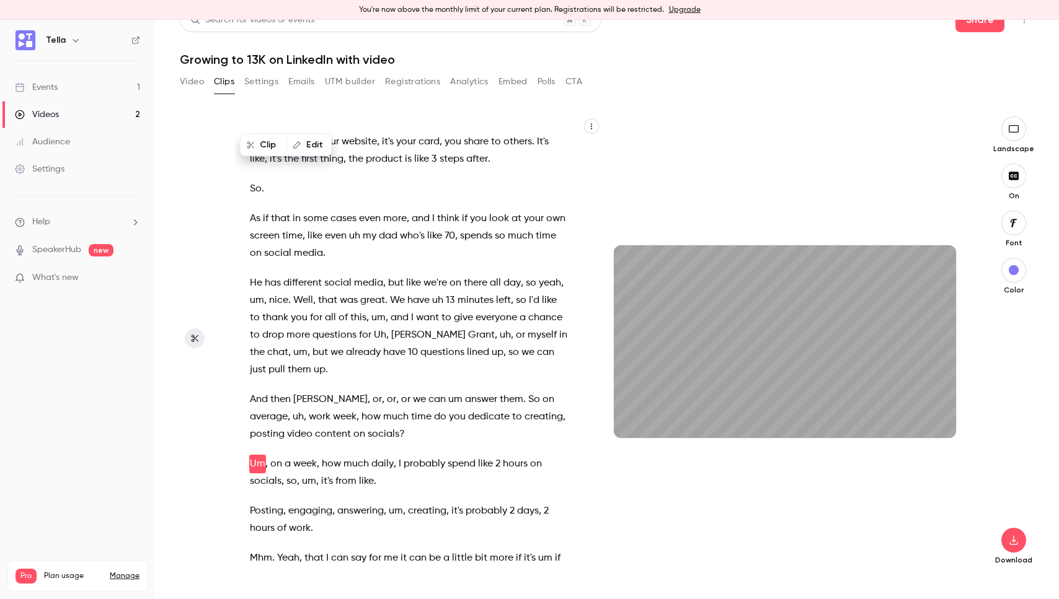
scroll to position [14886, 0]
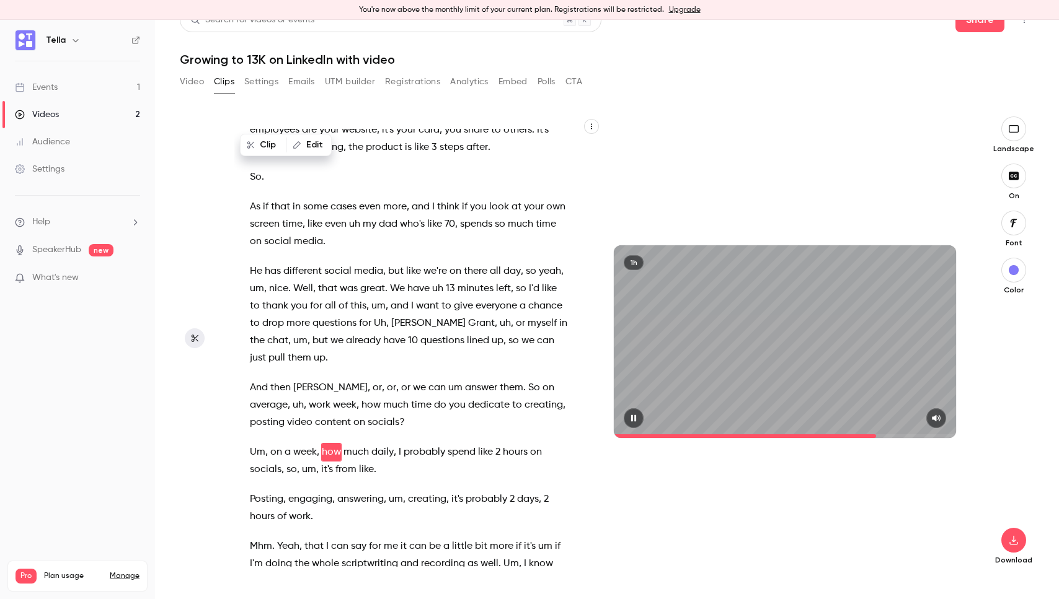
click at [720, 143] on div "1h" at bounding box center [784, 342] width 367 height 451
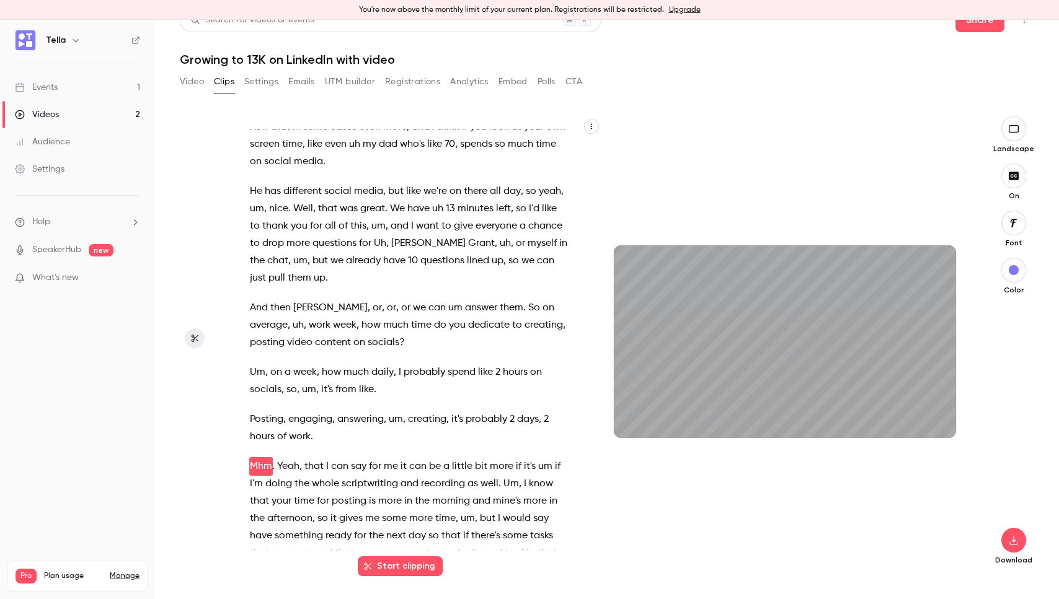
scroll to position [14980, 0]
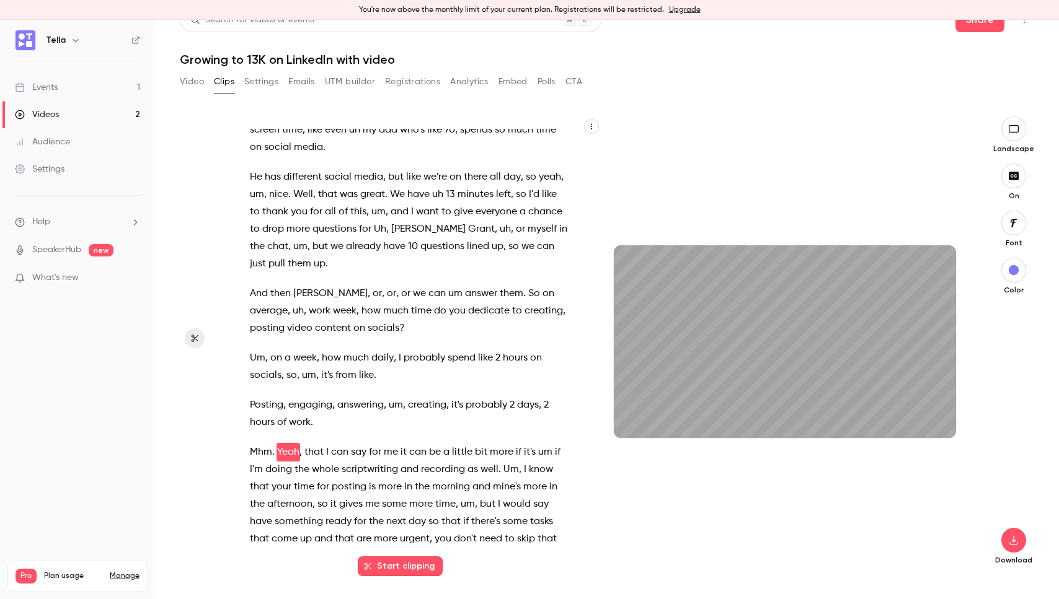
click at [737, 129] on div "1h" at bounding box center [784, 342] width 367 height 451
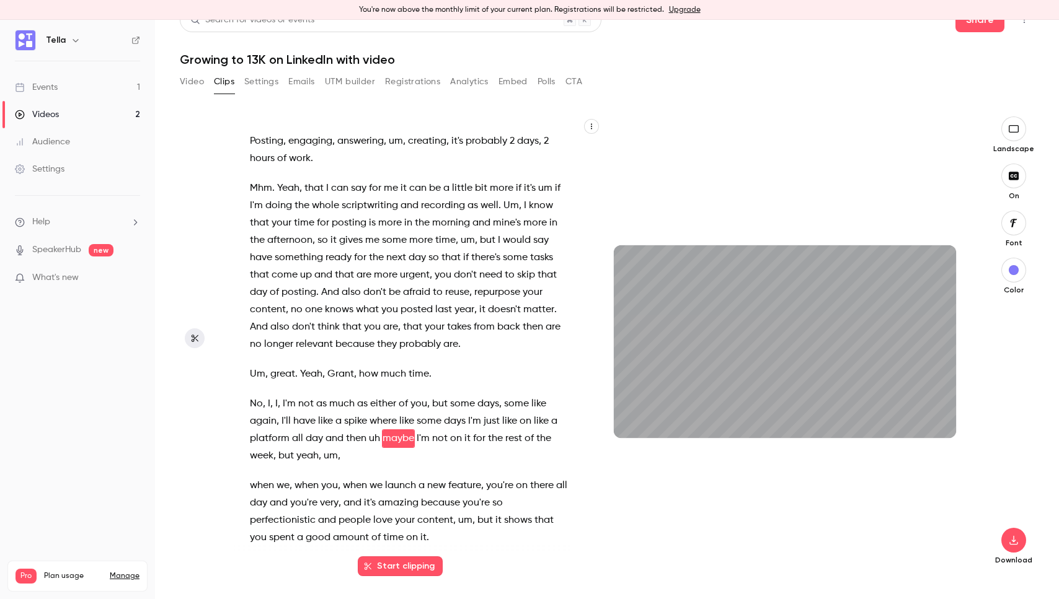
scroll to position [15231, 0]
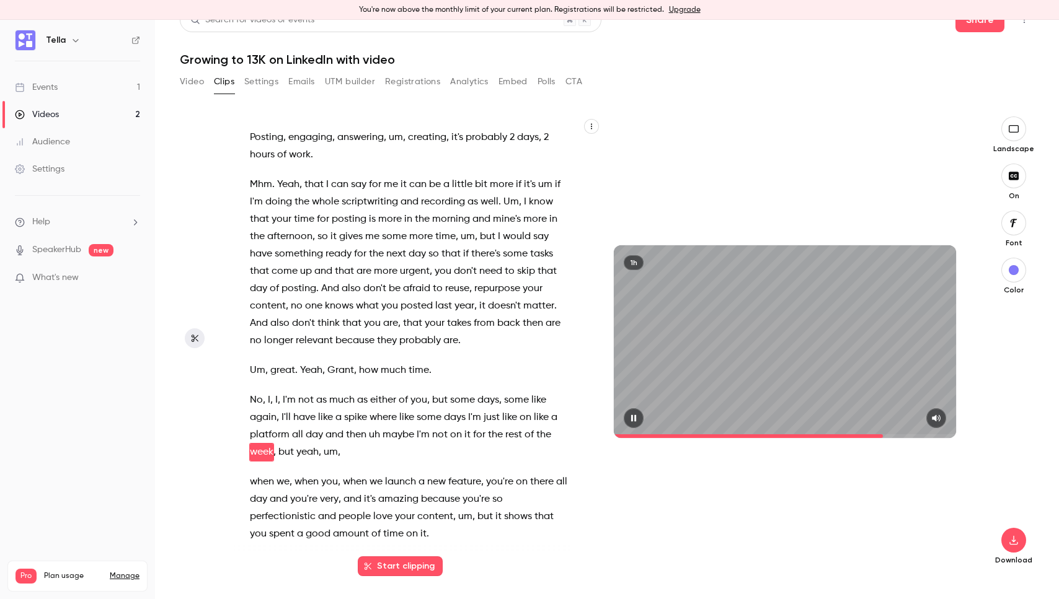
click at [630, 419] on icon "button" at bounding box center [634, 418] width 10 height 9
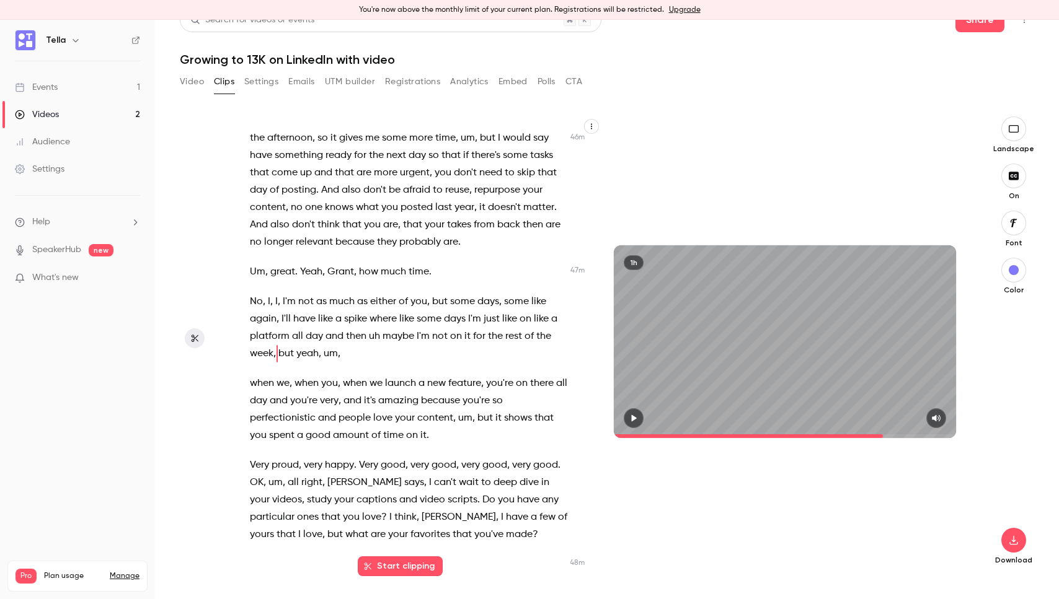
scroll to position [15375, 0]
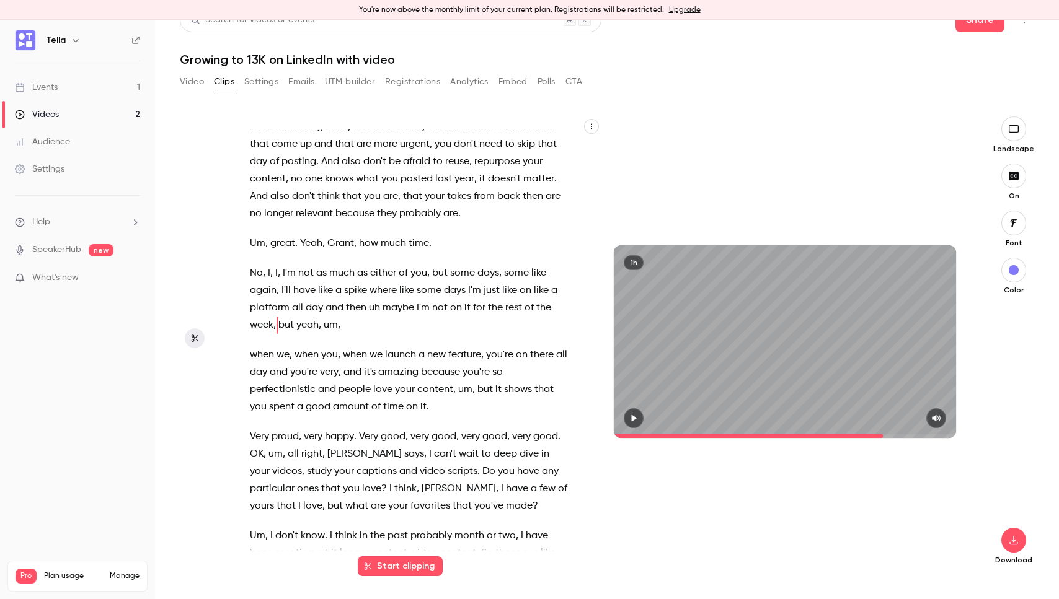
click at [333, 446] on span "[PERSON_NAME]" at bounding box center [364, 454] width 74 height 17
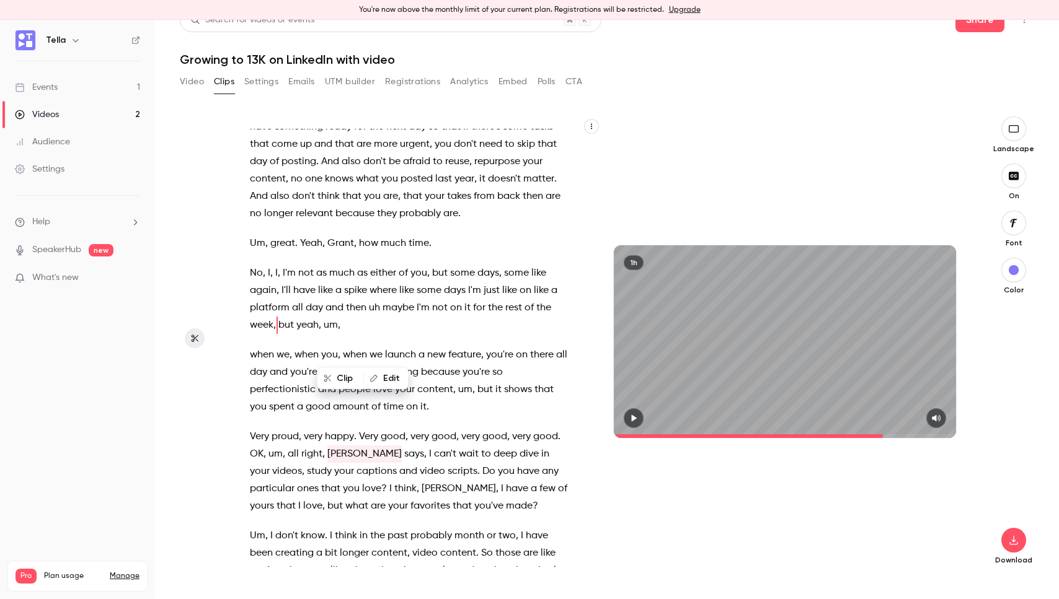
scroll to position [15377, 0]
click at [635, 416] on icon "button" at bounding box center [634, 418] width 10 height 9
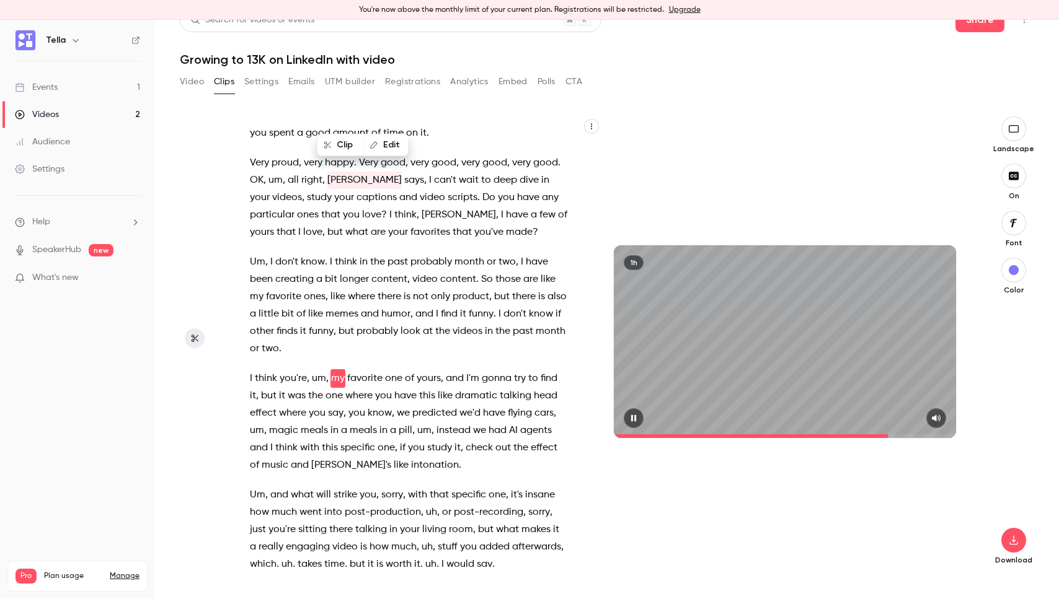
scroll to position [15575, 0]
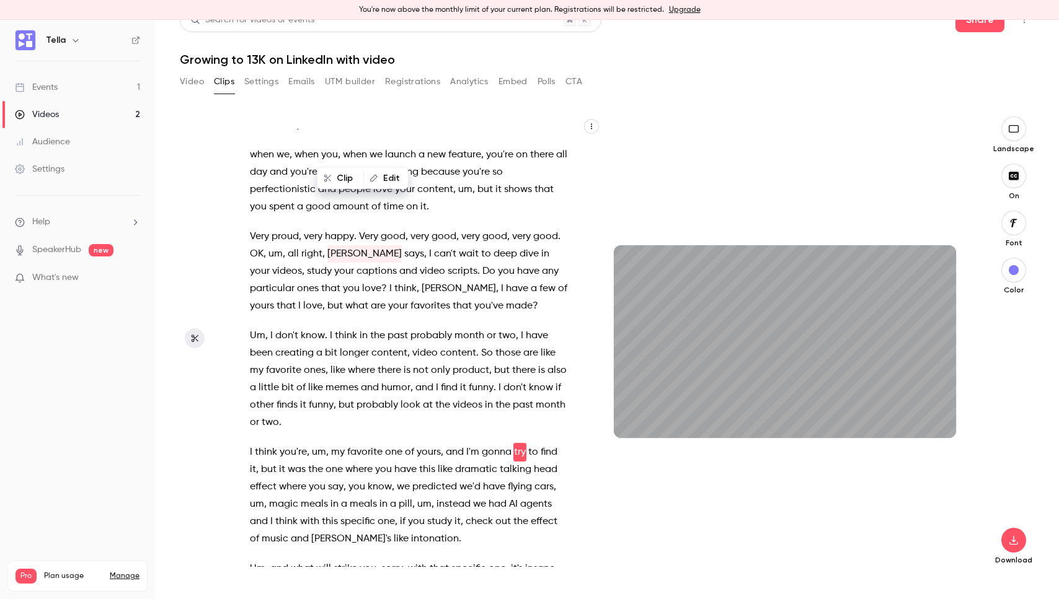
click at [676, 498] on div "1h" at bounding box center [784, 342] width 367 height 451
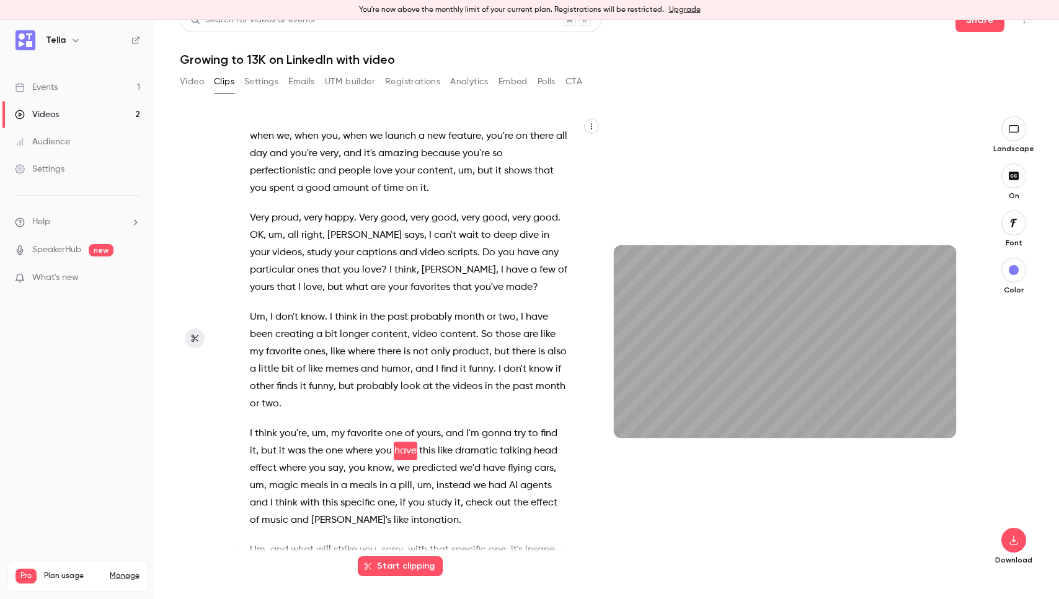
scroll to position [15593, 0]
click at [636, 412] on button "button" at bounding box center [634, 419] width 20 height 20
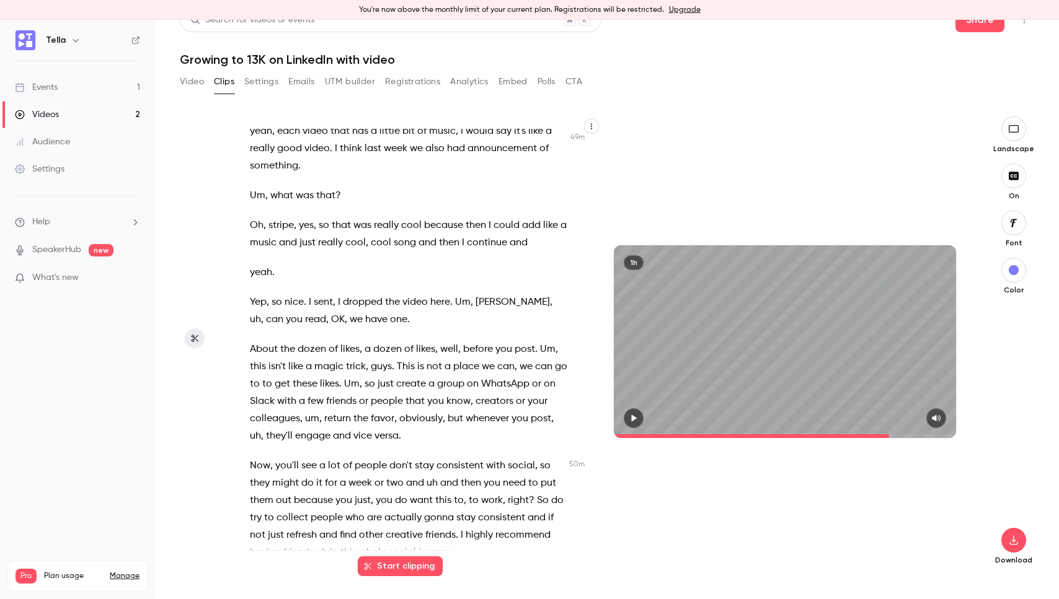
scroll to position [16123, 0]
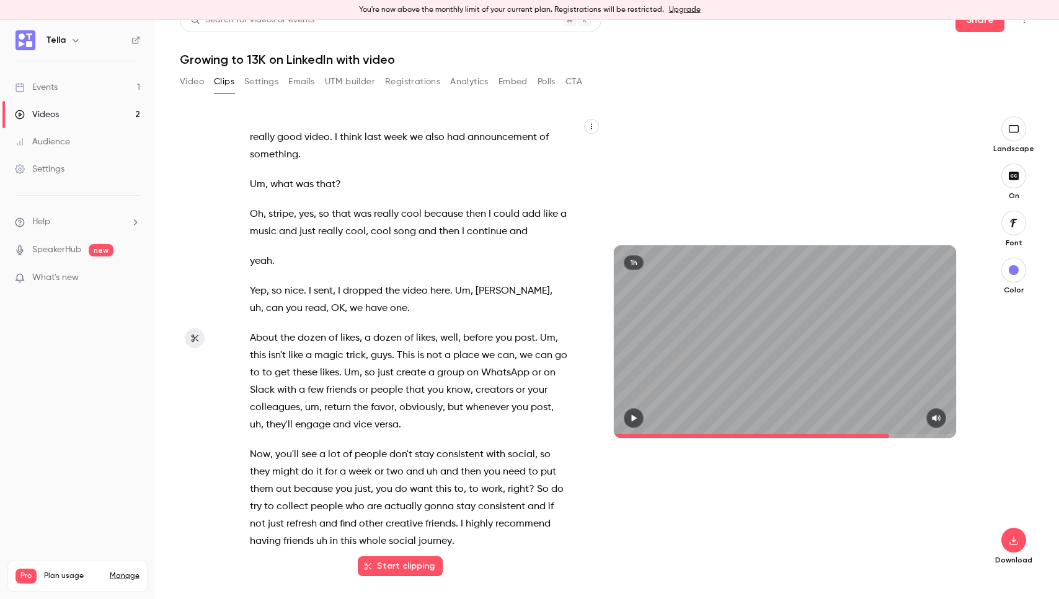
click at [252, 446] on span "Now" at bounding box center [260, 454] width 20 height 17
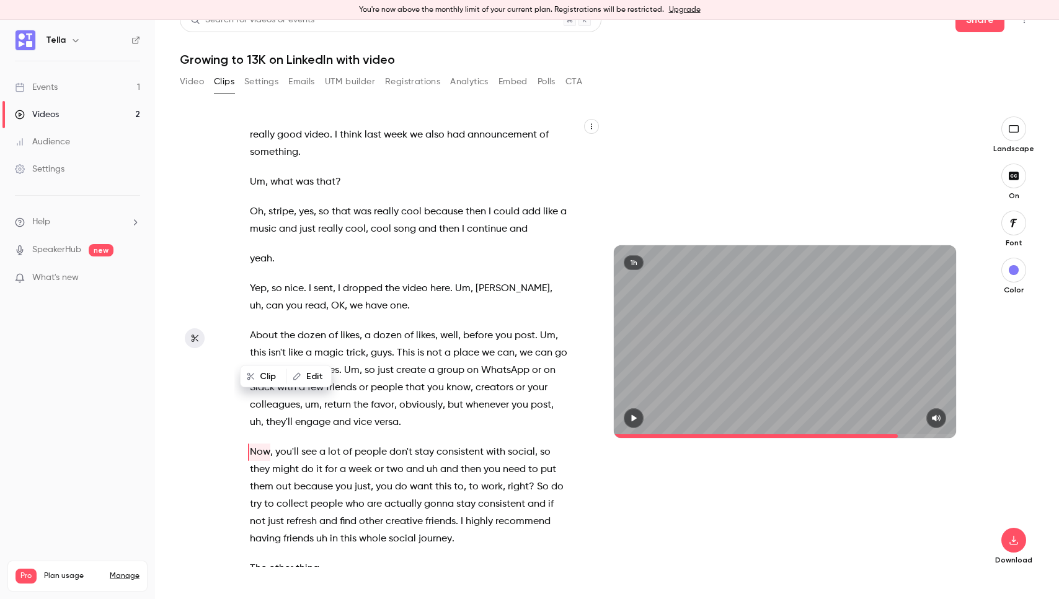
click at [624, 413] on div at bounding box center [785, 419] width 342 height 20
click at [628, 414] on button "button" at bounding box center [634, 419] width 20 height 20
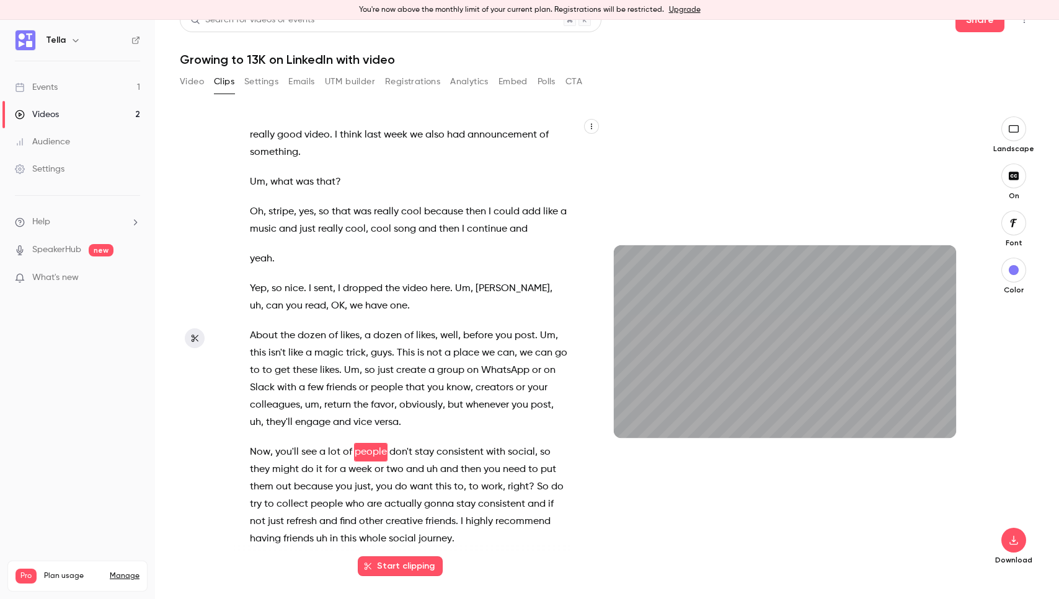
click at [666, 527] on div "1h" at bounding box center [784, 342] width 367 height 451
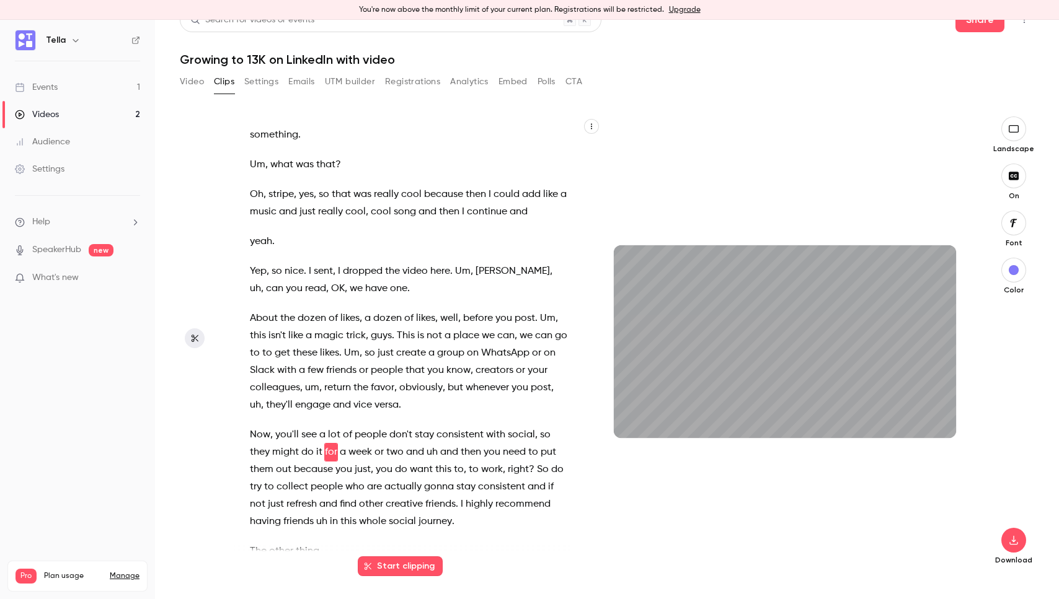
click at [256, 263] on span "Yep" at bounding box center [258, 271] width 17 height 17
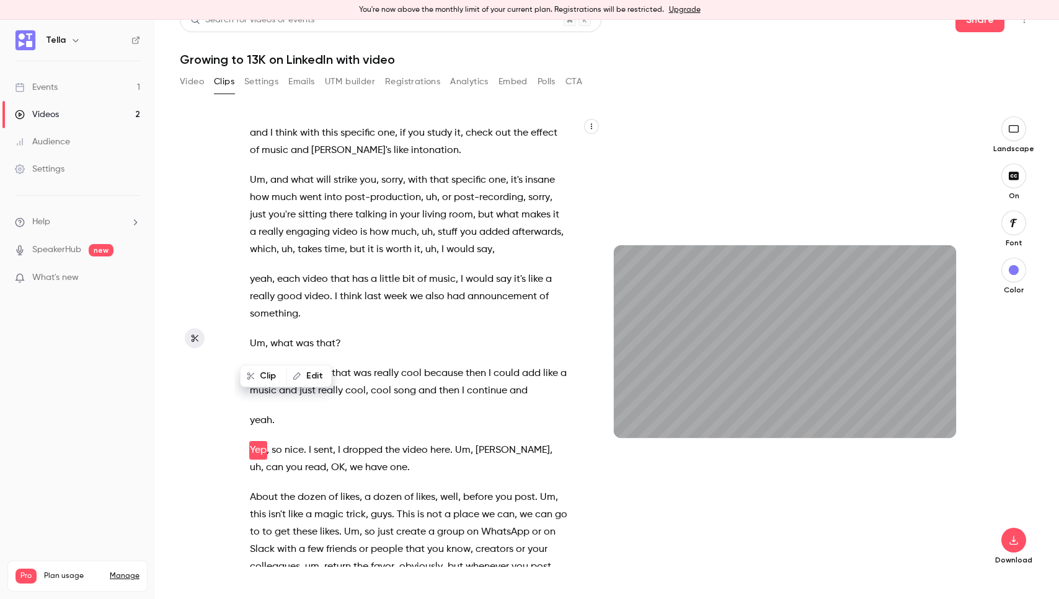
scroll to position [15962, 0]
click at [480, 444] on span "[PERSON_NAME]" at bounding box center [512, 452] width 74 height 17
click at [718, 501] on div "1h" at bounding box center [784, 342] width 367 height 451
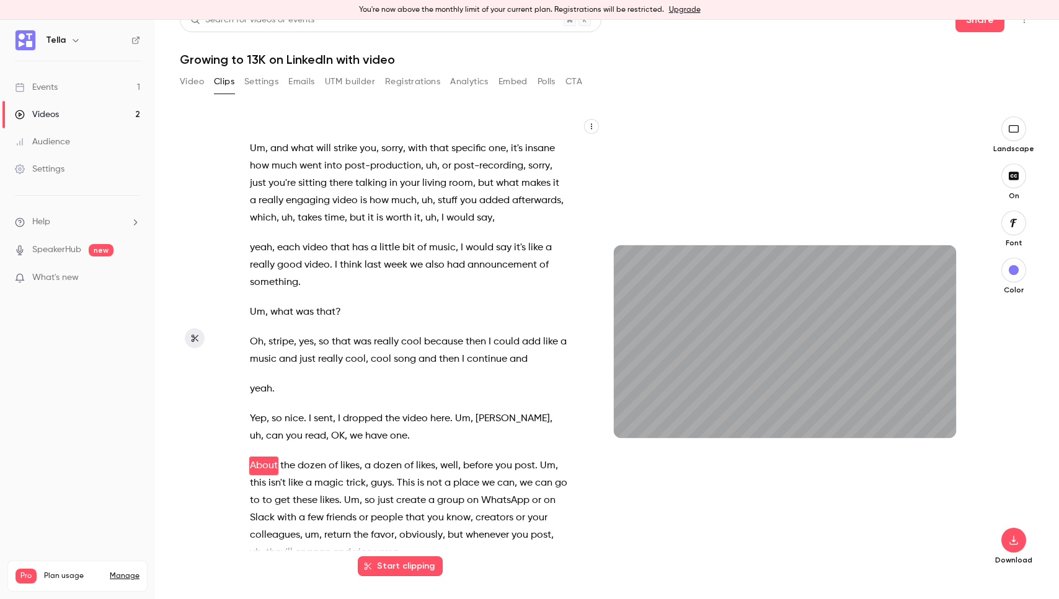
scroll to position [16009, 0]
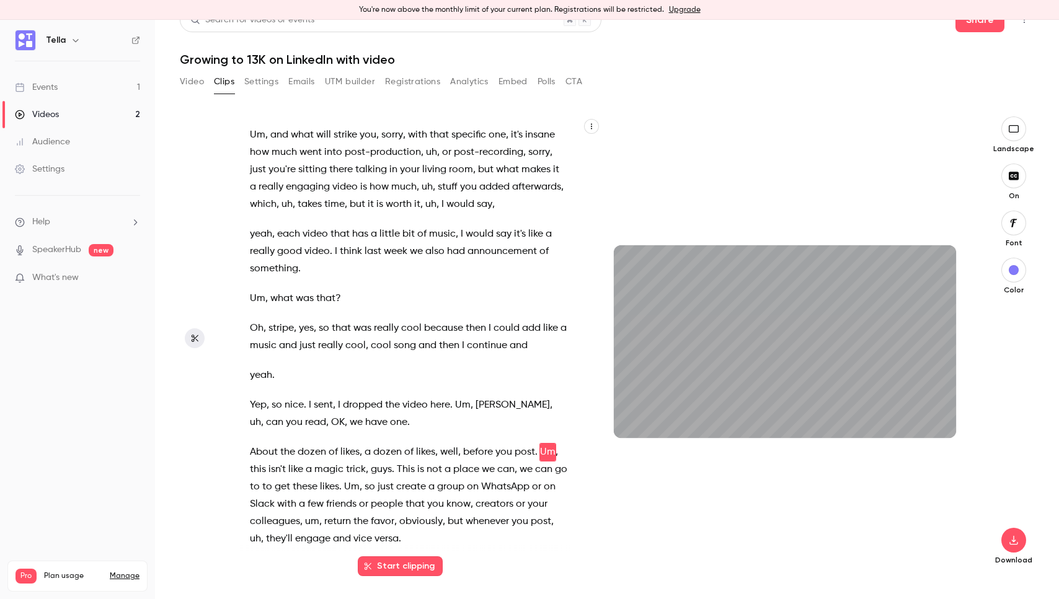
click at [718, 501] on div "1h" at bounding box center [784, 342] width 367 height 451
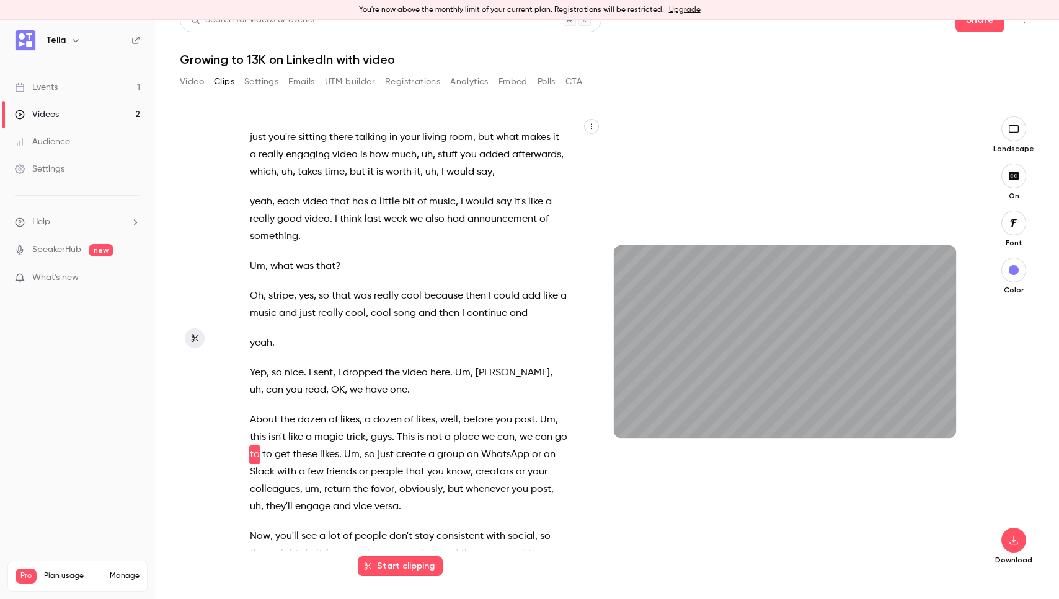
scroll to position [16044, 0]
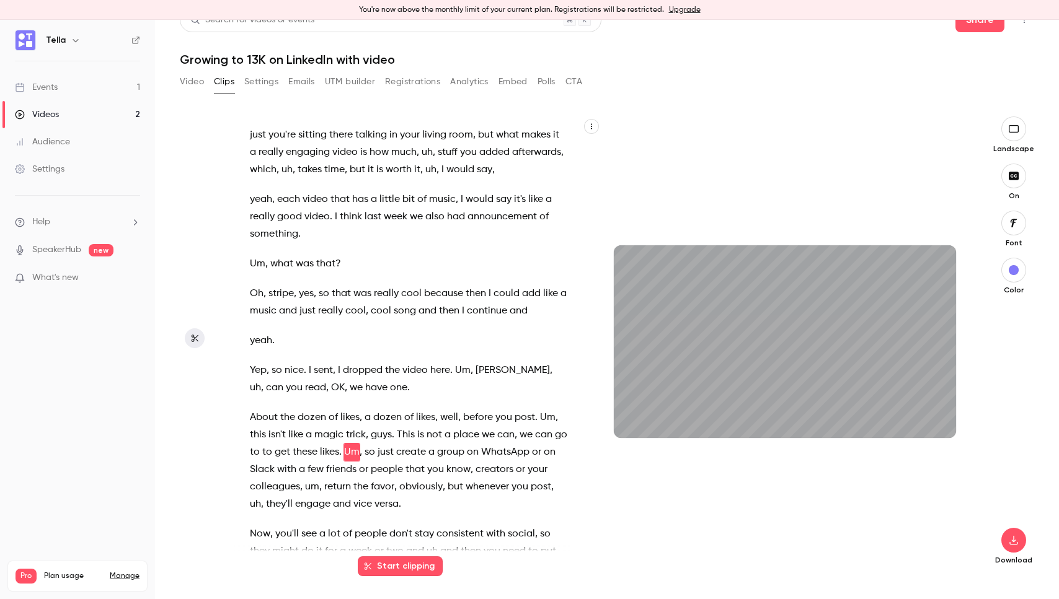
click at [904, 151] on div "1h" at bounding box center [784, 342] width 367 height 451
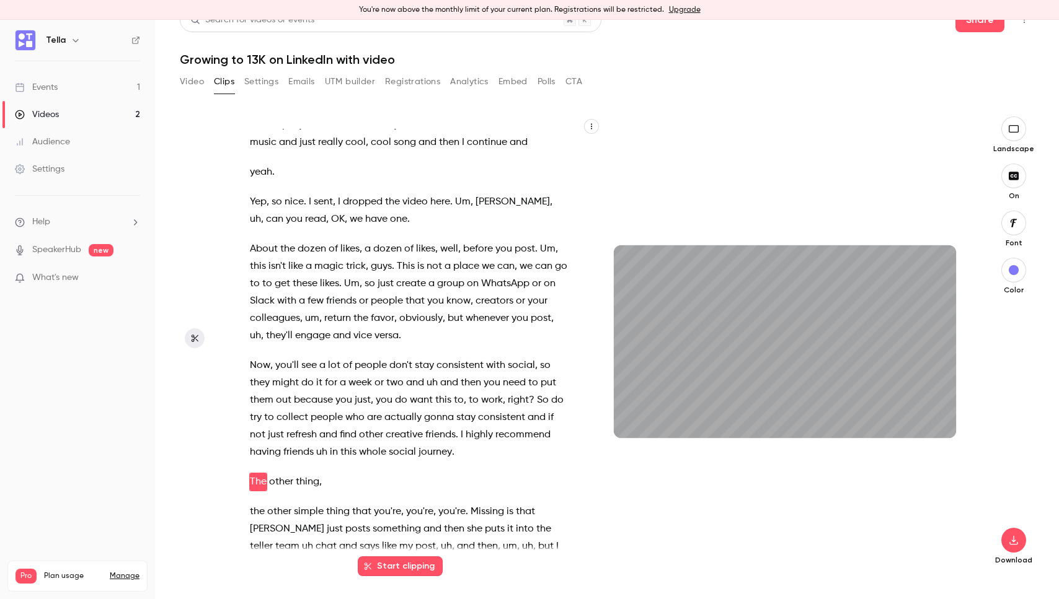
scroll to position [16242, 0]
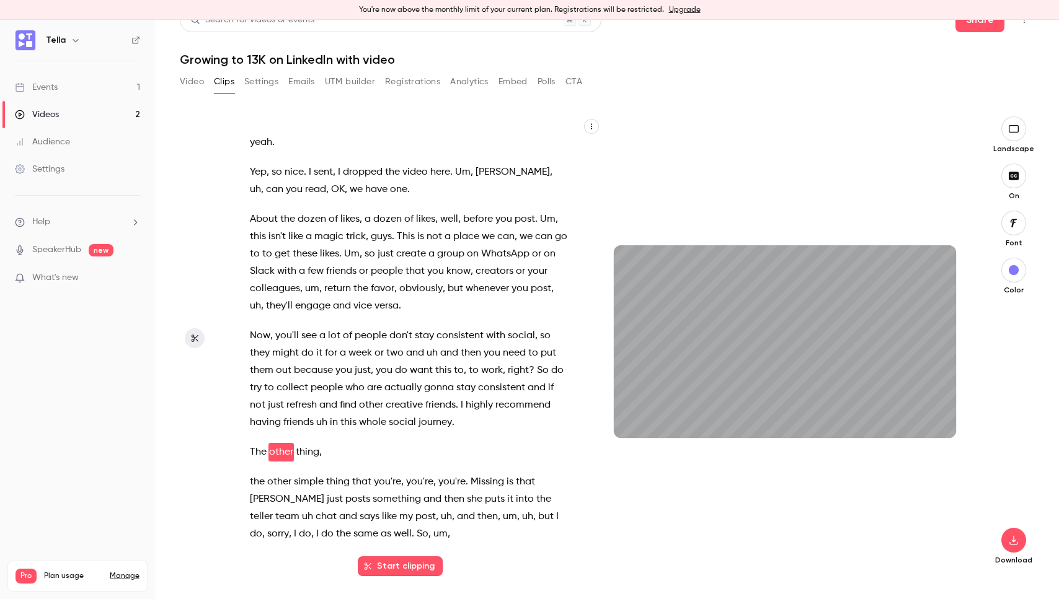
click at [816, 544] on div "1h" at bounding box center [784, 342] width 367 height 451
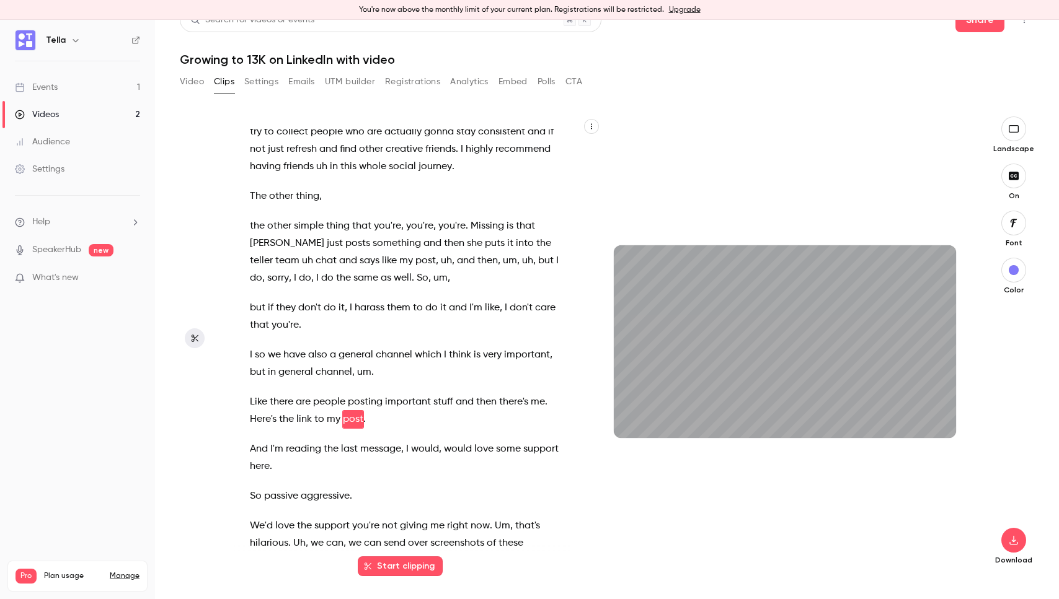
scroll to position [16495, 0]
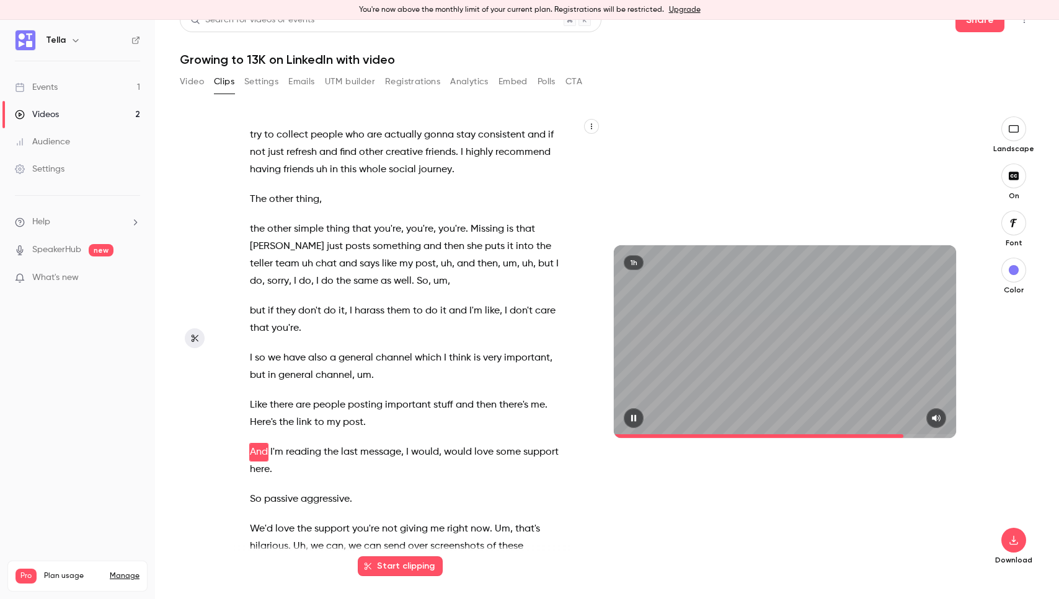
click at [637, 418] on icon "button" at bounding box center [634, 418] width 10 height 9
type input "******"
